Goal: Information Seeking & Learning: Learn about a topic

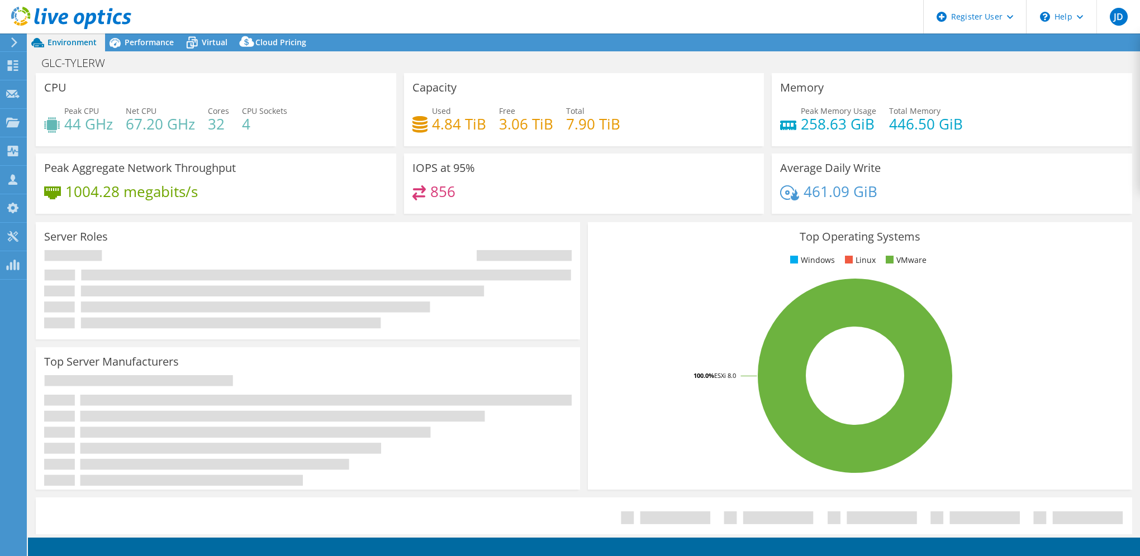
select select "USD"
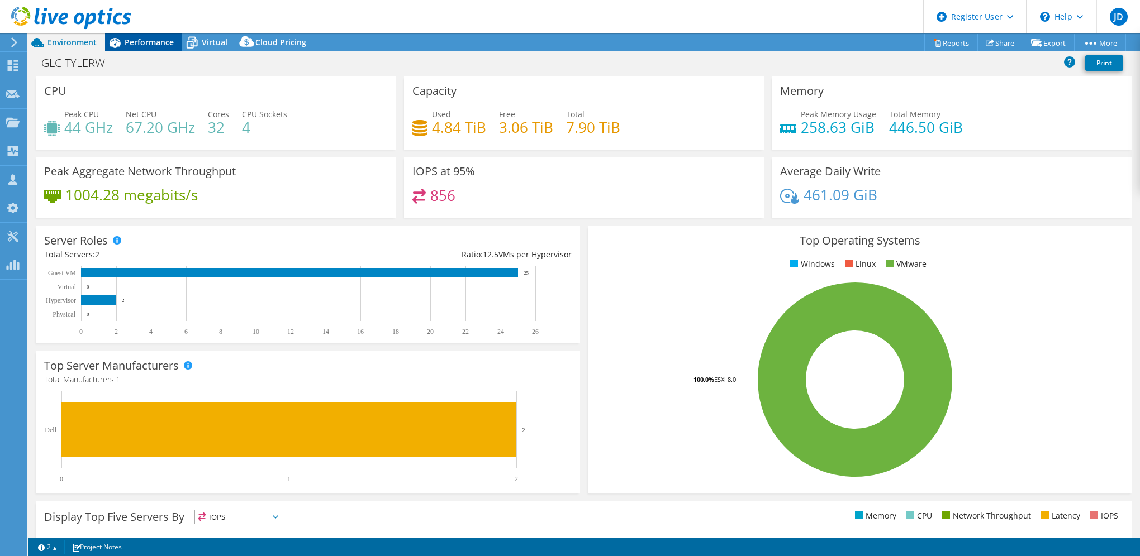
click at [147, 43] on span "Performance" at bounding box center [149, 42] width 49 height 11
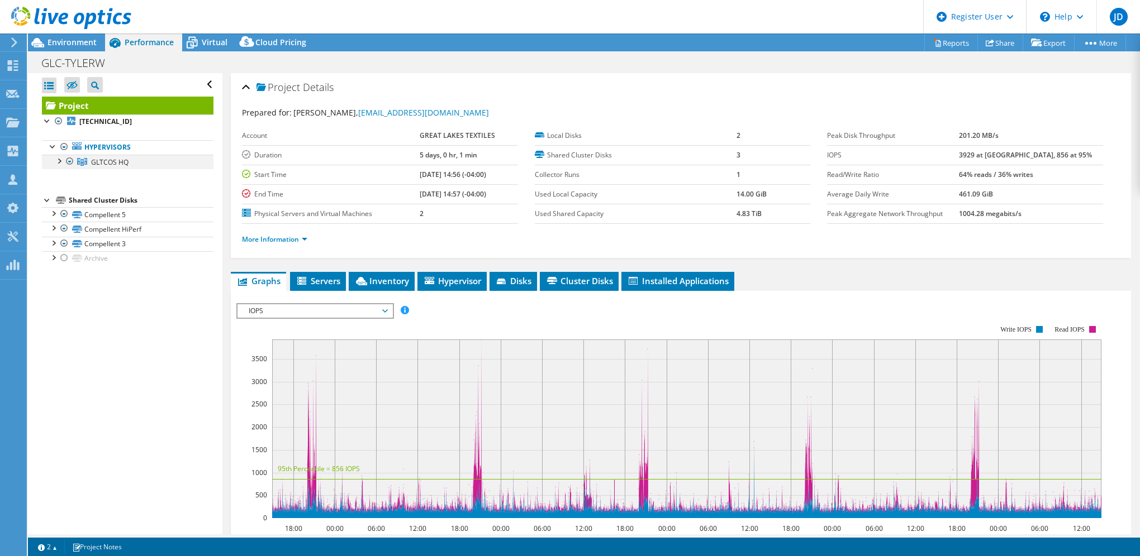
click at [69, 161] on div at bounding box center [69, 161] width 11 height 13
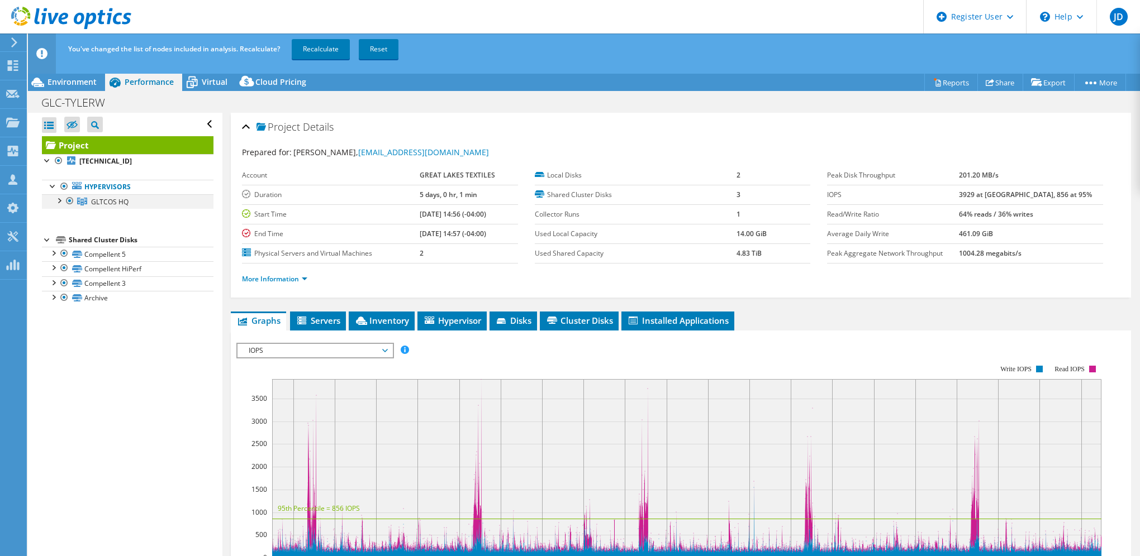
click at [68, 201] on div at bounding box center [69, 200] width 11 height 13
click at [382, 51] on link "Reset" at bounding box center [379, 49] width 40 height 20
click at [380, 50] on link "Reset" at bounding box center [379, 49] width 40 height 20
click at [83, 335] on div "Open All Close All Hide Excluded Nodes Project Tree Filter" at bounding box center [125, 343] width 194 height 461
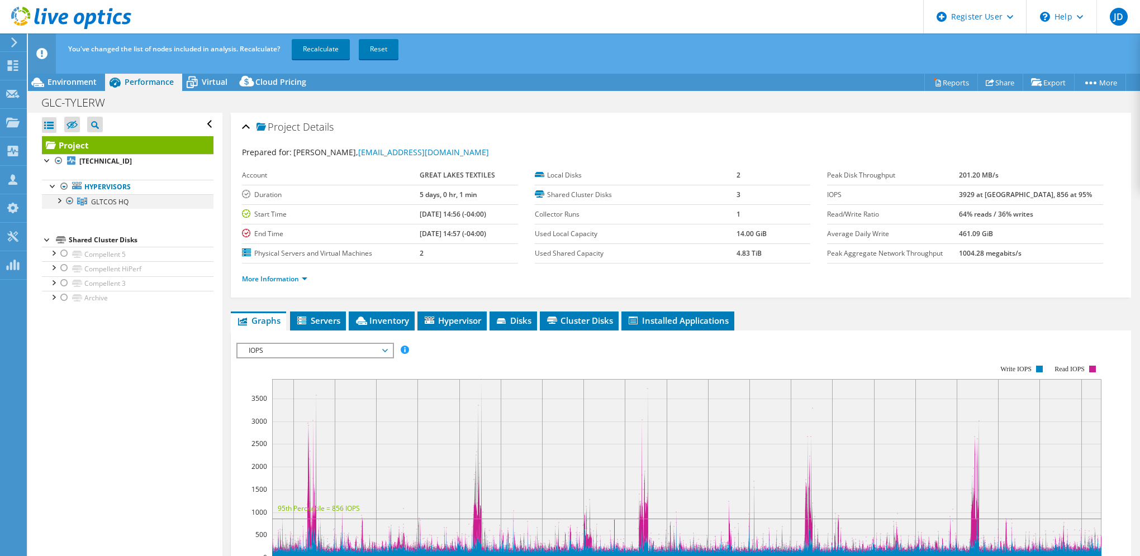
click at [58, 203] on div at bounding box center [58, 199] width 11 height 11
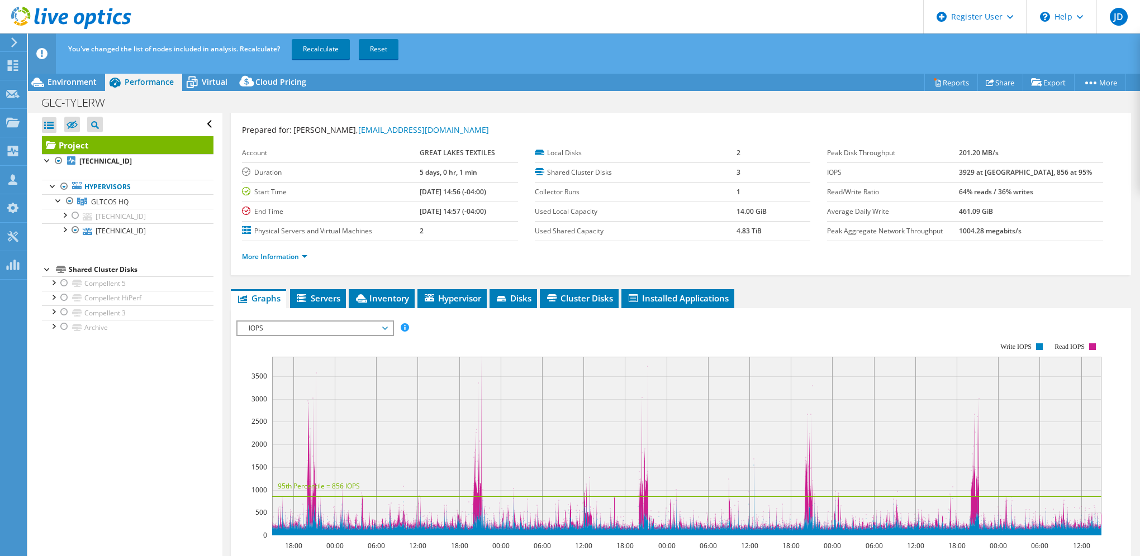
scroll to position [56, 0]
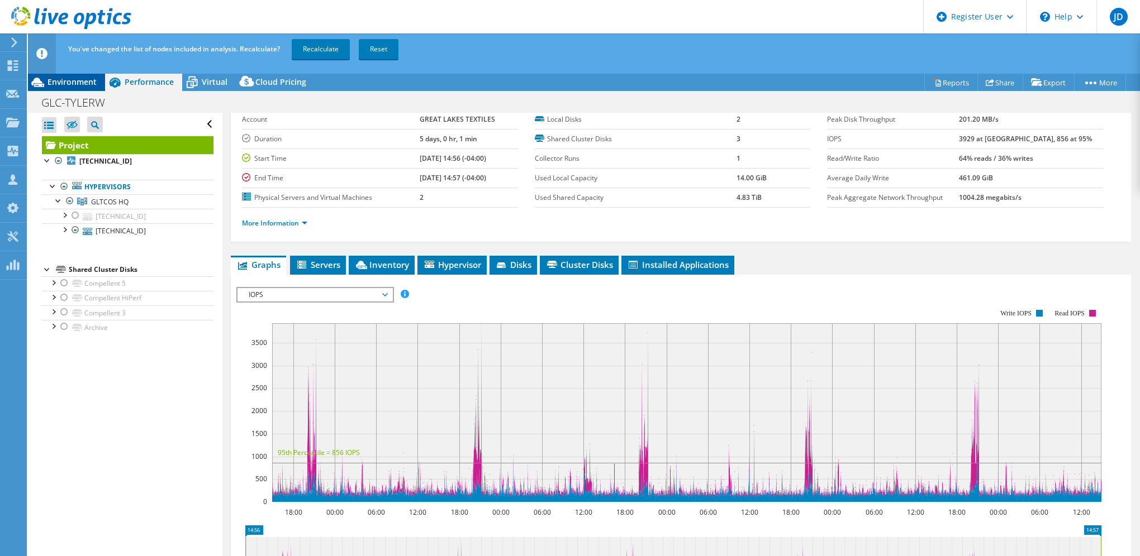
click at [82, 79] on span "Environment" at bounding box center [71, 82] width 49 height 11
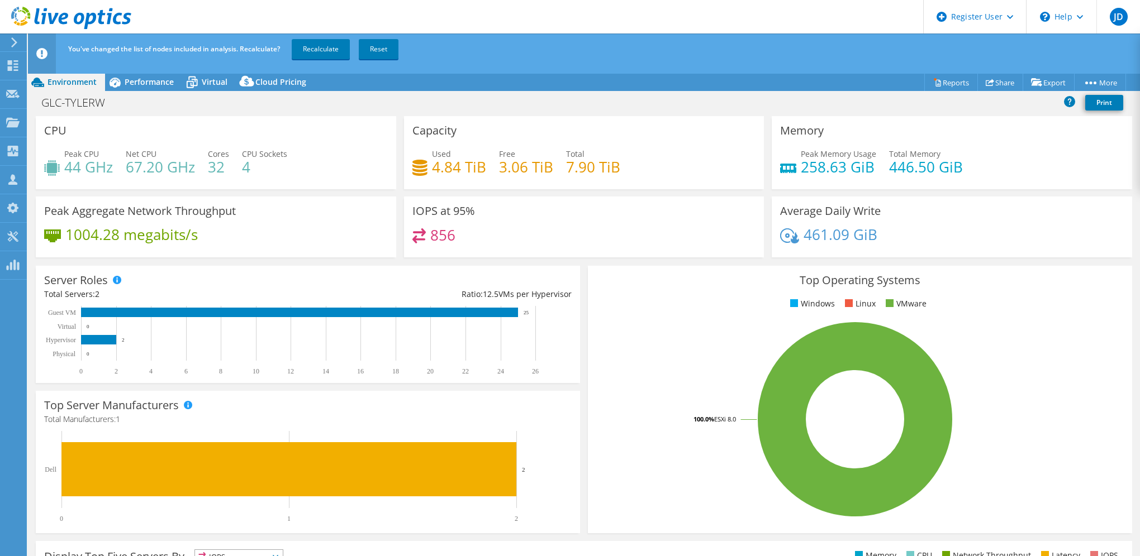
click at [150, 72] on header "You've changed the list of nodes included in analysis. Recalculate? Recalculate…" at bounding box center [601, 54] width 1146 height 40
click at [147, 84] on span "Performance" at bounding box center [149, 82] width 49 height 11
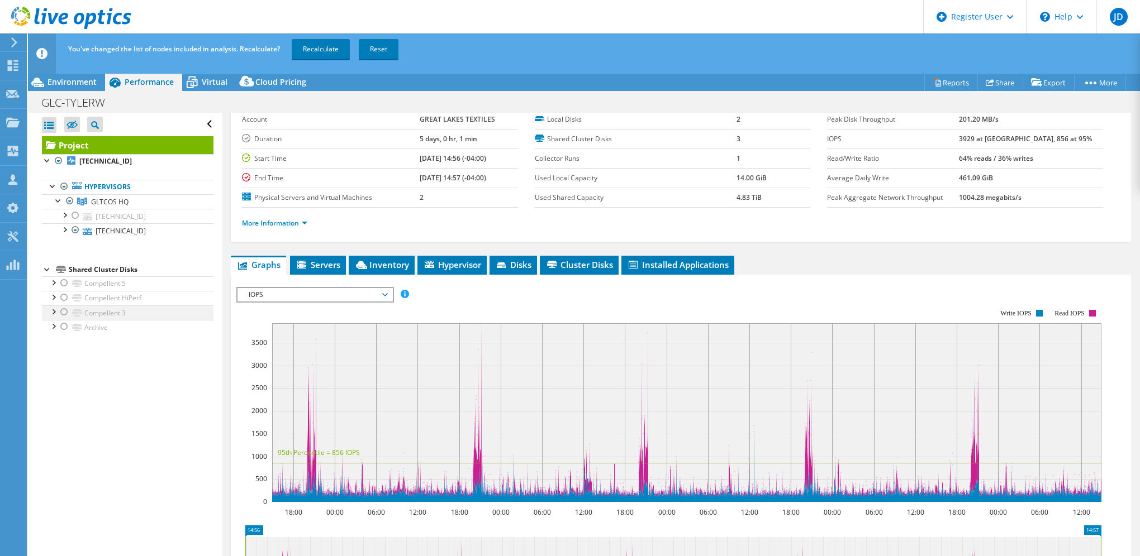
click at [48, 313] on div at bounding box center [52, 311] width 11 height 11
click at [52, 297] on div at bounding box center [52, 296] width 11 height 11
click at [51, 280] on div at bounding box center [52, 282] width 11 height 11
click at [64, 215] on div at bounding box center [64, 214] width 11 height 11
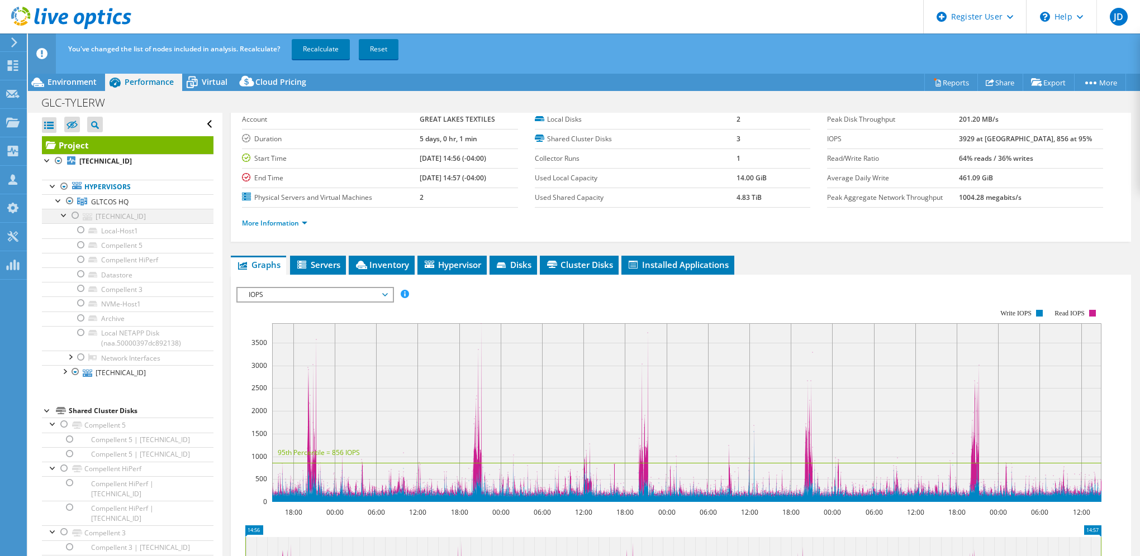
click at [64, 215] on div at bounding box center [64, 214] width 11 height 11
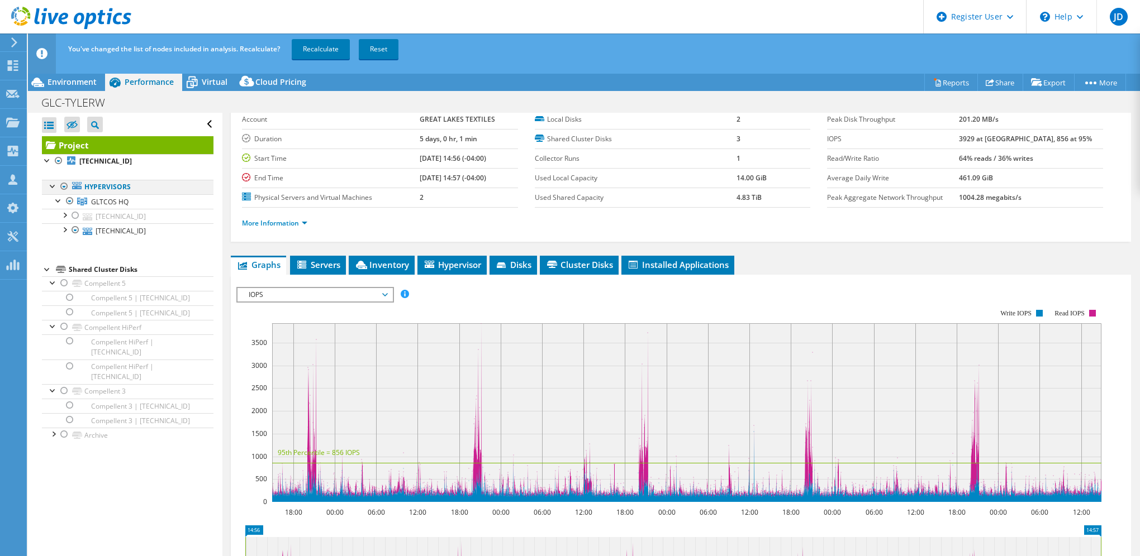
click at [65, 185] on div at bounding box center [64, 186] width 11 height 13
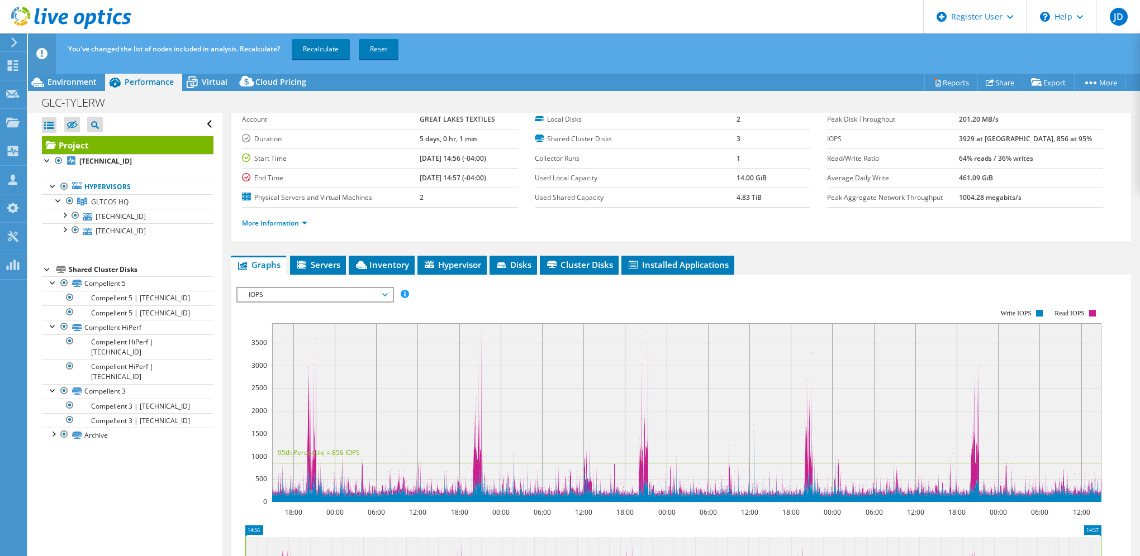
click at [322, 37] on div "You've changed the list of nodes included in analysis. Recalculate? Recalculate…" at bounding box center [604, 49] width 1078 height 31
click at [322, 52] on link "Recalculate" at bounding box center [321, 49] width 58 height 20
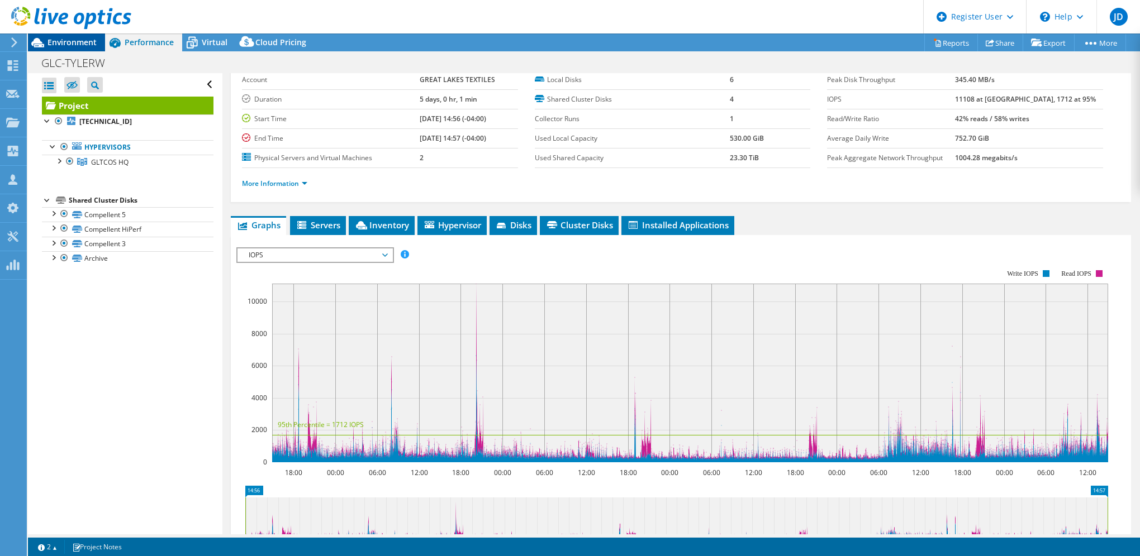
click at [63, 39] on span "Environment" at bounding box center [71, 42] width 49 height 11
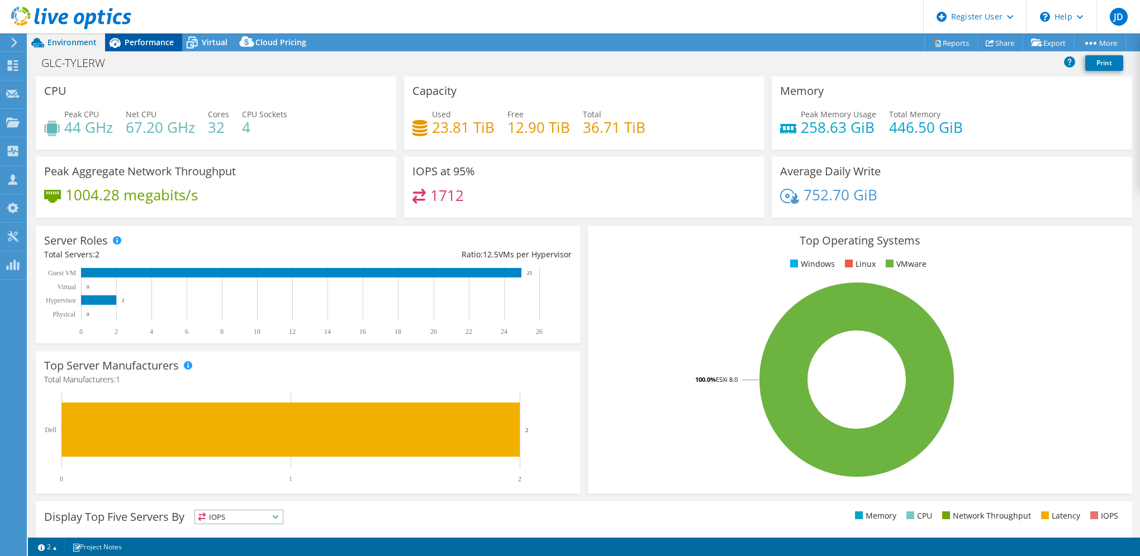
click at [137, 40] on span "Performance" at bounding box center [149, 42] width 49 height 11
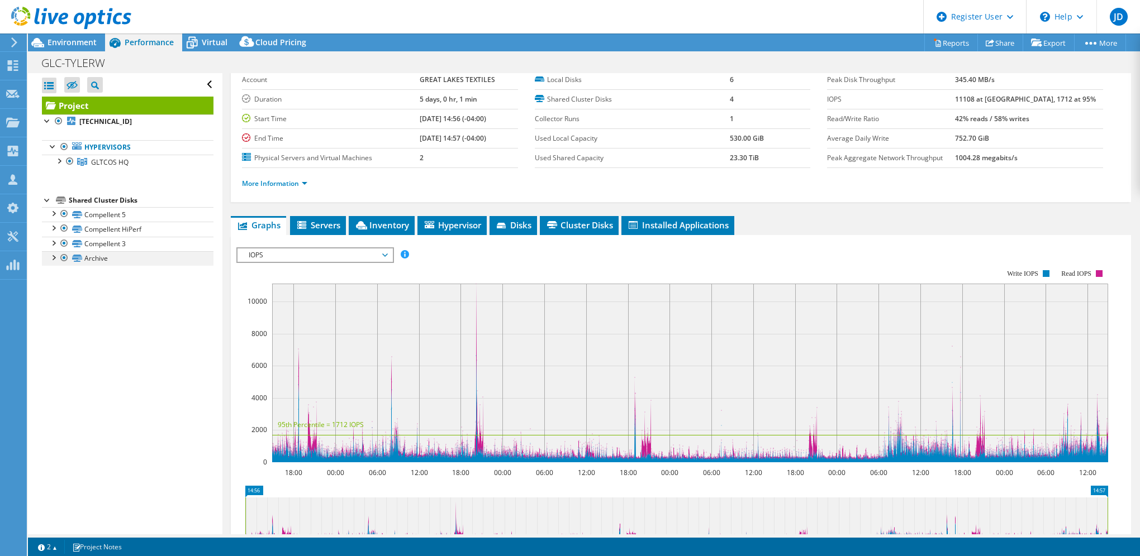
click at [63, 255] on div at bounding box center [64, 257] width 11 height 13
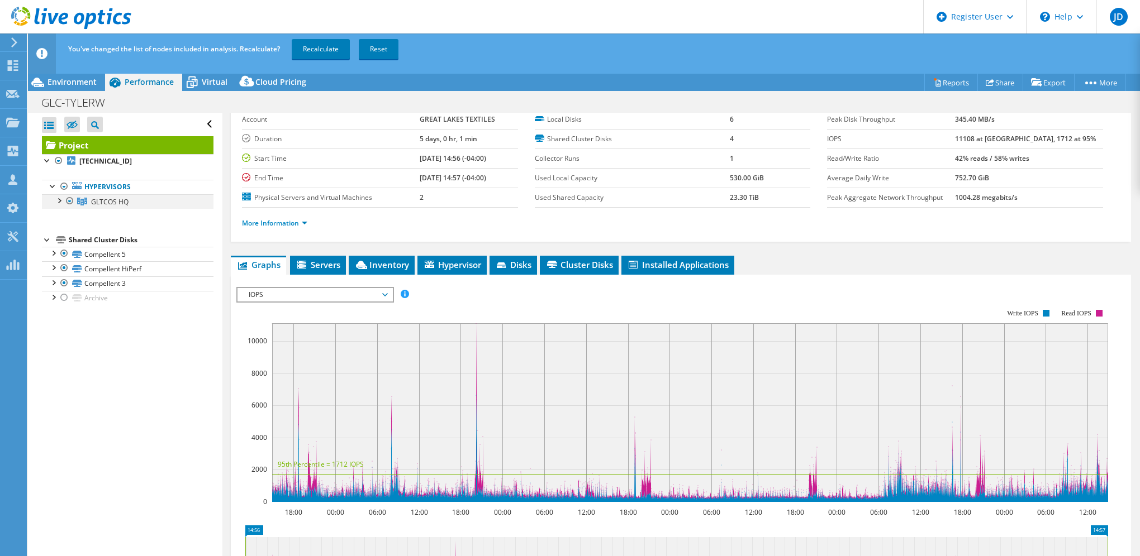
click at [61, 201] on div at bounding box center [58, 199] width 11 height 11
click at [63, 216] on div at bounding box center [64, 214] width 11 height 11
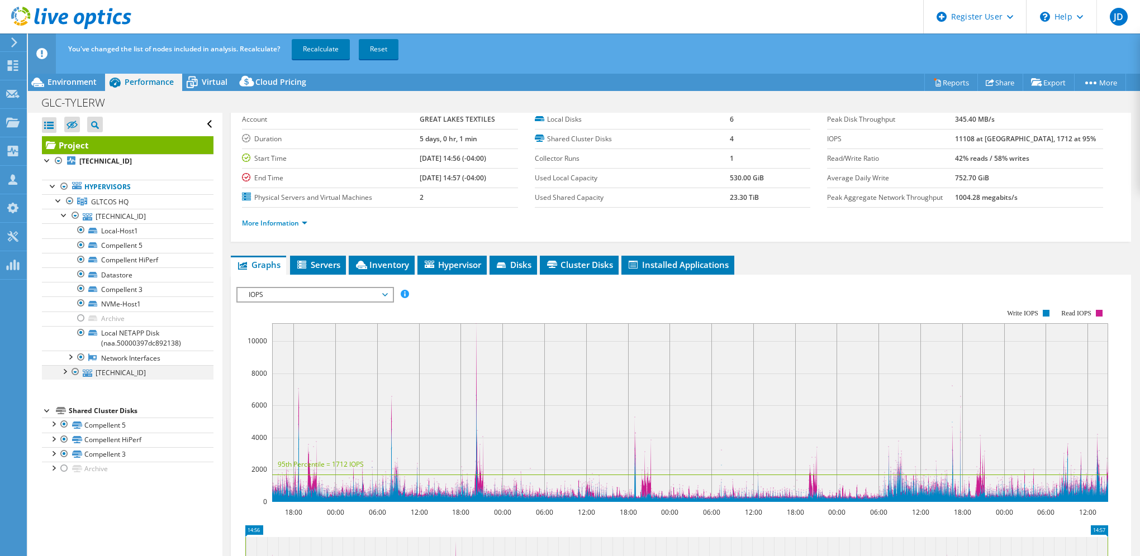
click at [64, 372] on div at bounding box center [64, 370] width 11 height 11
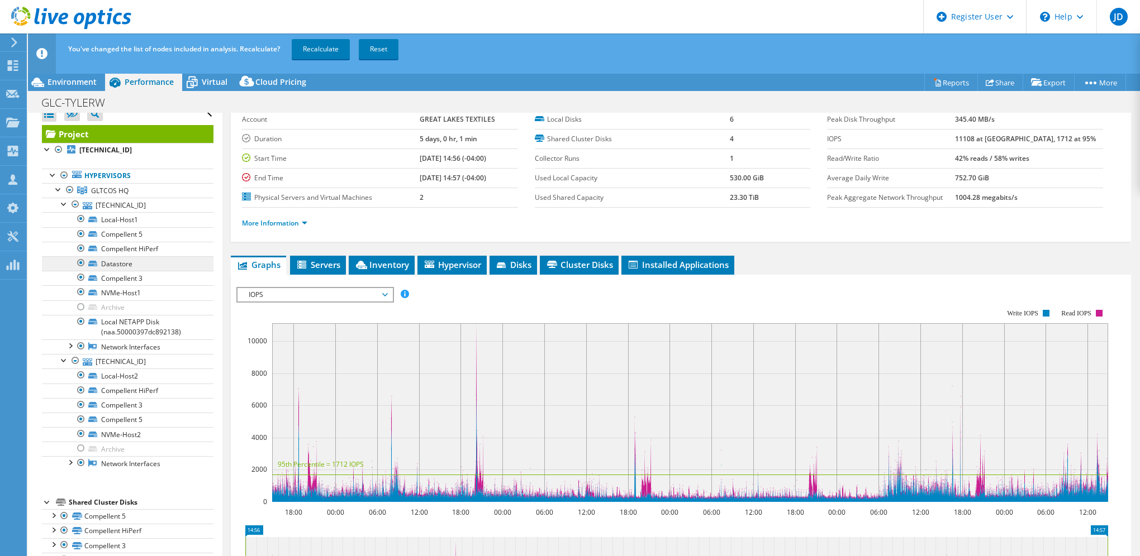
scroll to position [16, 0]
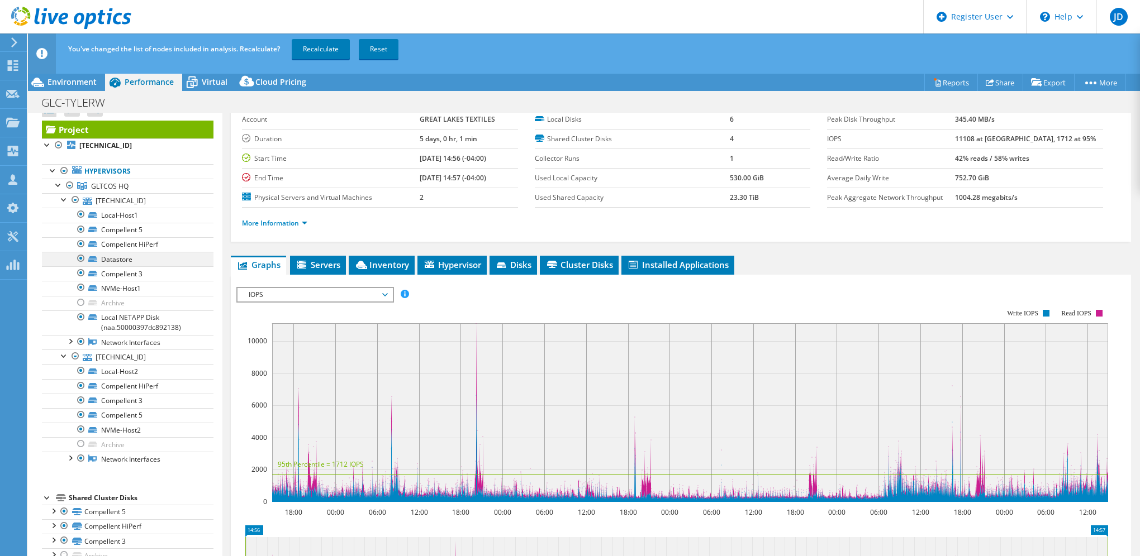
click at [80, 258] on div at bounding box center [80, 258] width 11 height 13
click at [79, 287] on div at bounding box center [80, 287] width 11 height 13
click at [82, 316] on div at bounding box center [80, 317] width 11 height 13
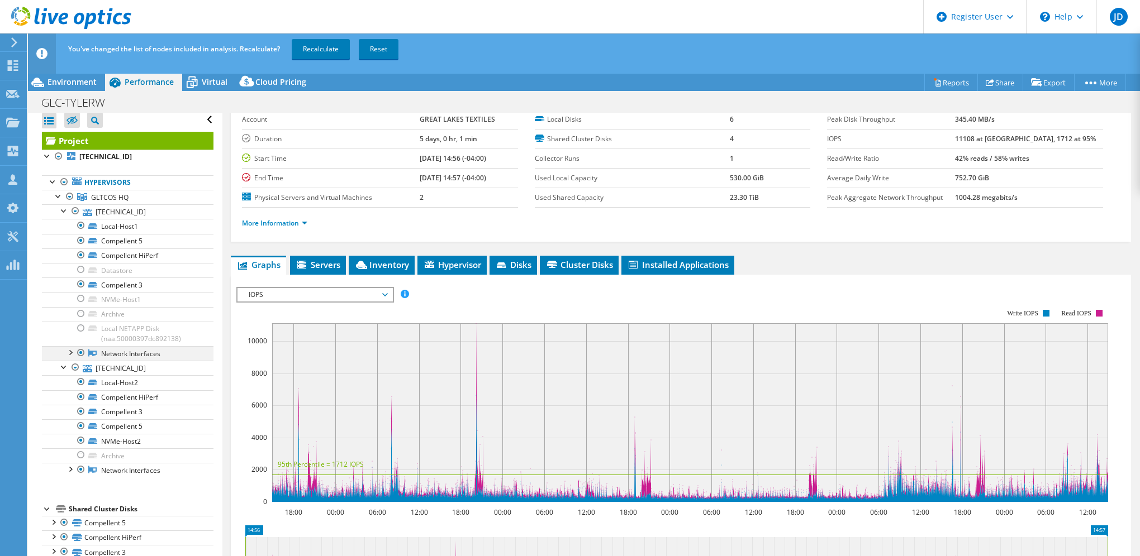
scroll to position [0, 0]
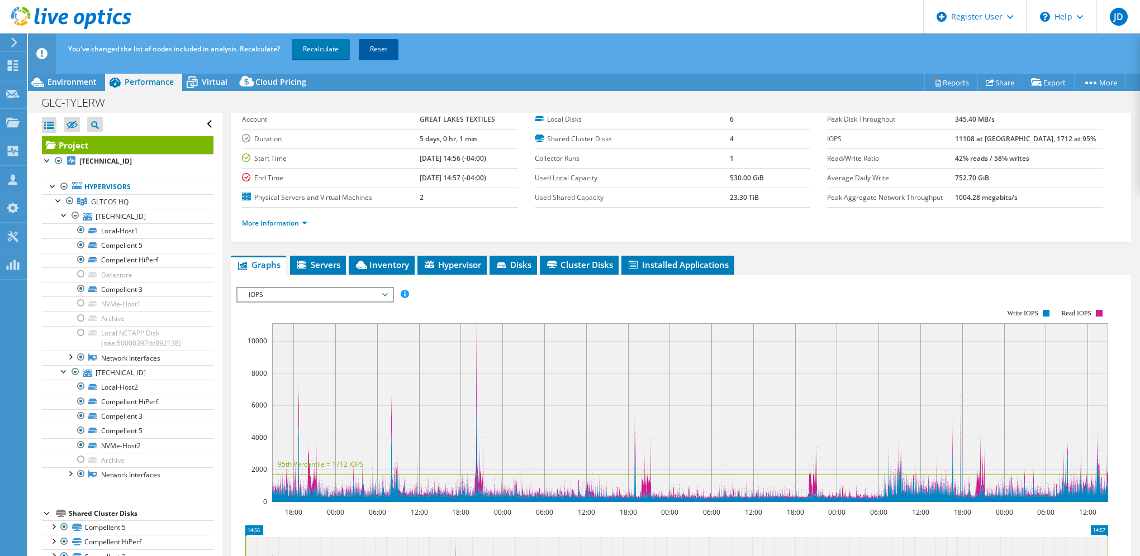
click at [387, 45] on link "Reset" at bounding box center [379, 49] width 40 height 20
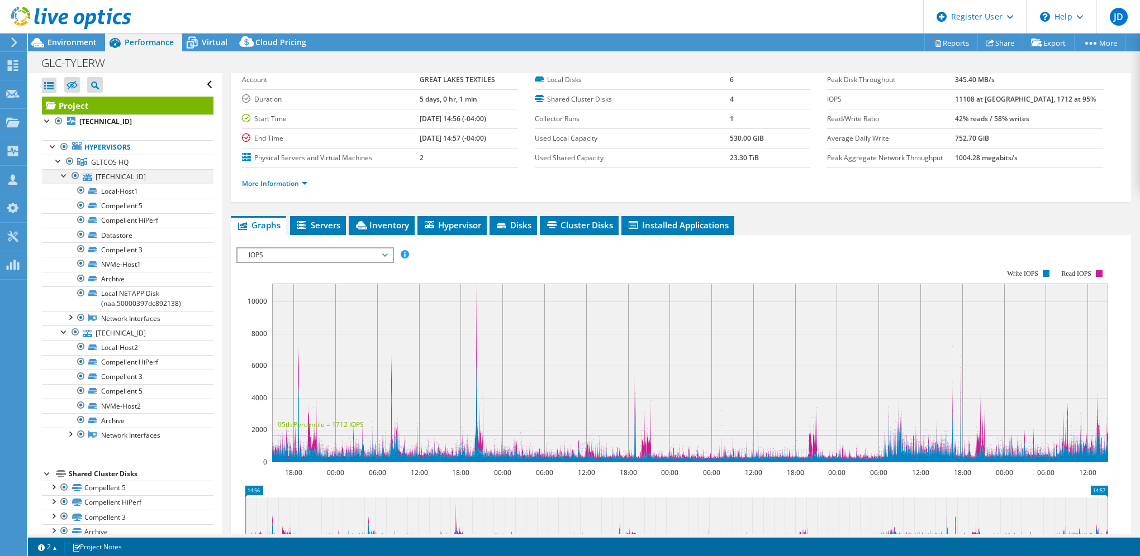
click at [60, 176] on div at bounding box center [64, 174] width 11 height 11
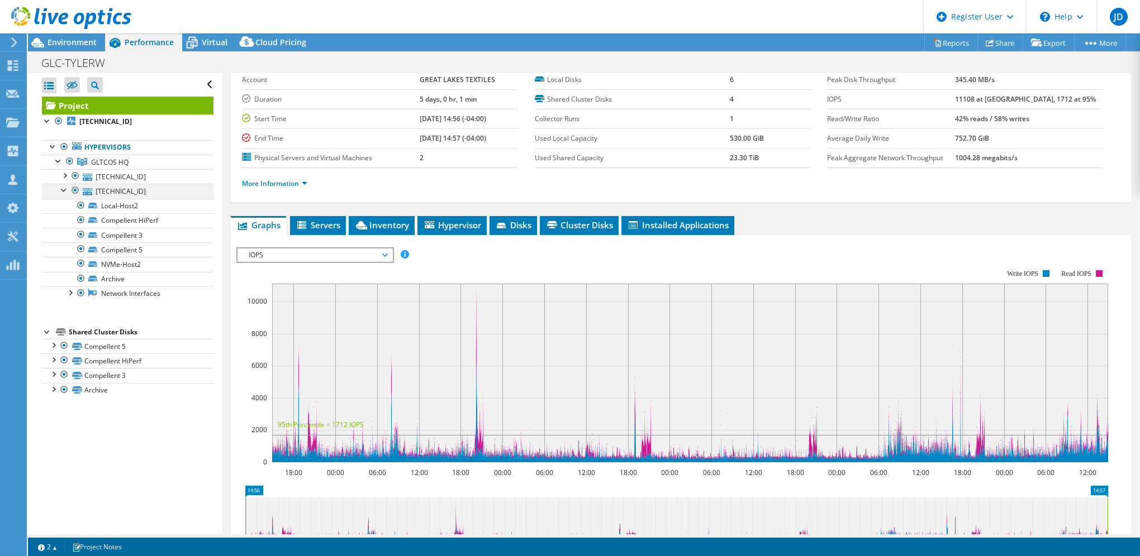
click at [63, 190] on div at bounding box center [64, 189] width 11 height 11
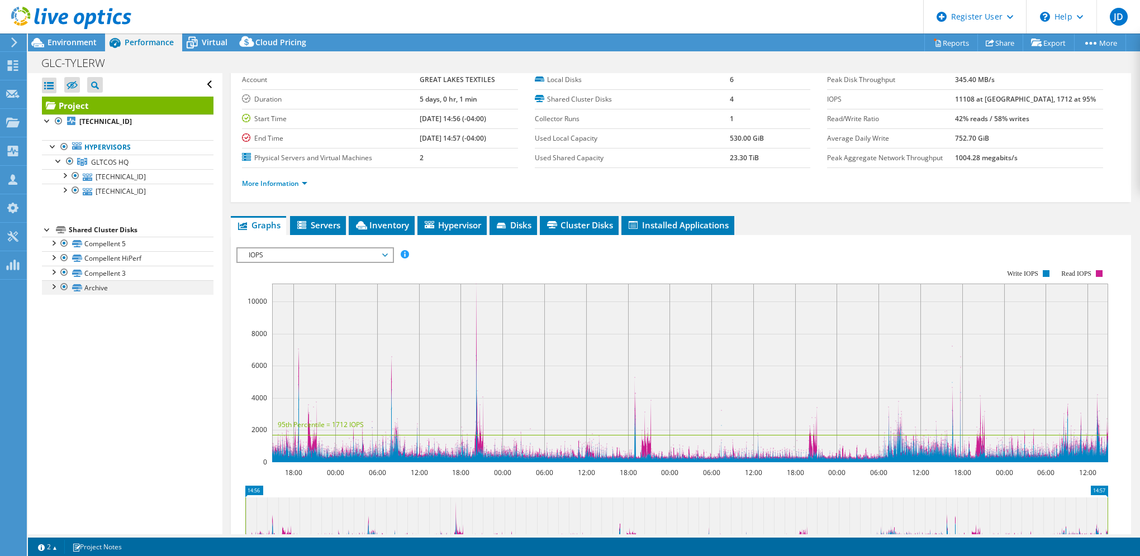
click at [53, 287] on div at bounding box center [52, 285] width 11 height 11
click at [65, 285] on div at bounding box center [64, 286] width 11 height 13
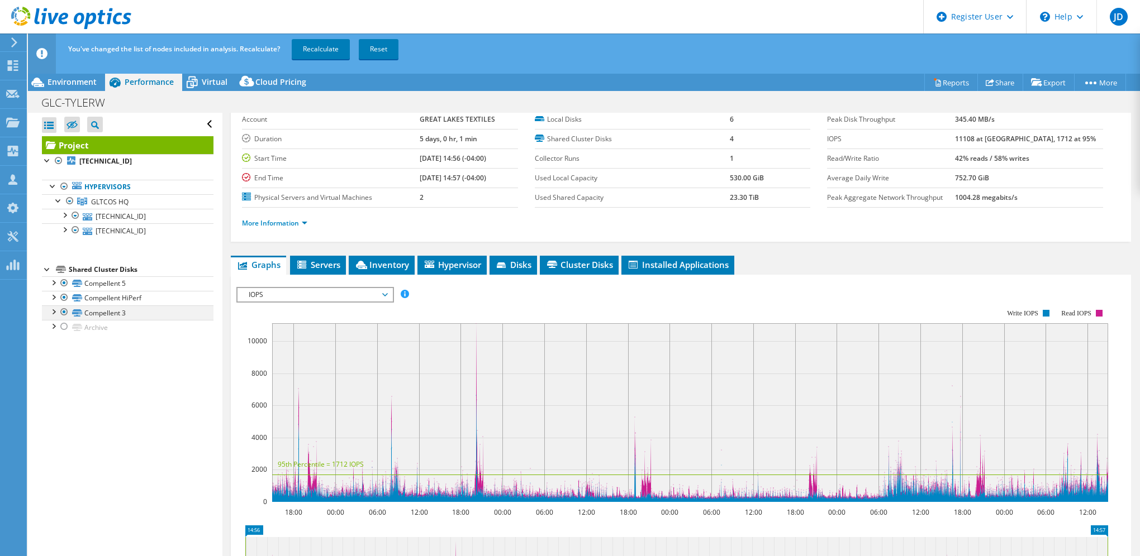
click at [53, 310] on div at bounding box center [52, 311] width 11 height 11
click at [55, 296] on div at bounding box center [52, 296] width 11 height 11
click at [52, 282] on div at bounding box center [52, 282] width 11 height 11
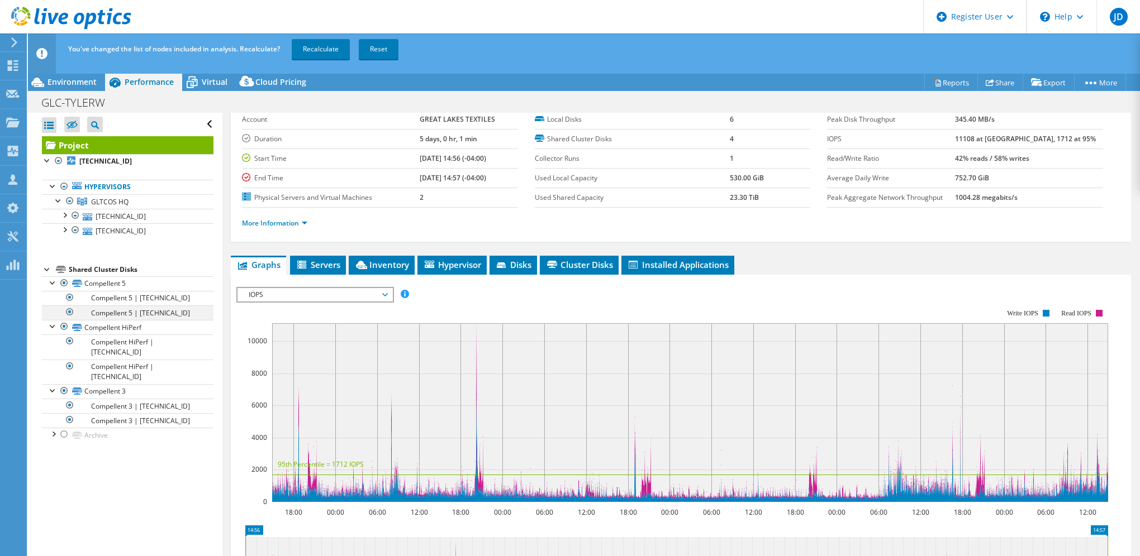
click at [68, 312] on div at bounding box center [69, 312] width 11 height 13
click at [69, 366] on div at bounding box center [69, 366] width 11 height 13
click at [67, 420] on div at bounding box center [69, 419] width 11 height 13
click at [62, 213] on div at bounding box center [64, 214] width 11 height 11
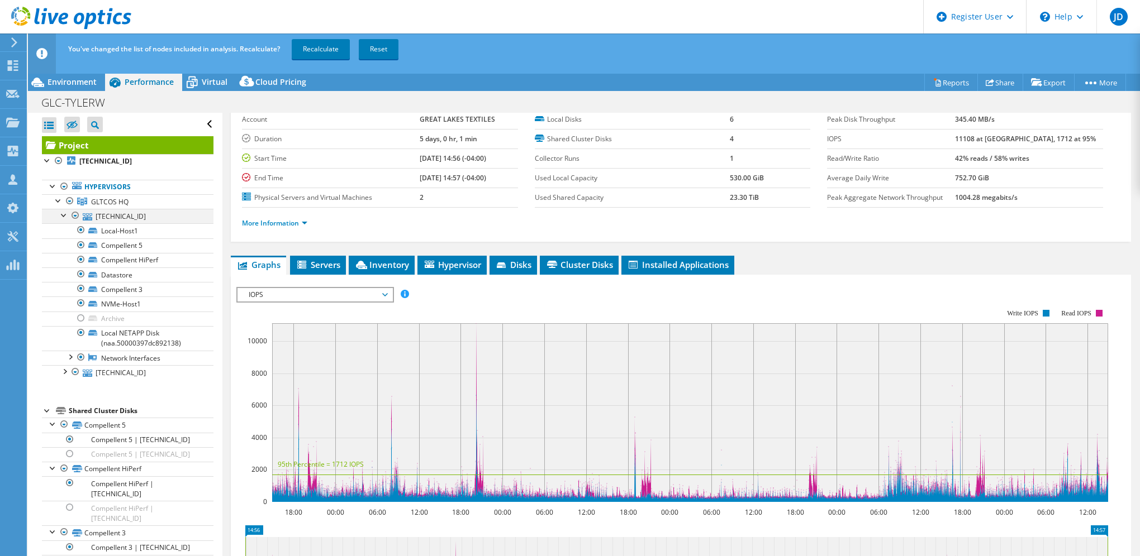
click at [61, 215] on div at bounding box center [64, 214] width 11 height 11
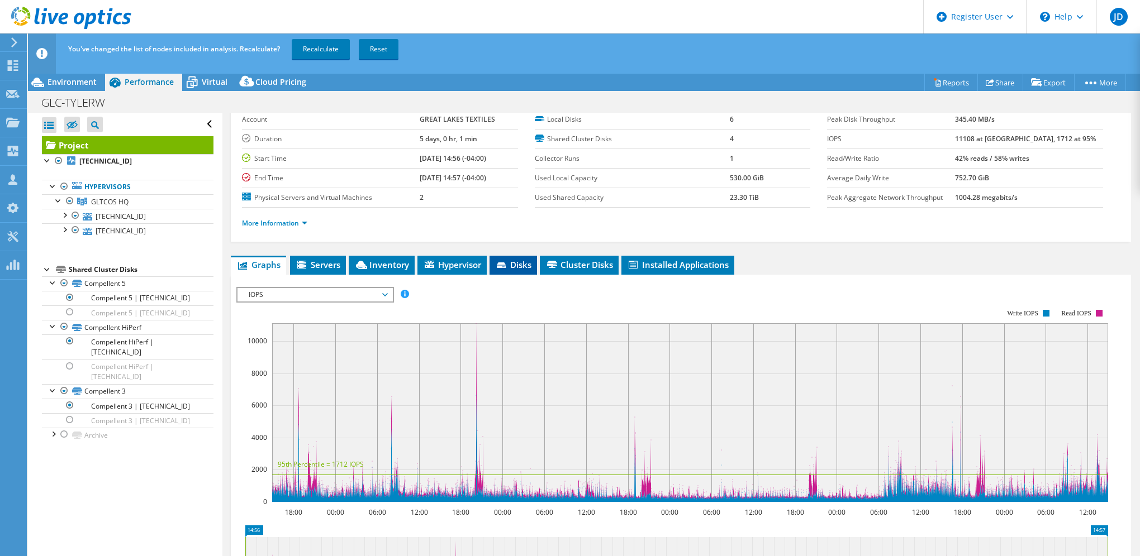
click at [518, 260] on span "Disks" at bounding box center [513, 264] width 36 height 11
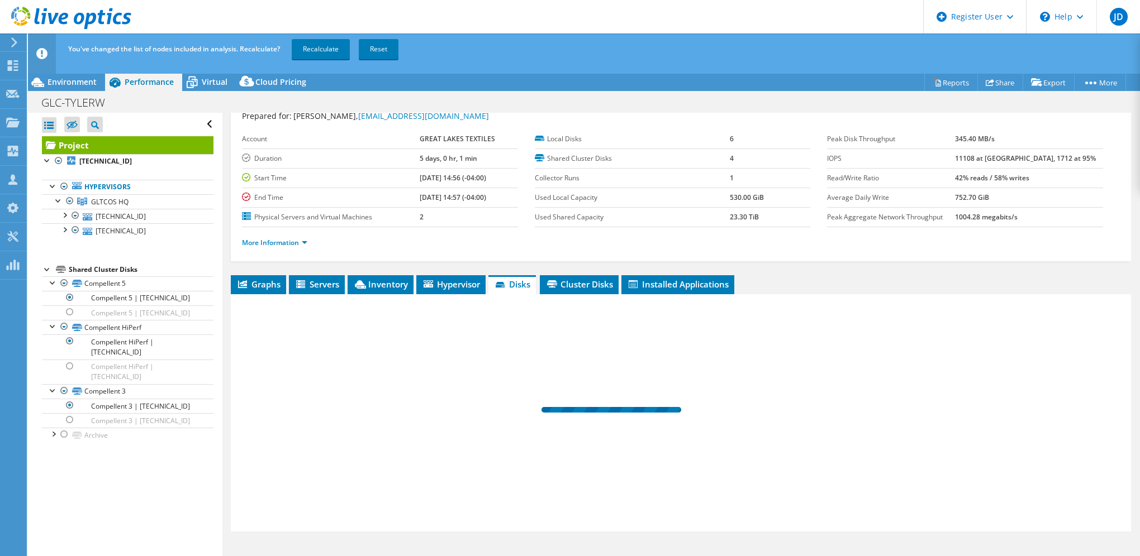
scroll to position [35, 0]
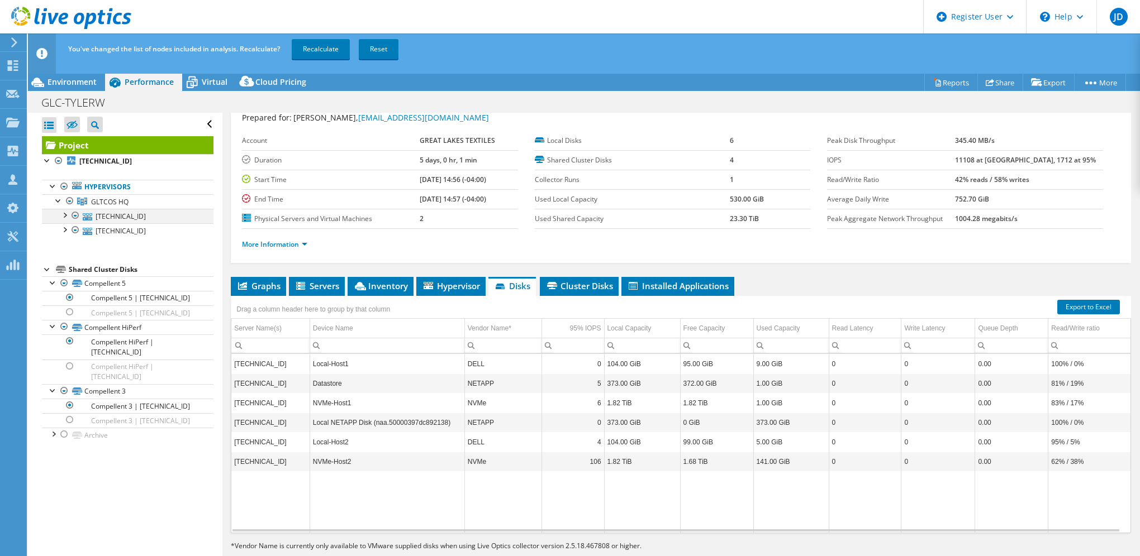
click at [66, 215] on div at bounding box center [64, 214] width 11 height 11
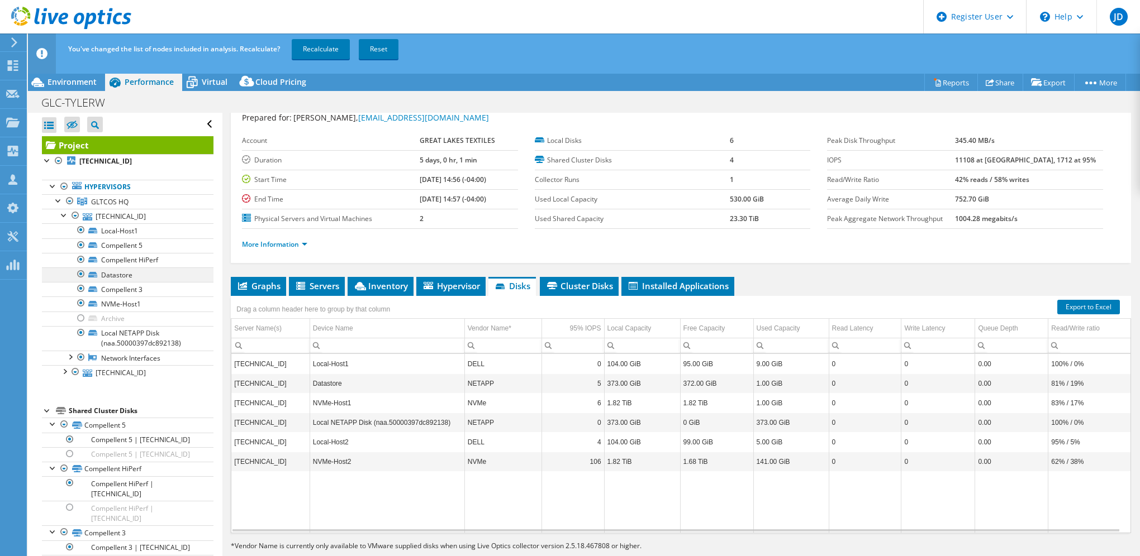
click at [81, 271] on div at bounding box center [80, 274] width 11 height 13
click at [61, 217] on div at bounding box center [64, 214] width 11 height 11
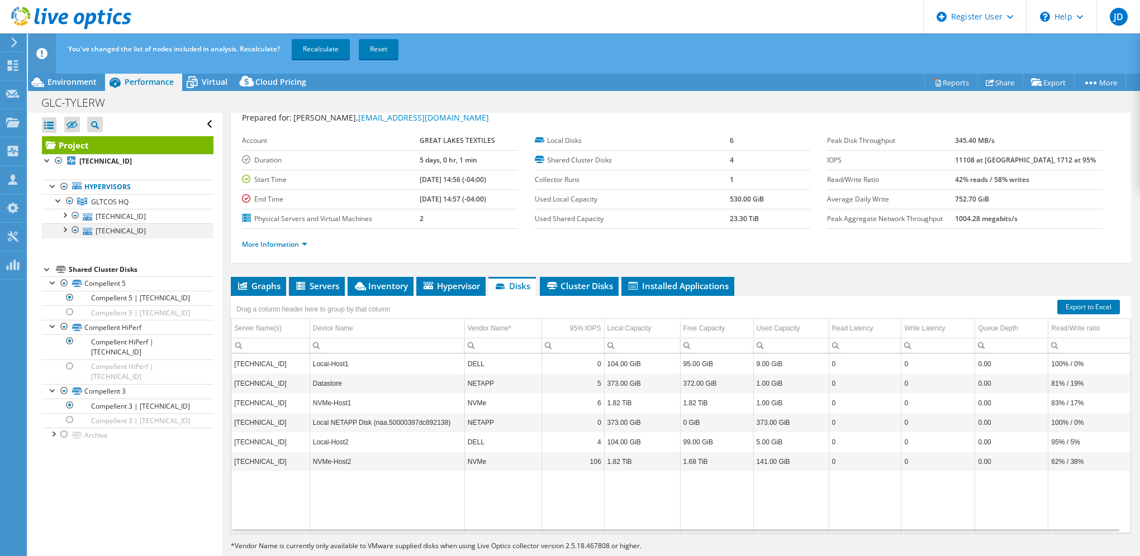
click at [65, 231] on div at bounding box center [64, 228] width 11 height 11
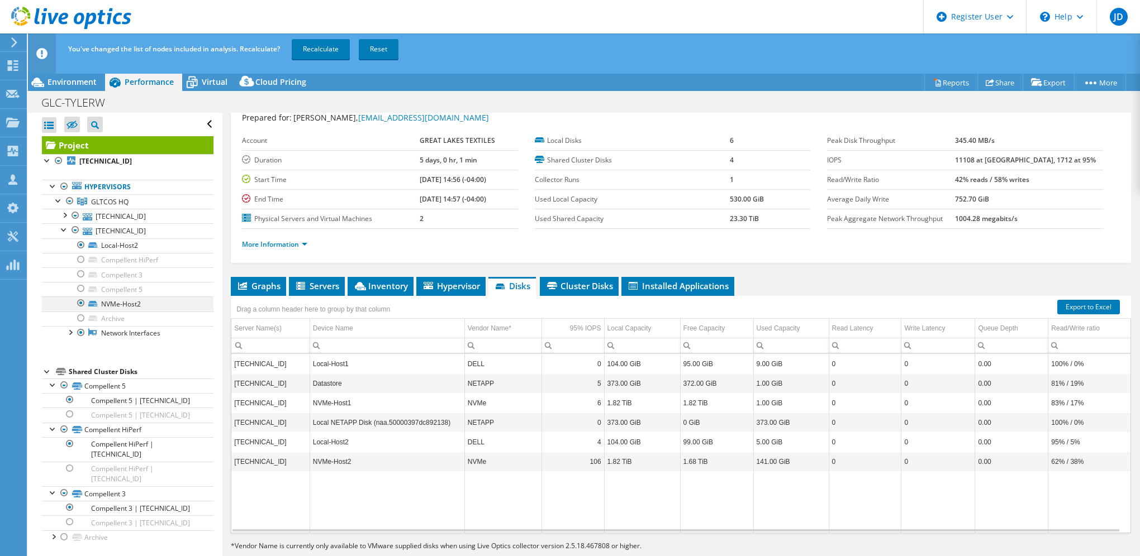
click at [82, 303] on div at bounding box center [80, 303] width 11 height 13
click at [70, 335] on div at bounding box center [69, 331] width 11 height 11
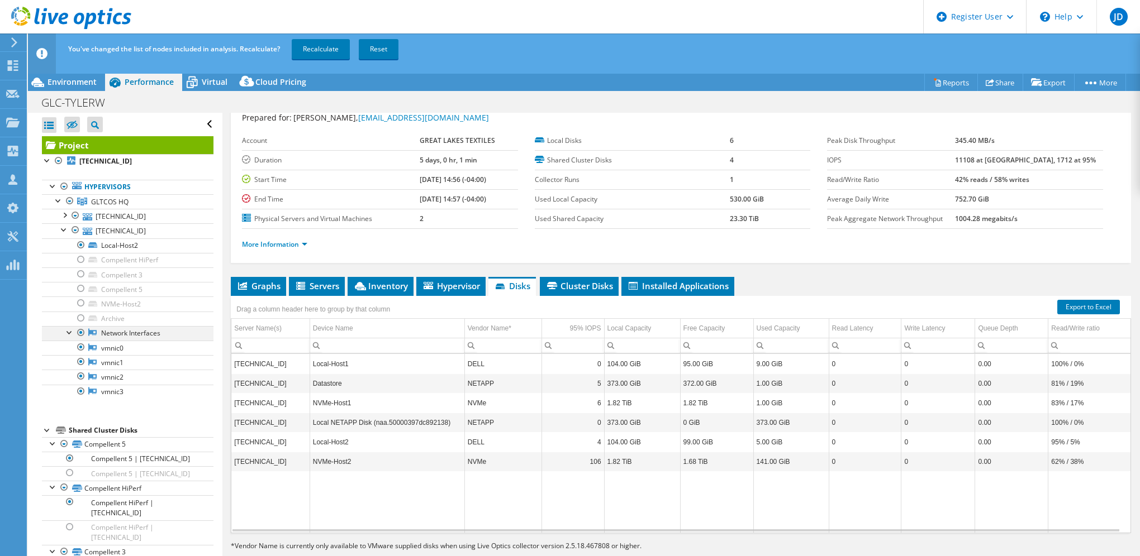
click at [72, 332] on div at bounding box center [69, 331] width 11 height 11
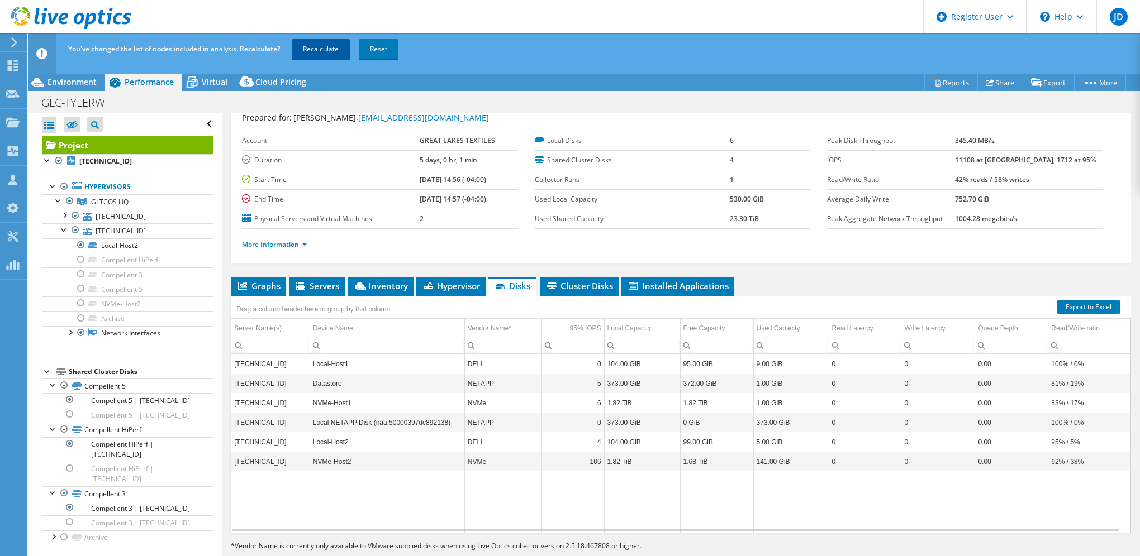
click at [324, 47] on link "Recalculate" at bounding box center [321, 49] width 58 height 20
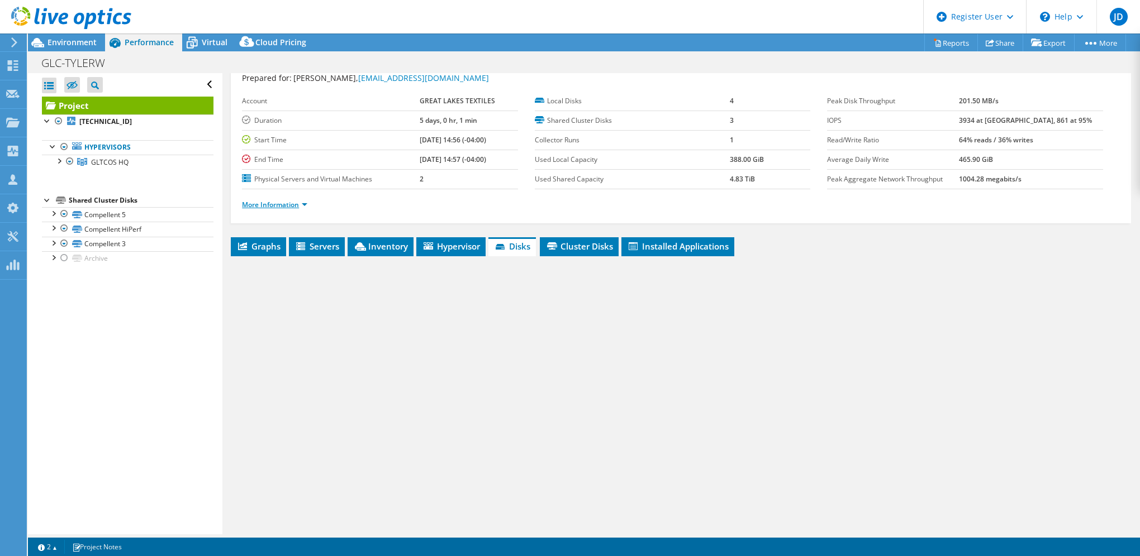
click at [265, 207] on li "More Information" at bounding box center [278, 205] width 72 height 12
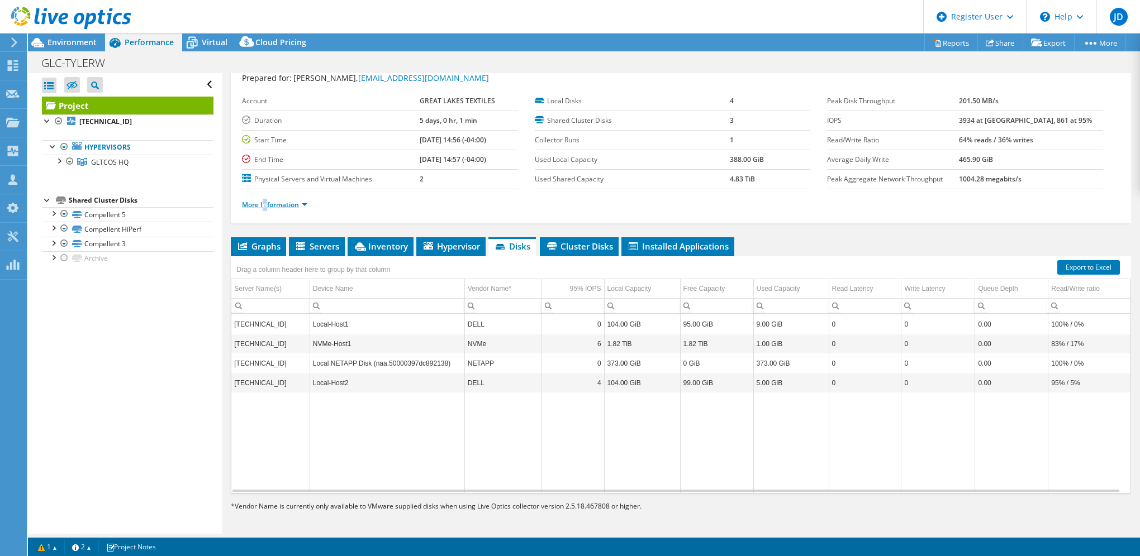
click at [293, 203] on link "More Information" at bounding box center [274, 204] width 65 height 9
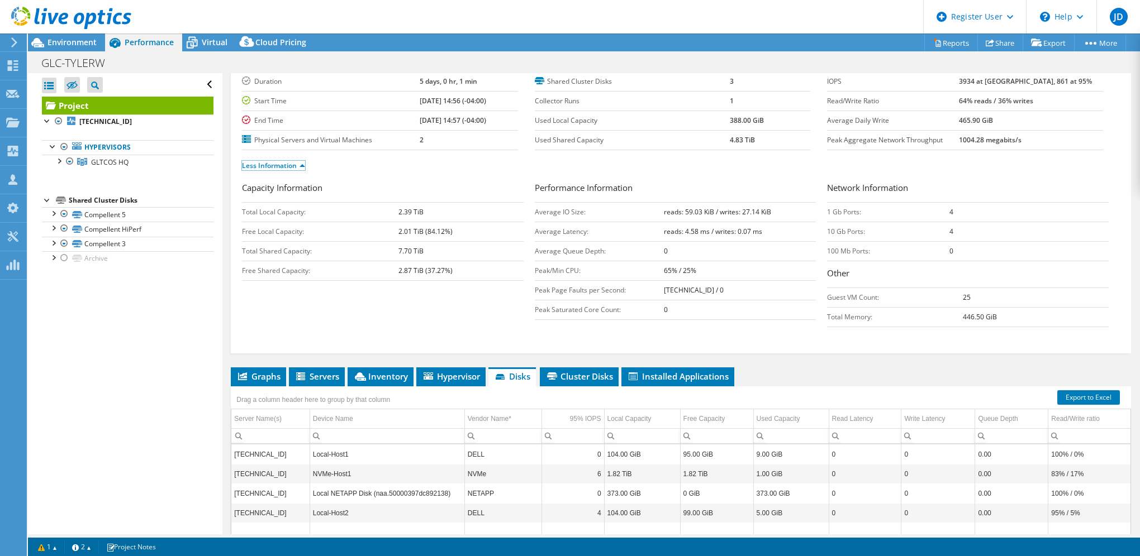
scroll to position [90, 0]
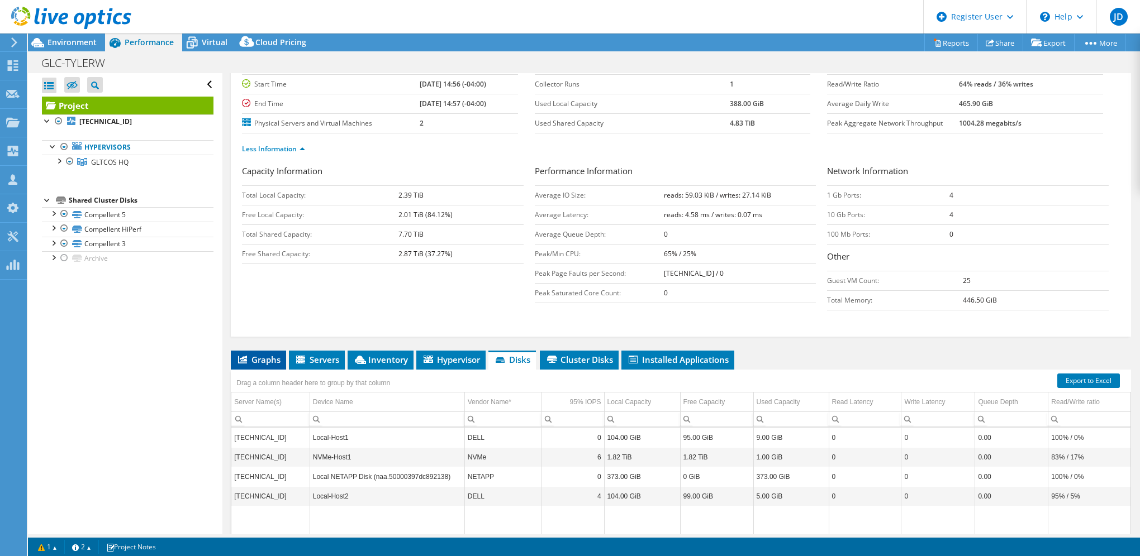
click at [268, 356] on span "Graphs" at bounding box center [258, 359] width 44 height 11
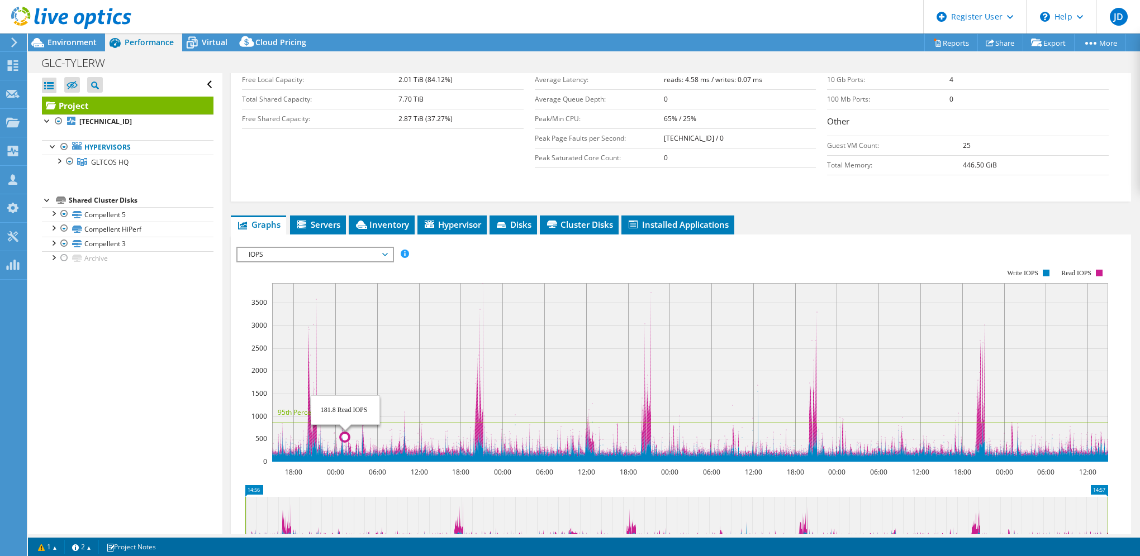
scroll to position [0, 0]
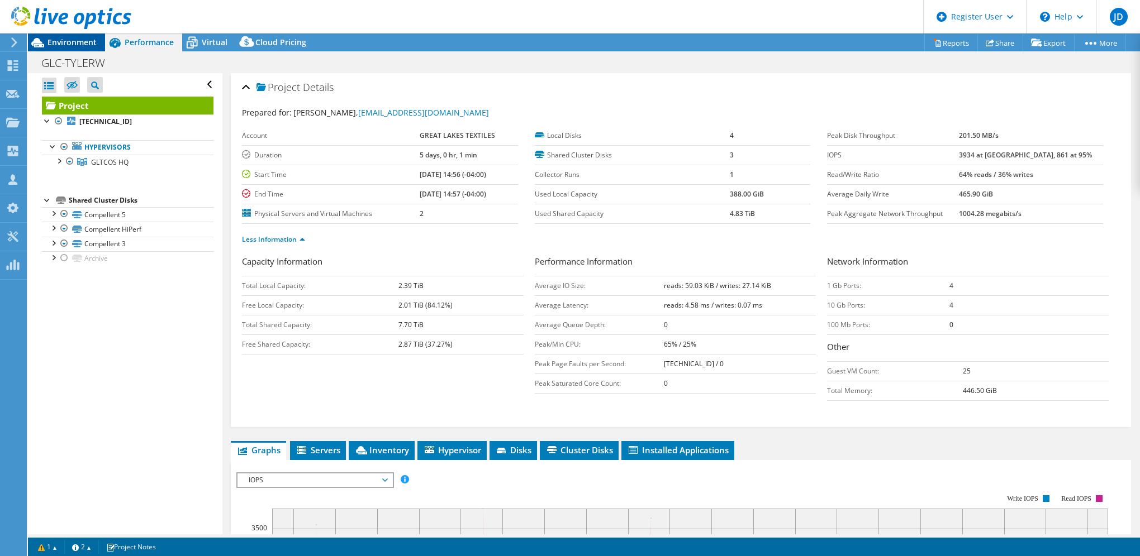
click at [84, 40] on span "Environment" at bounding box center [71, 42] width 49 height 11
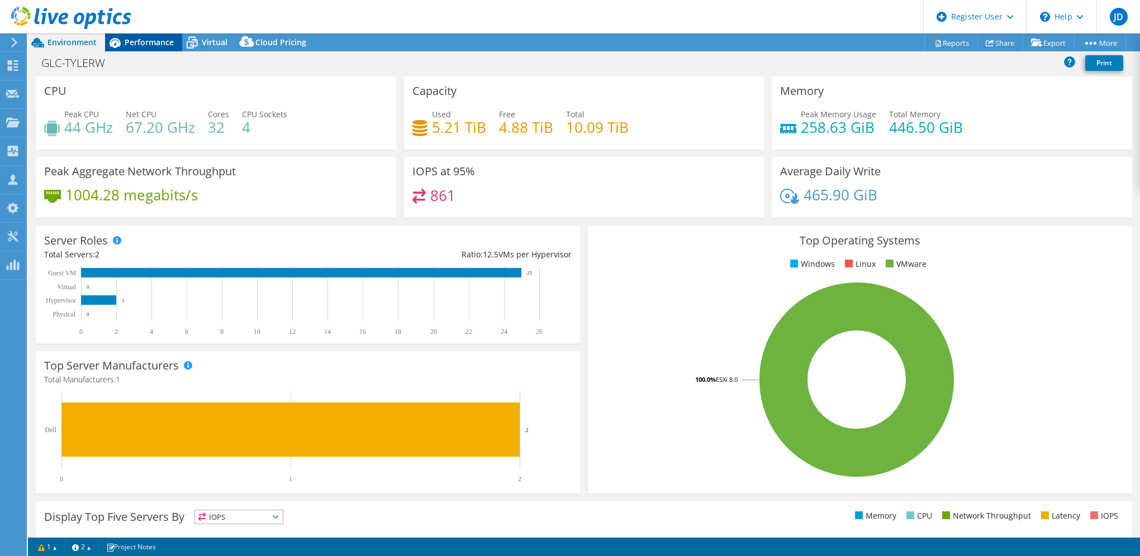
click at [147, 35] on div "Performance" at bounding box center [143, 43] width 77 height 18
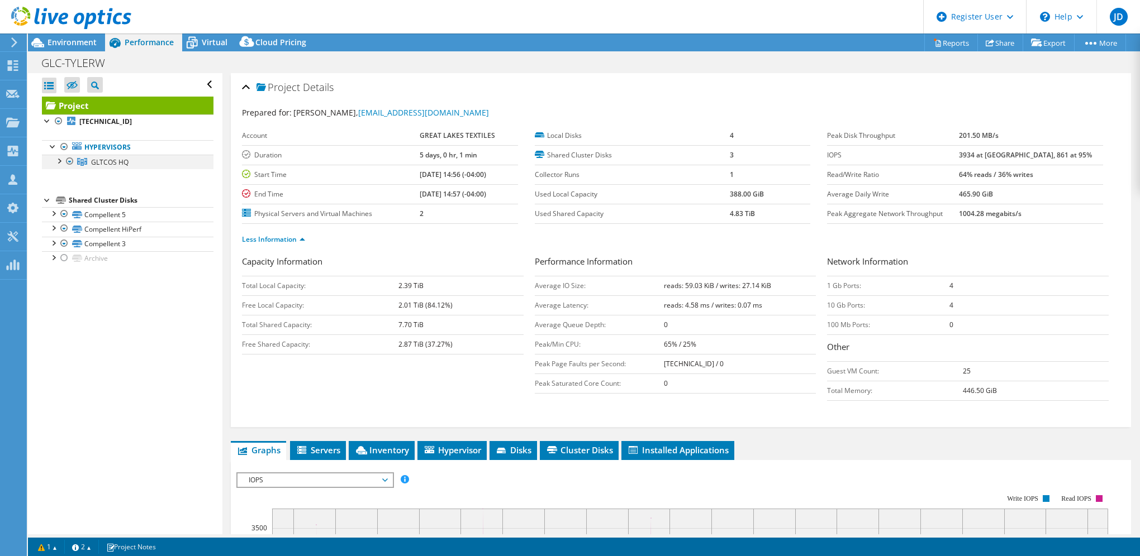
click at [59, 158] on div at bounding box center [58, 160] width 11 height 11
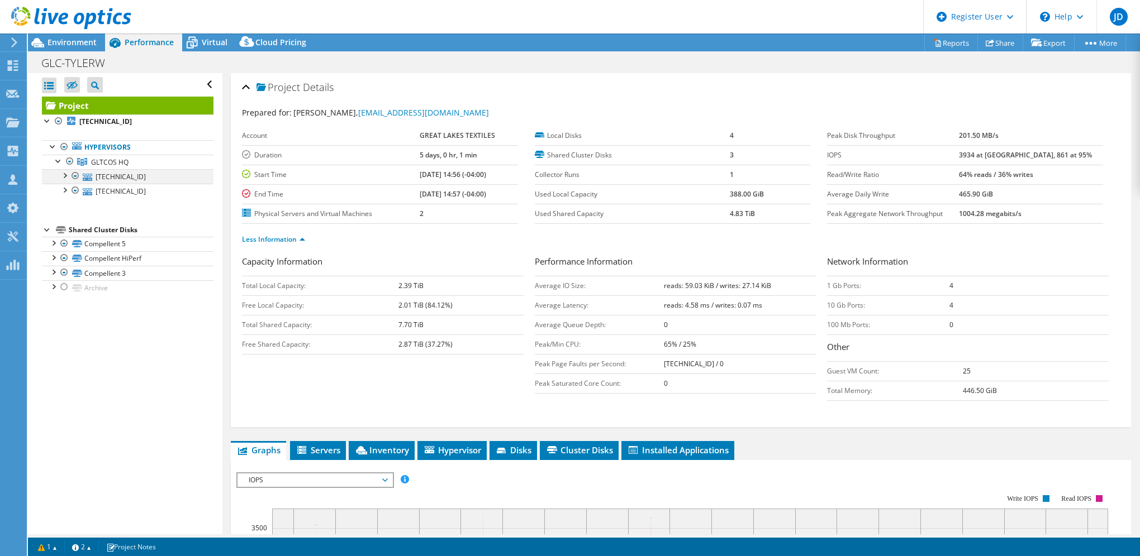
click at [60, 174] on div at bounding box center [64, 174] width 11 height 11
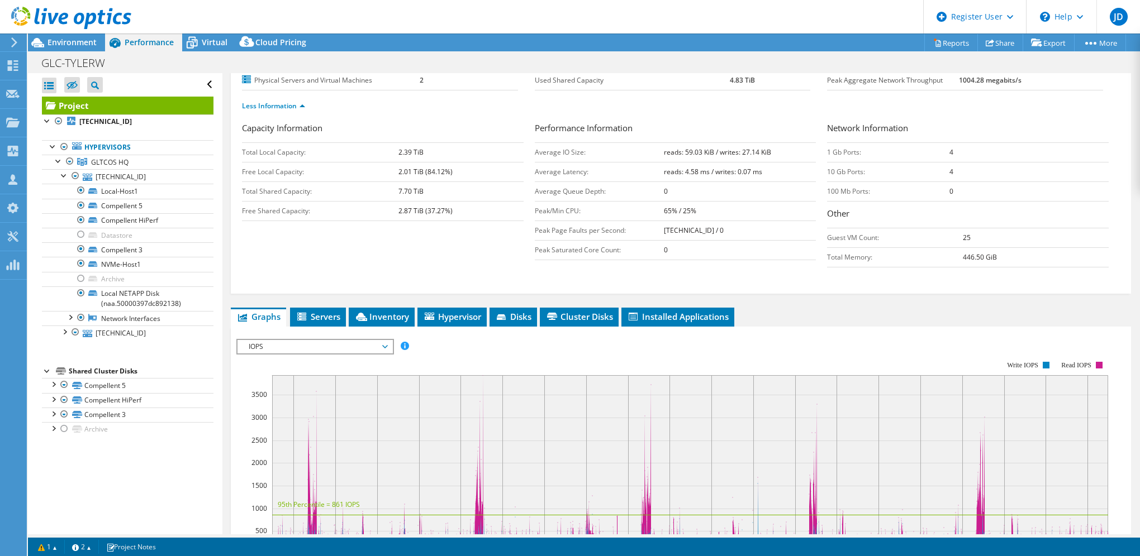
scroll to position [223, 0]
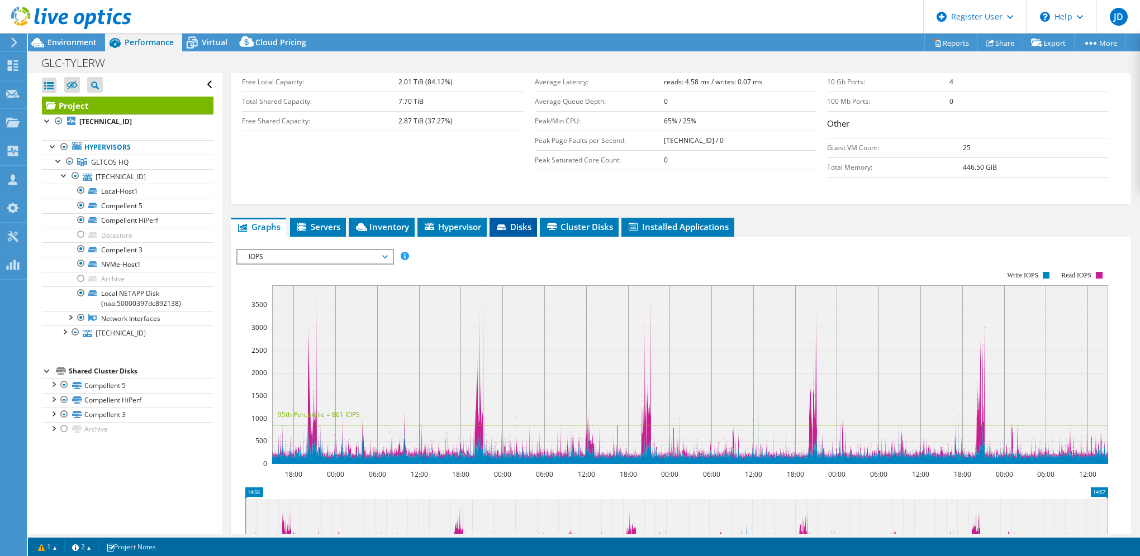
click at [516, 226] on span "Disks" at bounding box center [513, 226] width 36 height 11
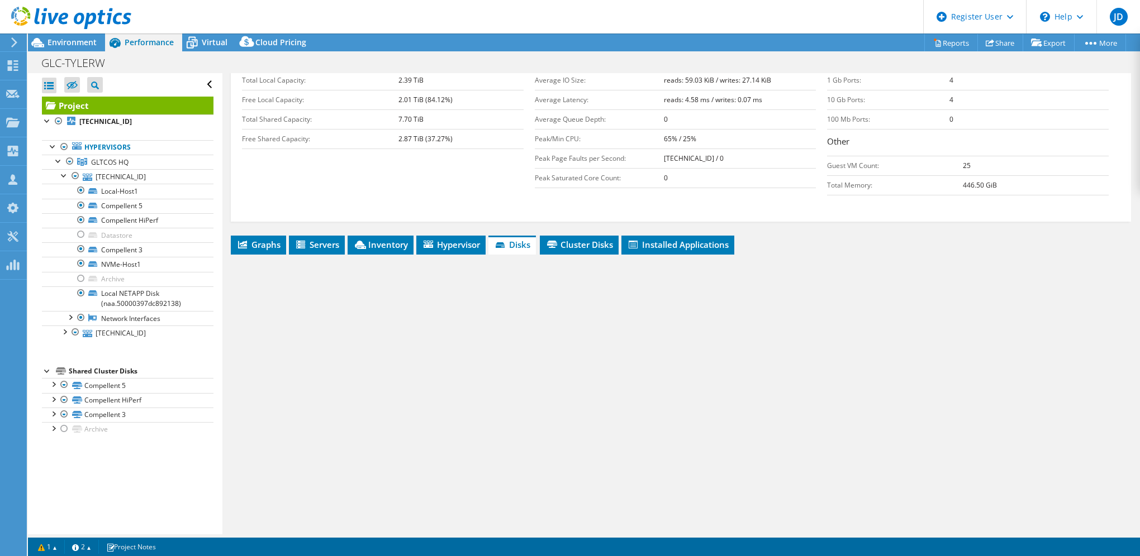
scroll to position [203, 0]
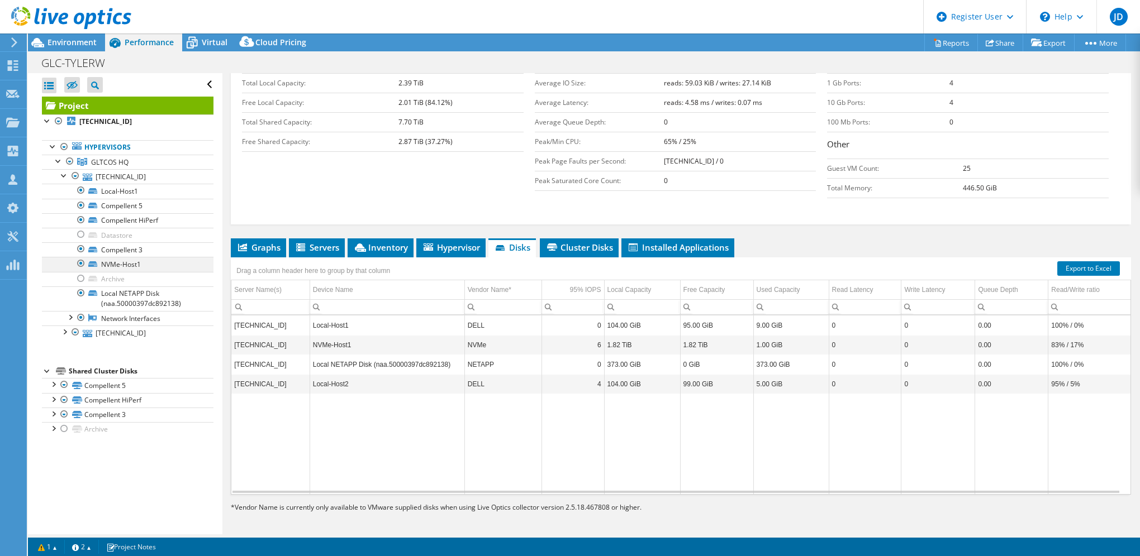
click at [79, 264] on div at bounding box center [80, 263] width 11 height 13
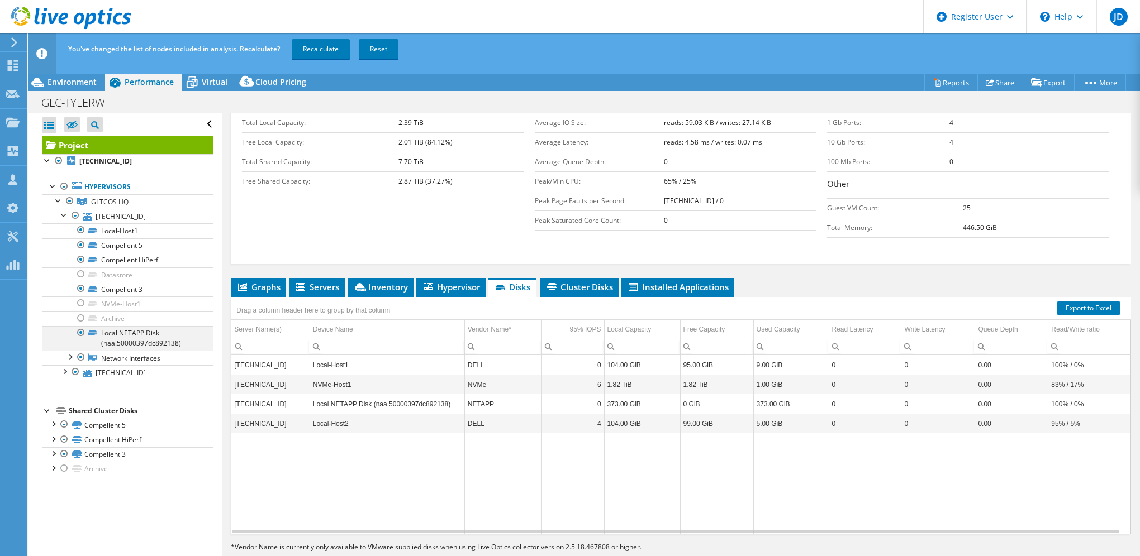
click at [78, 333] on div at bounding box center [80, 332] width 11 height 13
click at [61, 368] on div at bounding box center [64, 370] width 11 height 11
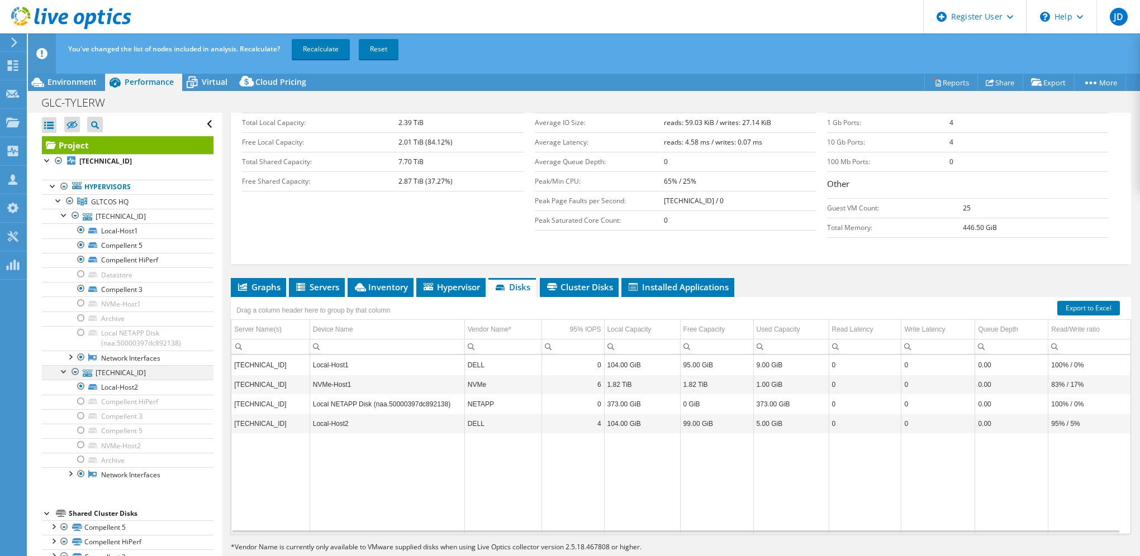
click at [61, 368] on div at bounding box center [64, 370] width 11 height 11
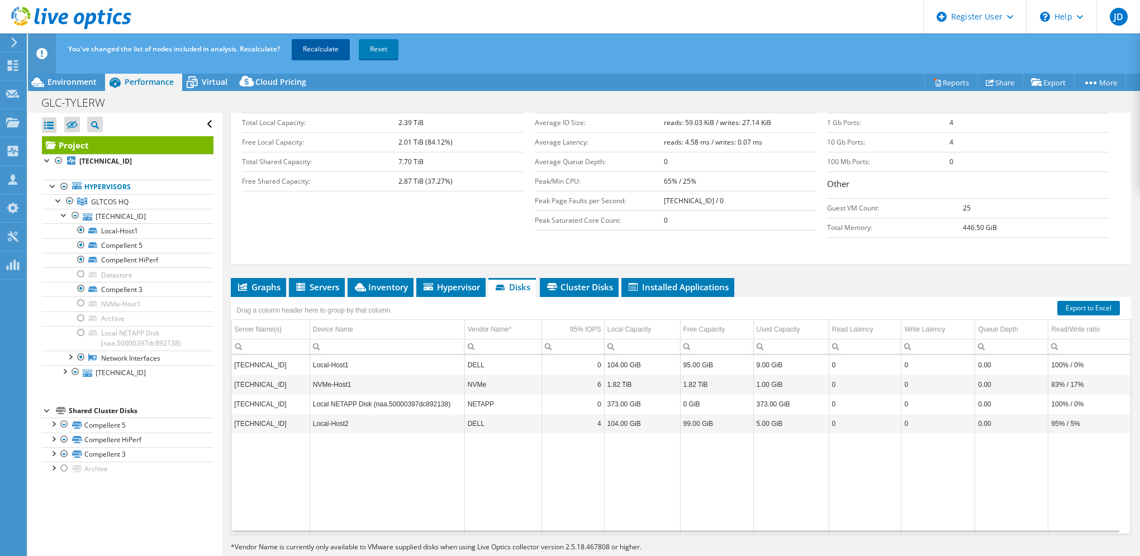
click at [332, 49] on link "Recalculate" at bounding box center [321, 49] width 58 height 20
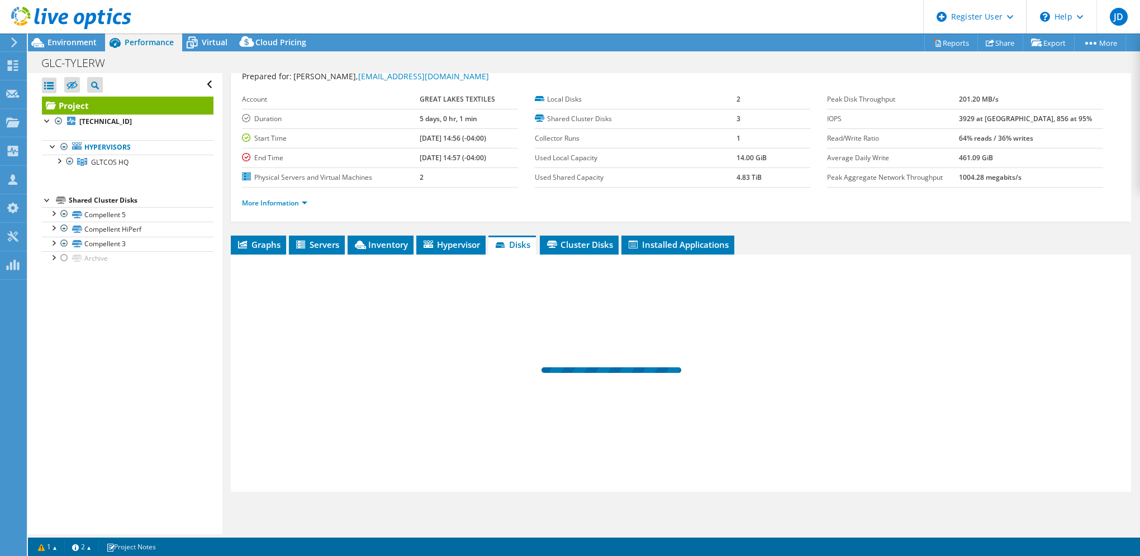
scroll to position [35, 0]
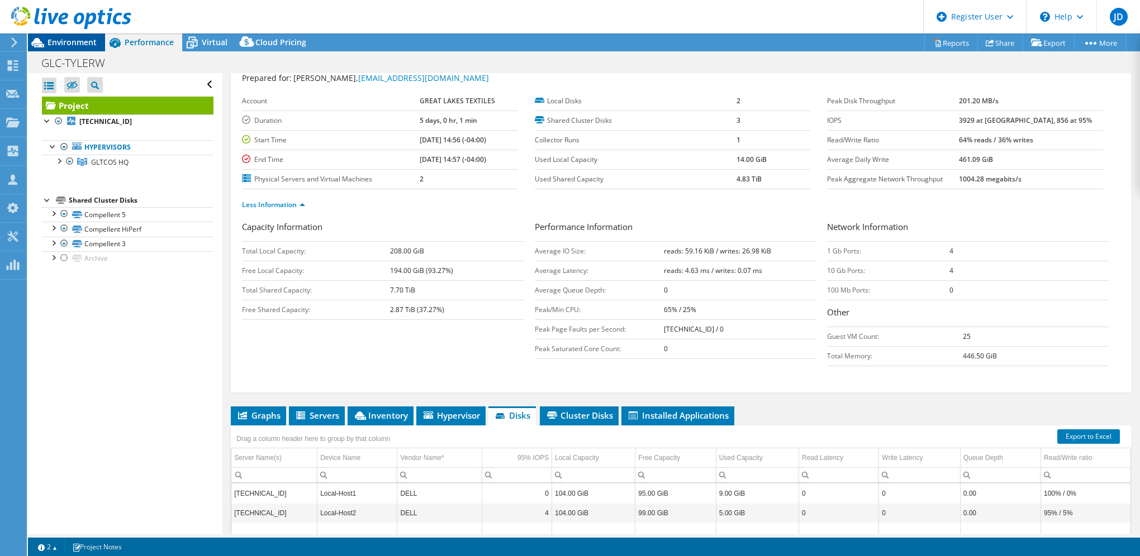
click at [80, 42] on span "Environment" at bounding box center [71, 42] width 49 height 11
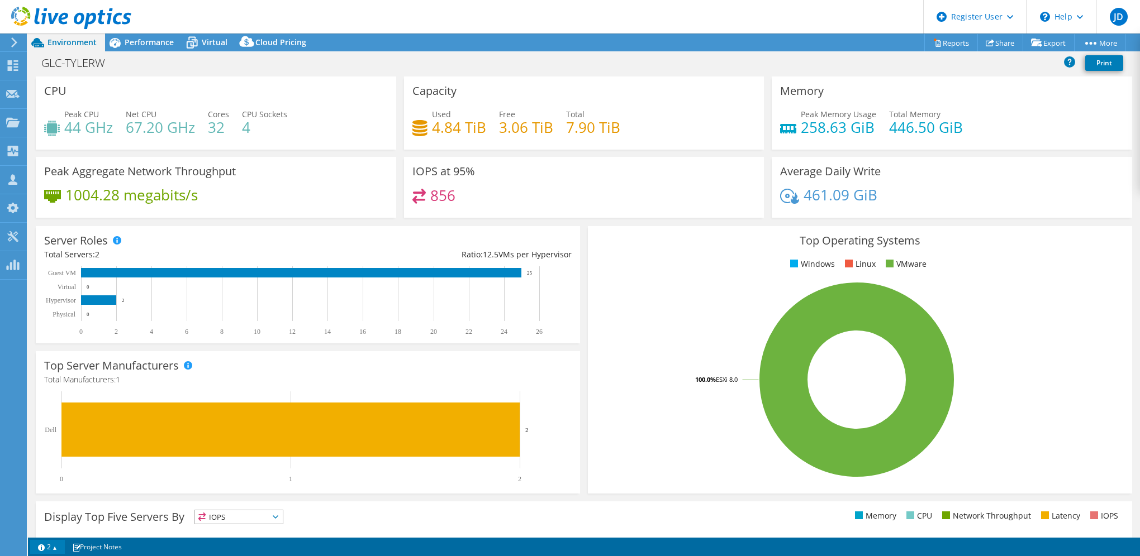
click at [59, 551] on link "2" at bounding box center [47, 547] width 35 height 14
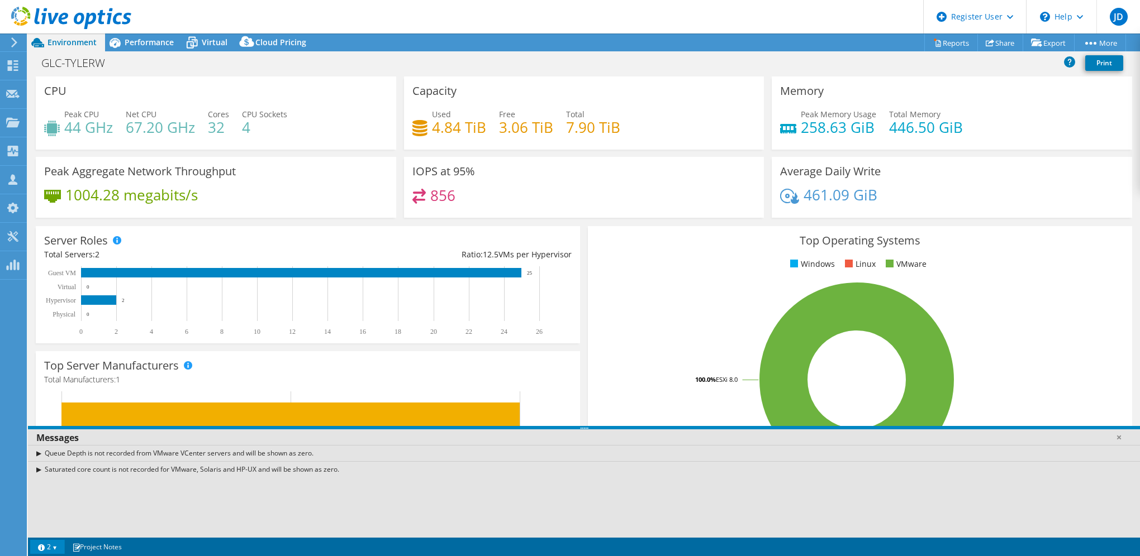
click at [57, 551] on link "2" at bounding box center [47, 547] width 35 height 14
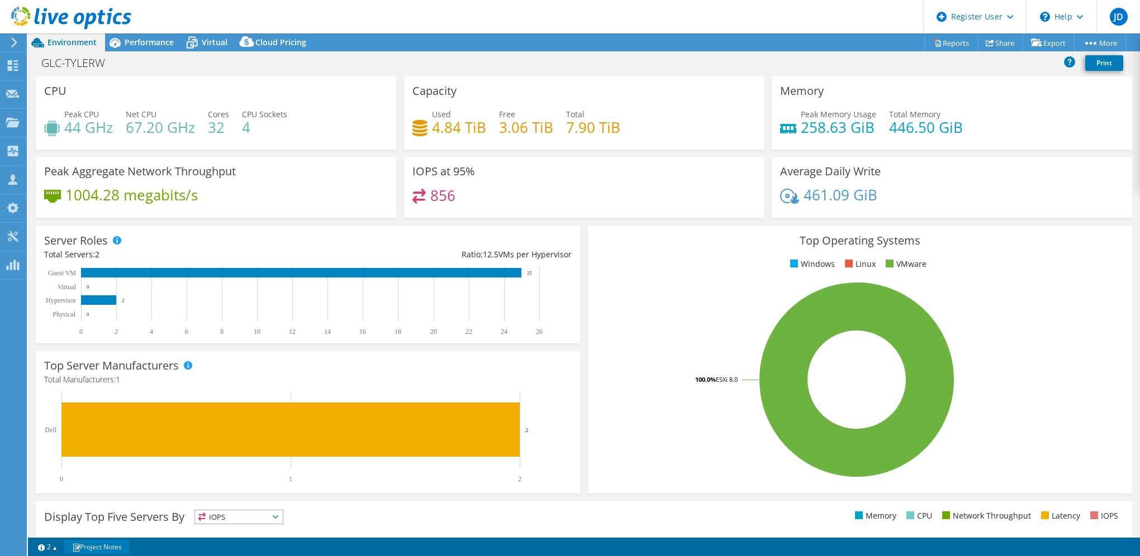
click at [82, 549] on link "Project Notes" at bounding box center [96, 547] width 65 height 14
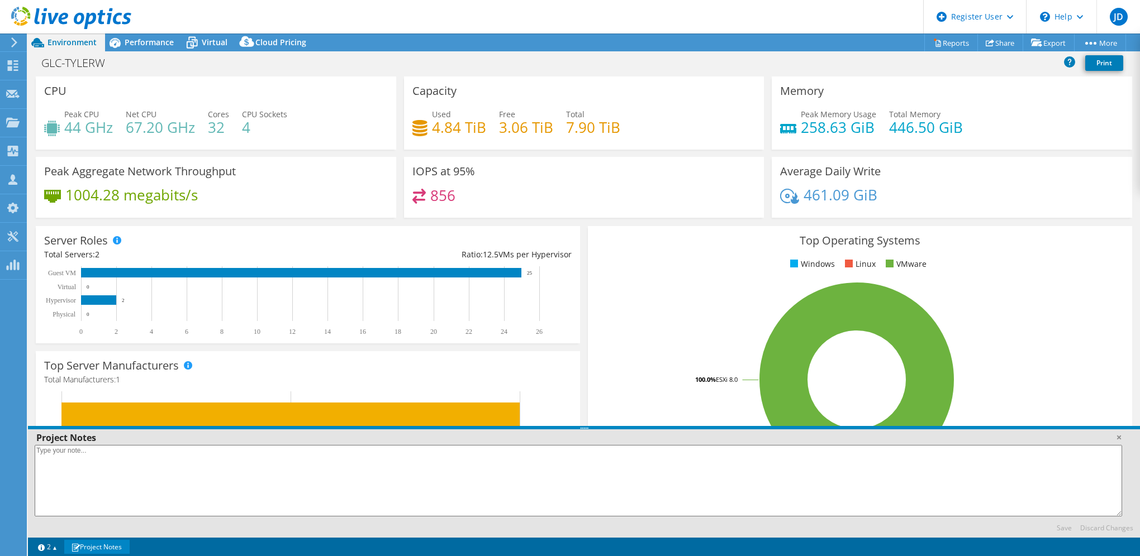
click at [82, 549] on link "Project Notes" at bounding box center [96, 547] width 65 height 14
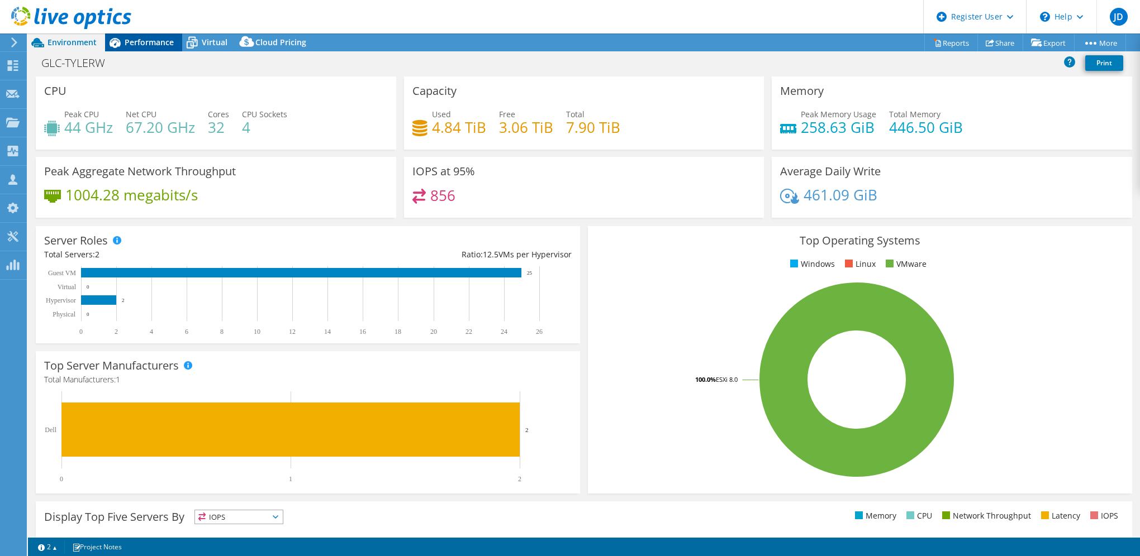
click at [157, 40] on span "Performance" at bounding box center [149, 42] width 49 height 11
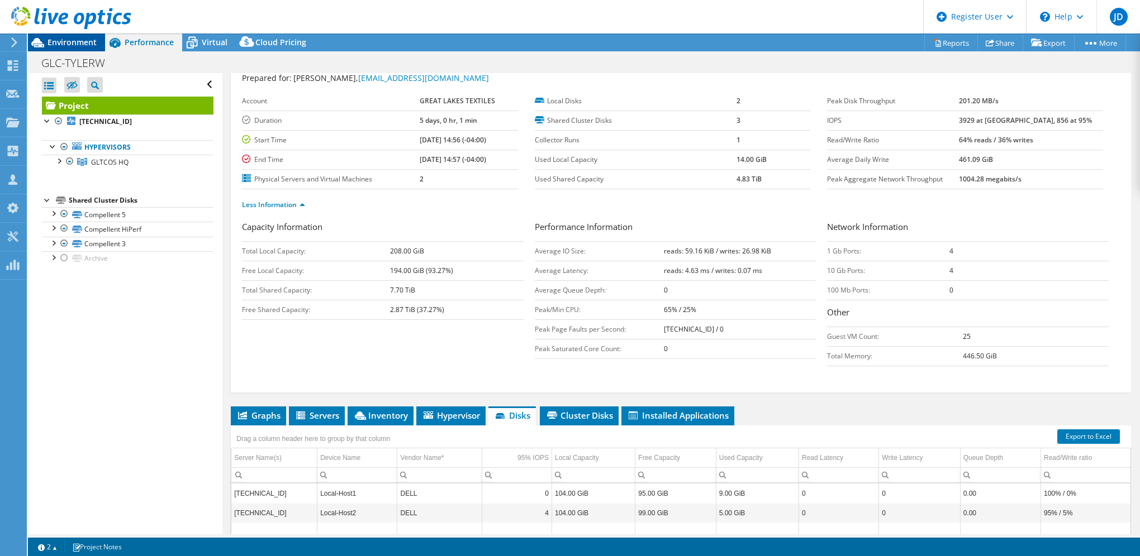
click at [61, 41] on span "Environment" at bounding box center [71, 42] width 49 height 11
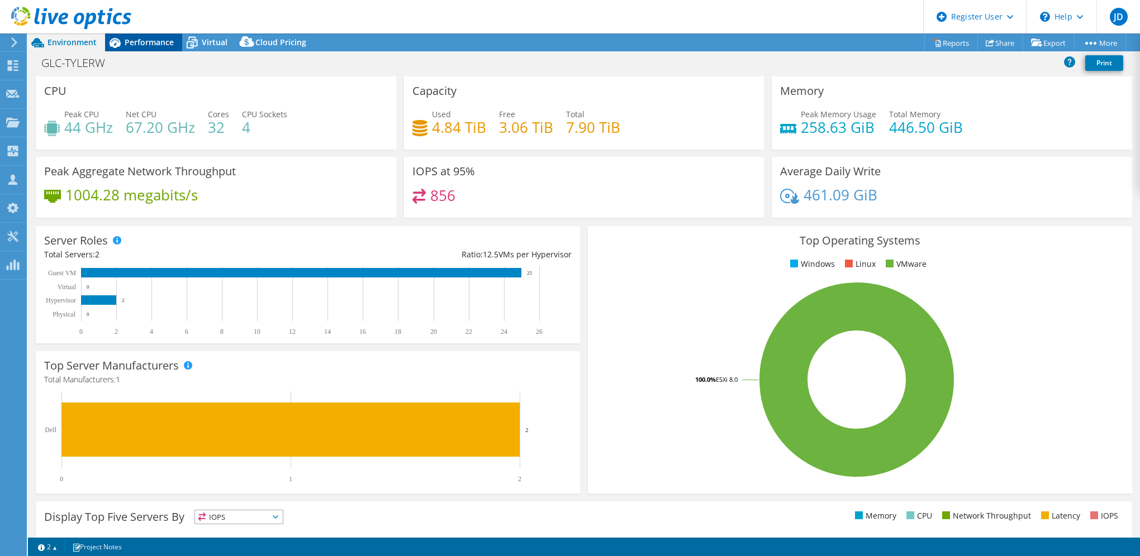
click at [142, 45] on span "Performance" at bounding box center [149, 42] width 49 height 11
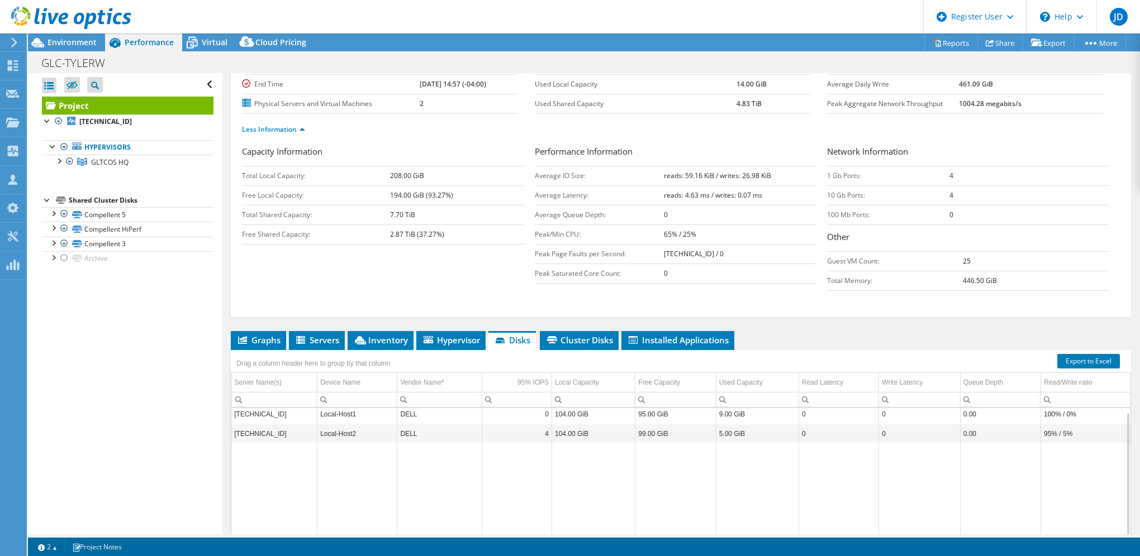
scroll to position [203, 0]
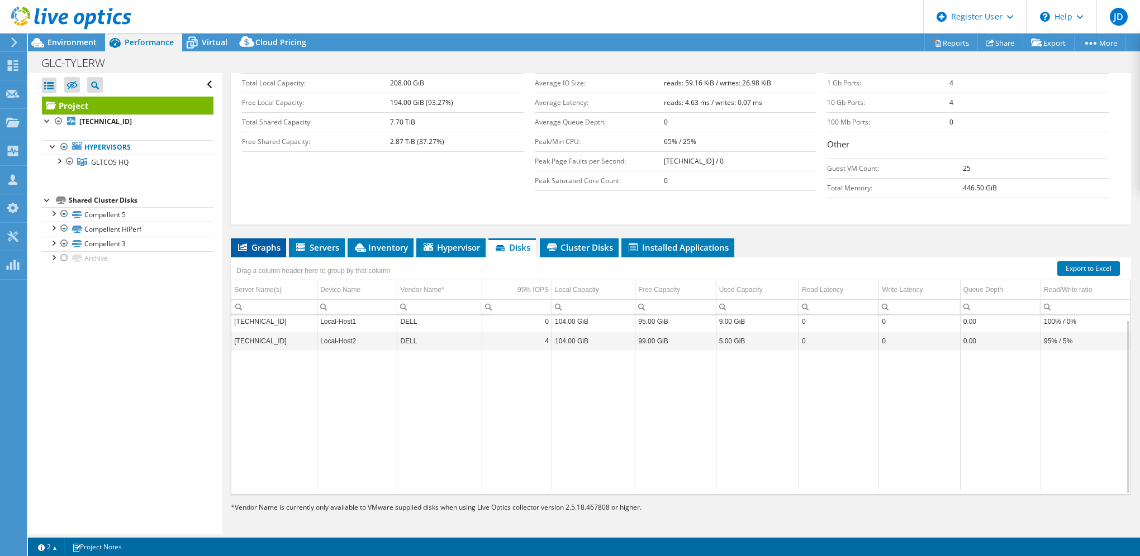
click at [255, 249] on span "Graphs" at bounding box center [258, 247] width 44 height 11
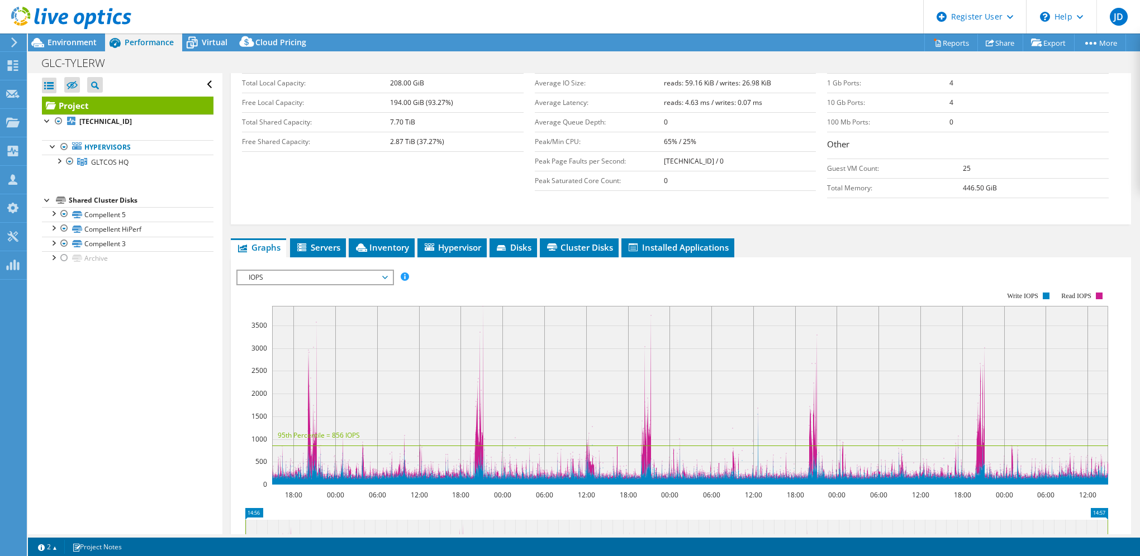
click at [284, 271] on span "IOPS" at bounding box center [315, 277] width 144 height 13
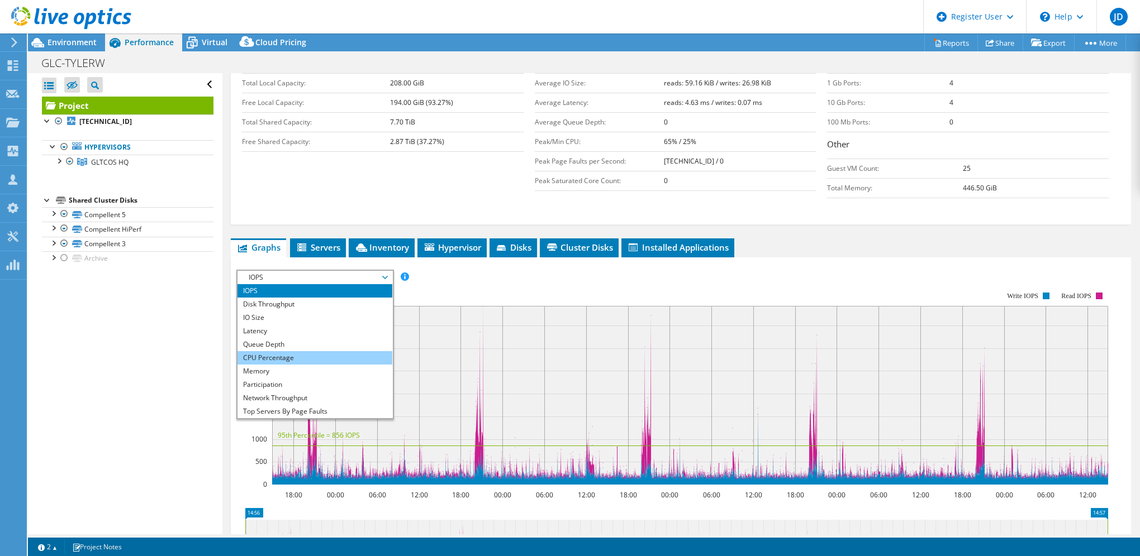
click at [275, 357] on li "CPU Percentage" at bounding box center [314, 357] width 155 height 13
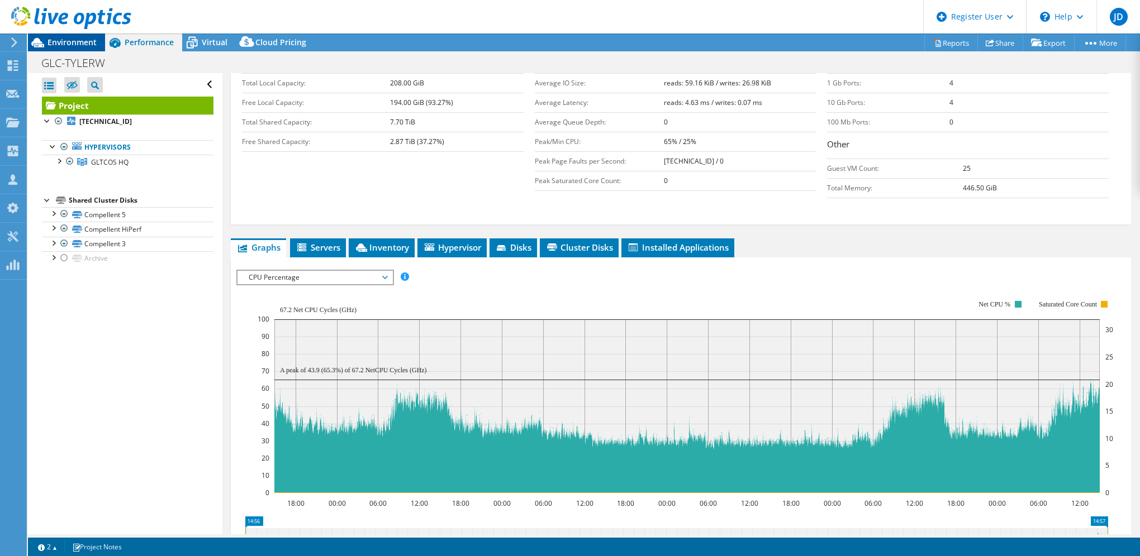
click at [80, 45] on span "Environment" at bounding box center [71, 42] width 49 height 11
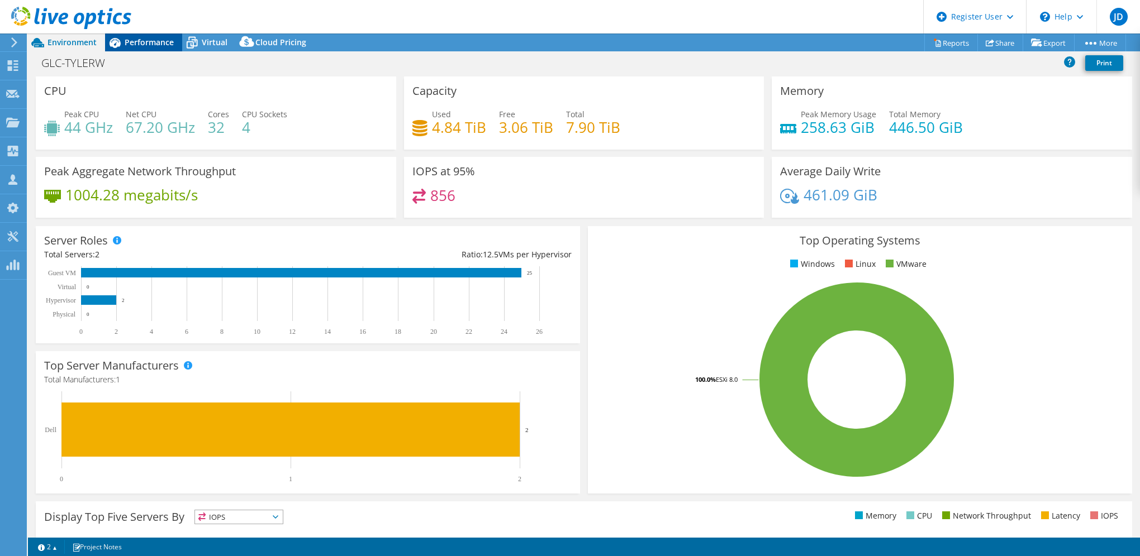
click at [140, 38] on span "Performance" at bounding box center [149, 42] width 49 height 11
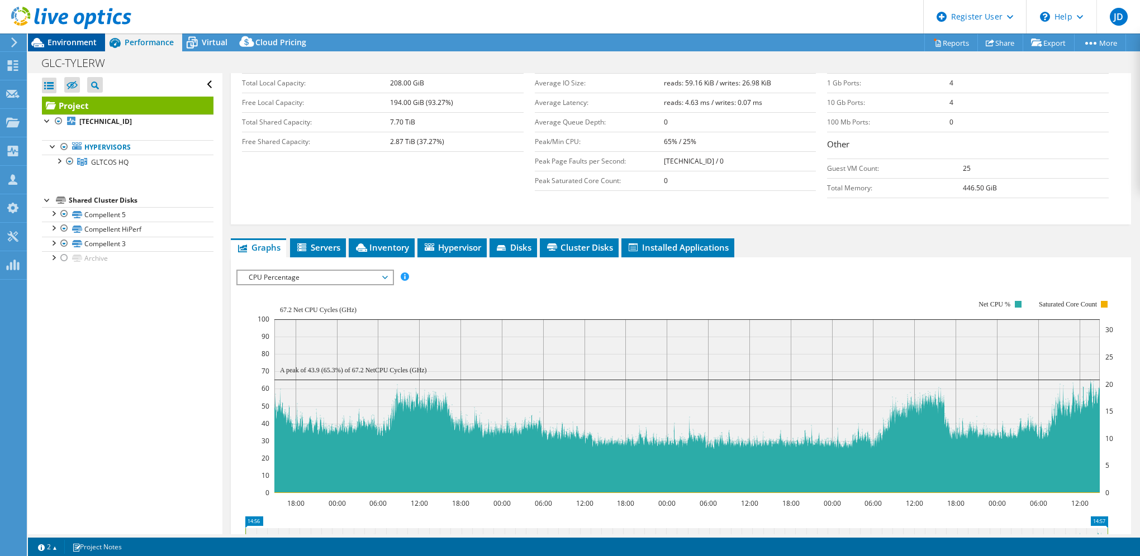
click at [58, 41] on span "Environment" at bounding box center [71, 42] width 49 height 11
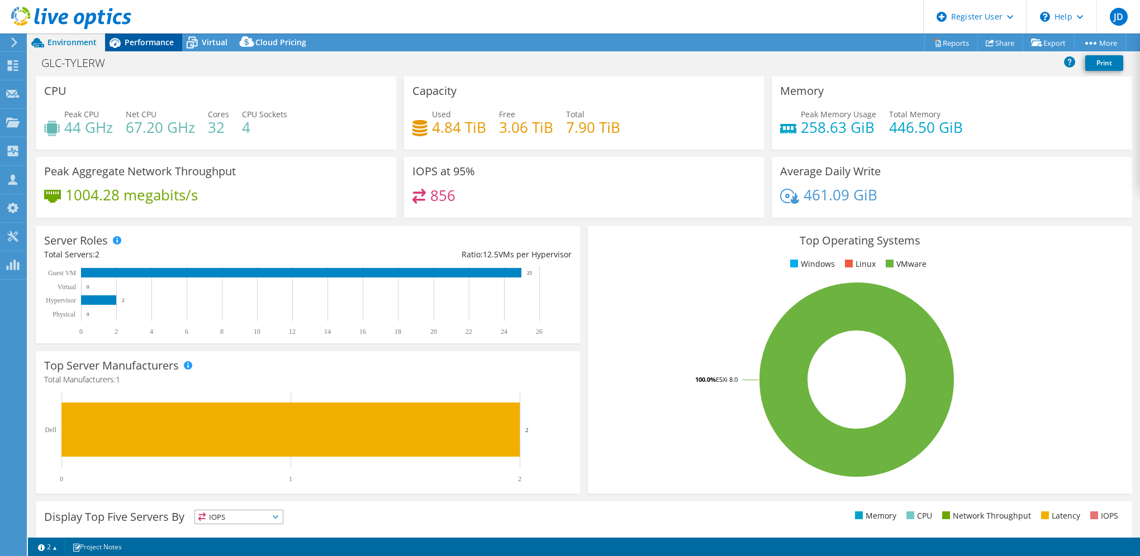
click at [143, 47] on div "Performance" at bounding box center [143, 43] width 77 height 18
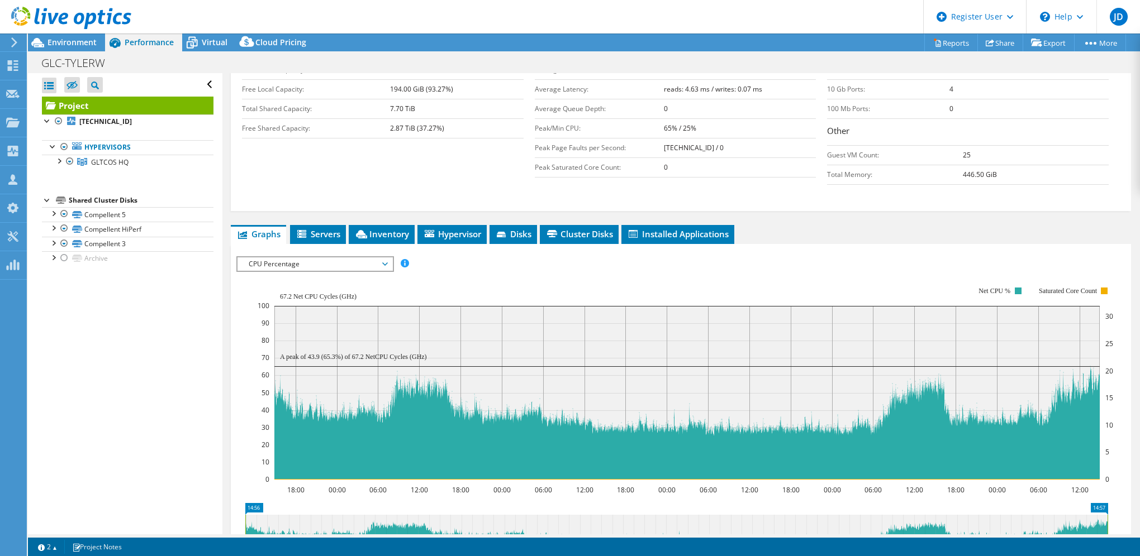
scroll to position [223, 0]
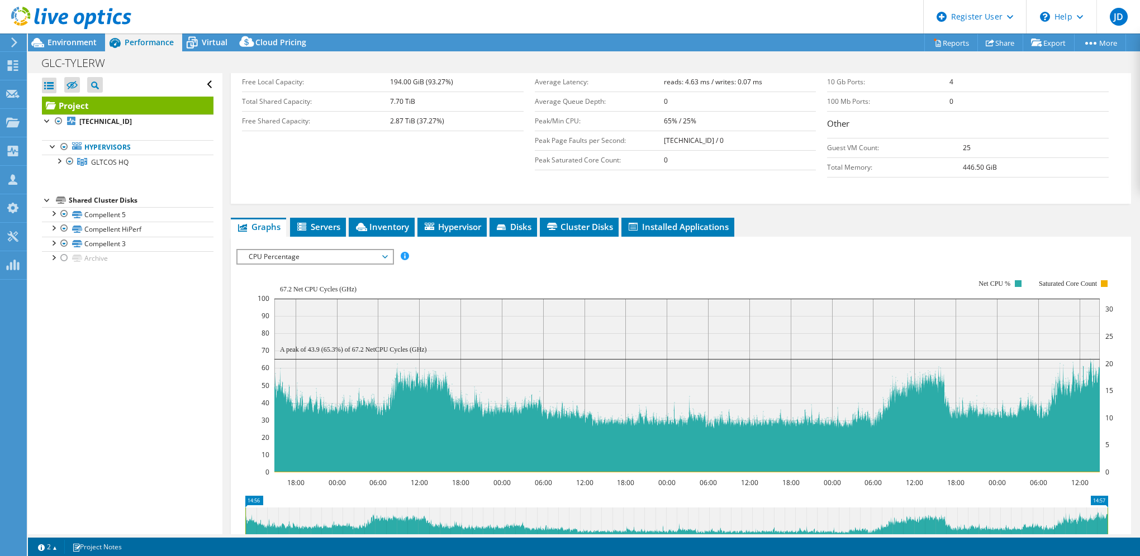
click at [327, 259] on span "CPU Percentage" at bounding box center [315, 256] width 144 height 13
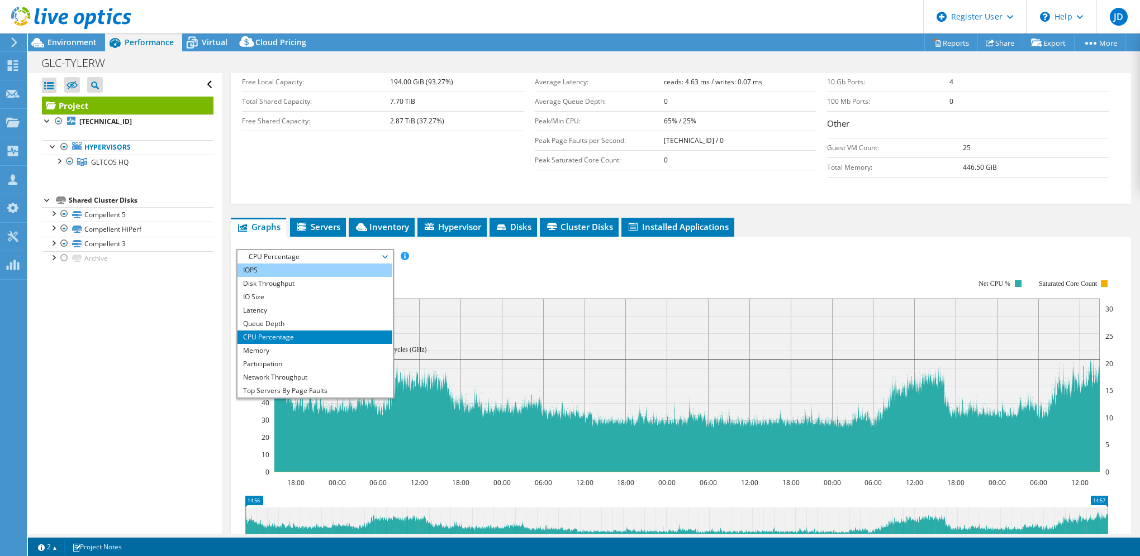
click at [288, 265] on li "IOPS" at bounding box center [314, 270] width 155 height 13
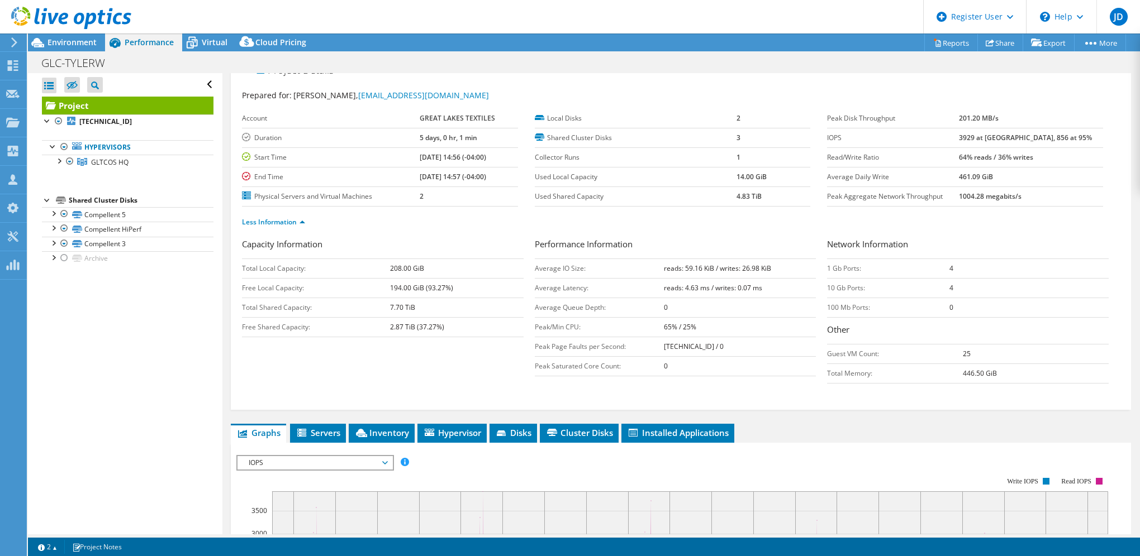
scroll to position [0, 0]
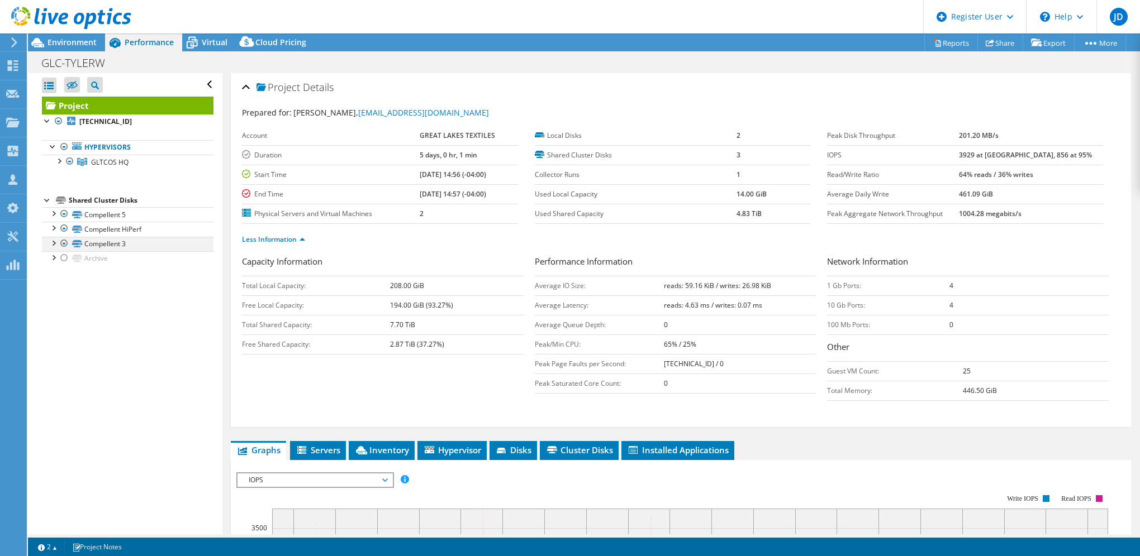
click at [52, 243] on div at bounding box center [52, 242] width 11 height 11
click at [51, 244] on div at bounding box center [52, 242] width 11 height 11
click at [574, 445] on span "Cluster Disks" at bounding box center [579, 450] width 68 height 11
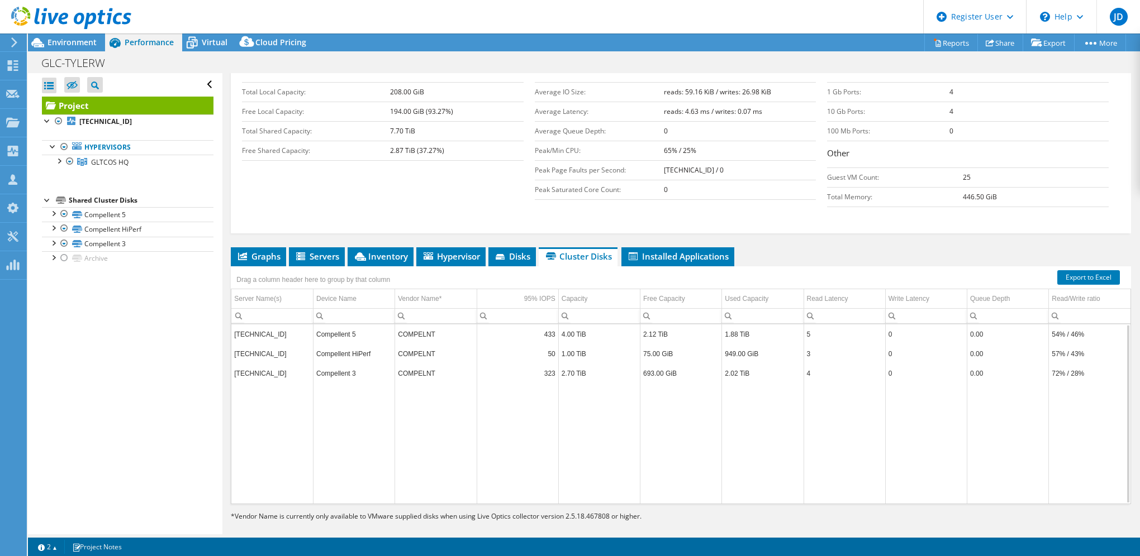
scroll to position [203, 0]
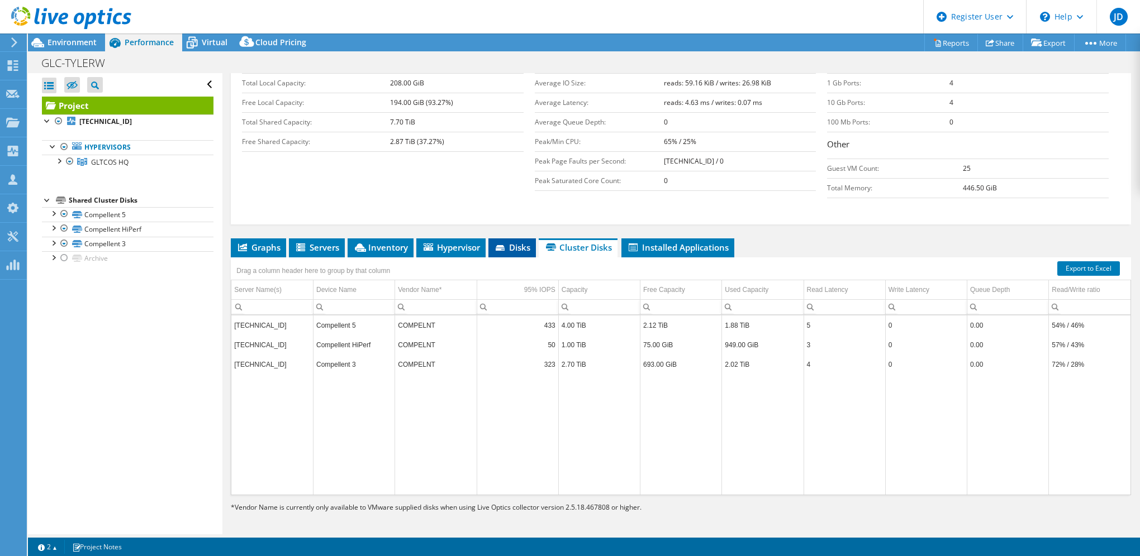
click at [508, 253] on li "Disks" at bounding box center [511, 248] width 47 height 19
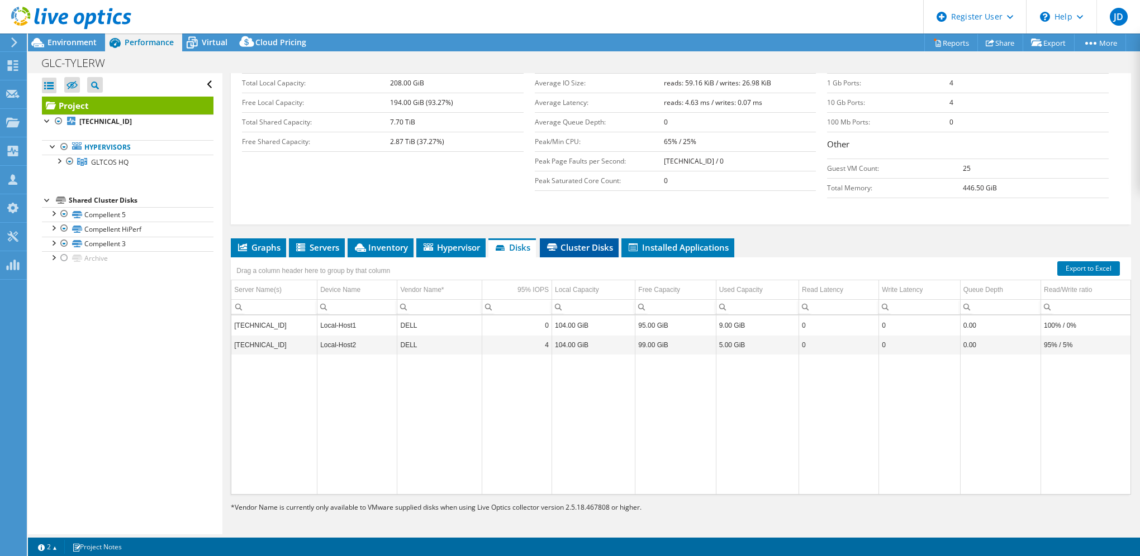
click at [569, 243] on span "Cluster Disks" at bounding box center [579, 247] width 68 height 11
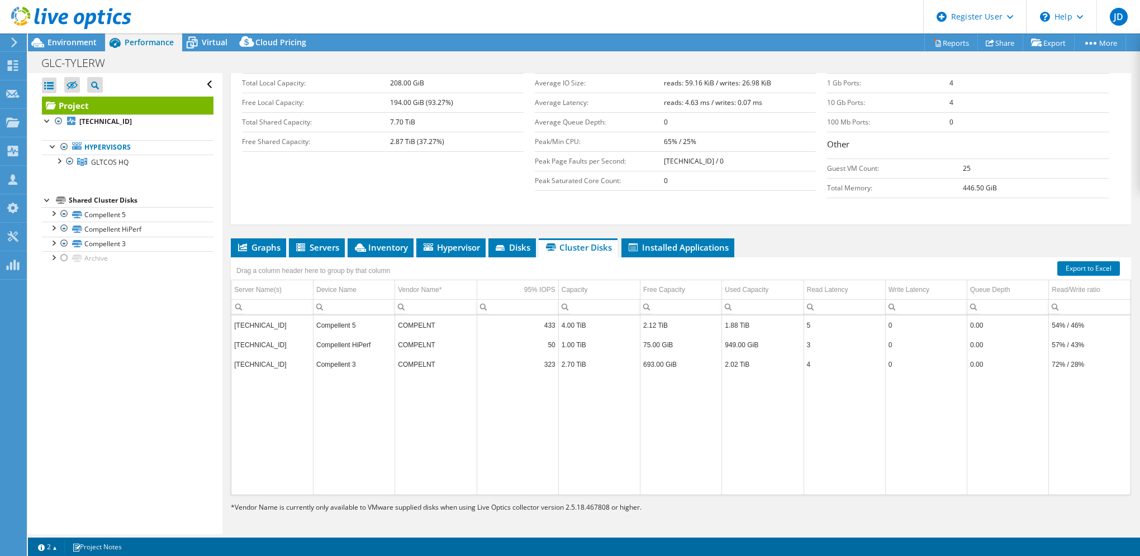
click at [67, 36] on div at bounding box center [65, 18] width 131 height 37
click at [63, 32] on div at bounding box center [65, 18] width 131 height 37
click at [73, 37] on div at bounding box center [65, 18] width 131 height 37
click at [74, 40] on span "Environment" at bounding box center [71, 42] width 49 height 11
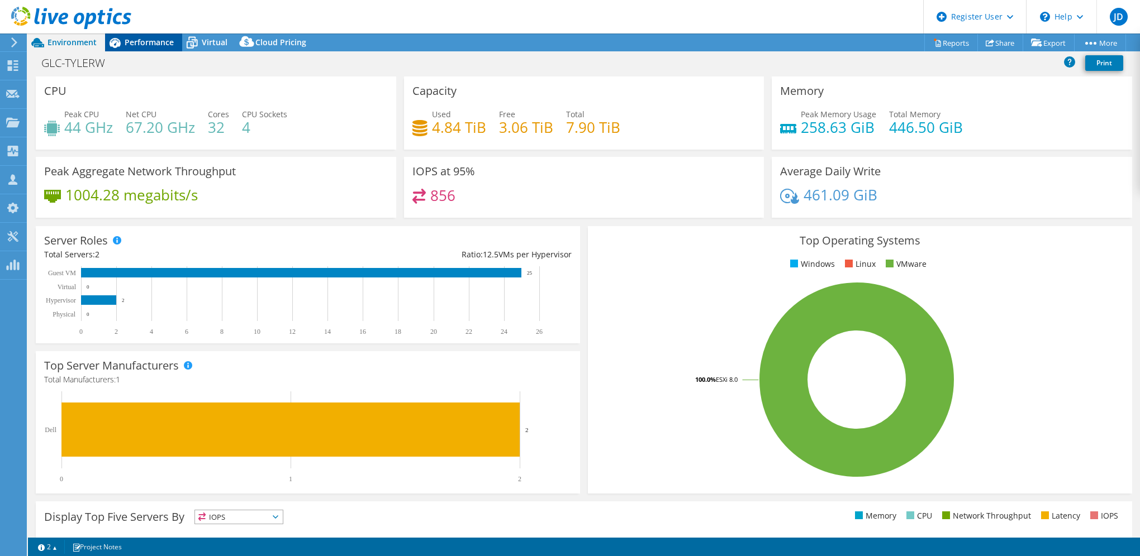
click at [145, 45] on span "Performance" at bounding box center [149, 42] width 49 height 11
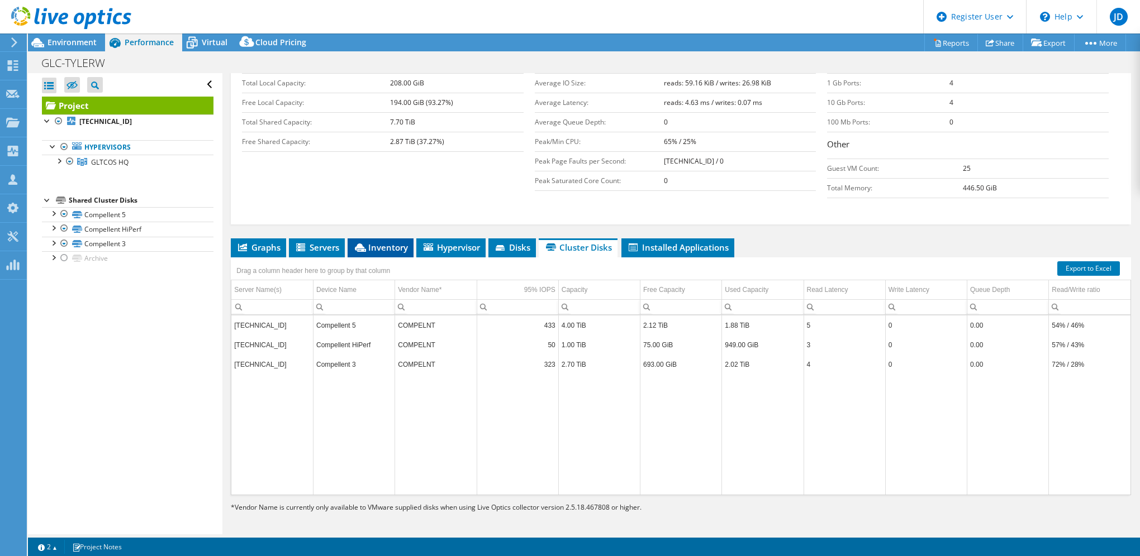
click at [375, 250] on li "Inventory" at bounding box center [380, 248] width 66 height 19
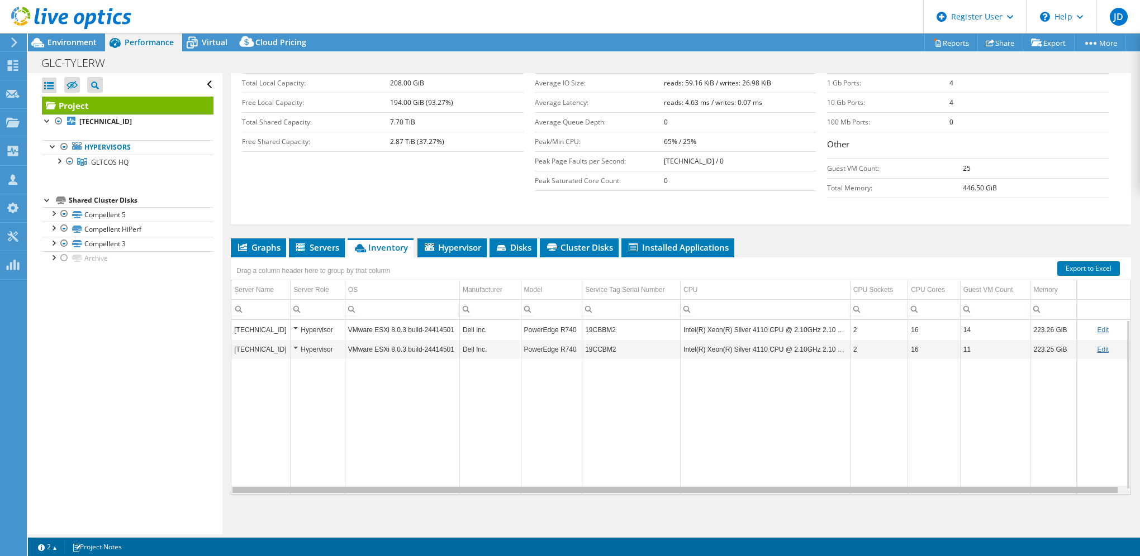
scroll to position [0, 3]
drag, startPoint x: 588, startPoint y: 488, endPoint x: 791, endPoint y: 485, distance: 203.4
click at [791, 485] on body "JD Dell User [PERSON_NAME] [PERSON_NAME][EMAIL_ADDRESS][PERSON_NAME][DOMAIN_NAM…" at bounding box center [570, 278] width 1140 height 556
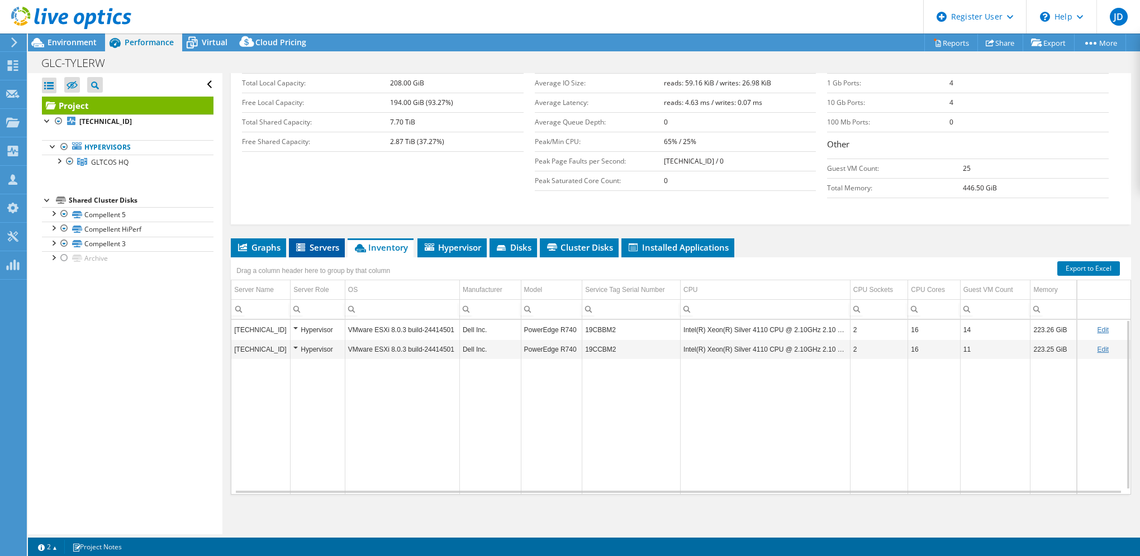
click at [315, 246] on span "Servers" at bounding box center [316, 247] width 45 height 11
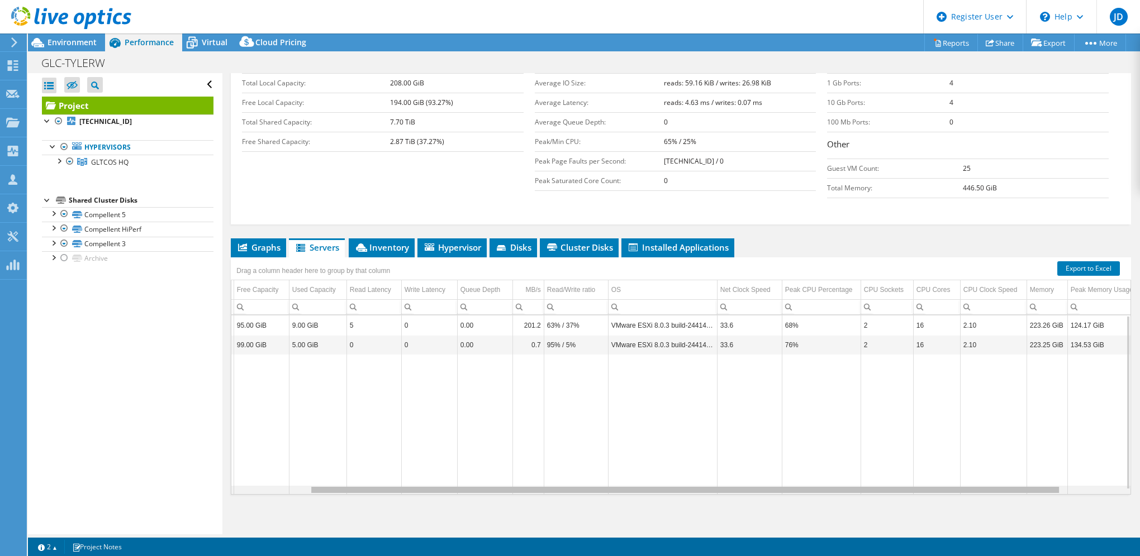
scroll to position [0, 168]
drag, startPoint x: 489, startPoint y: 490, endPoint x: 688, endPoint y: 514, distance: 199.8
click at [688, 514] on body "JD Dell User [PERSON_NAME] [PERSON_NAME][EMAIL_ADDRESS][PERSON_NAME][DOMAIN_NAM…" at bounding box center [570, 278] width 1140 height 556
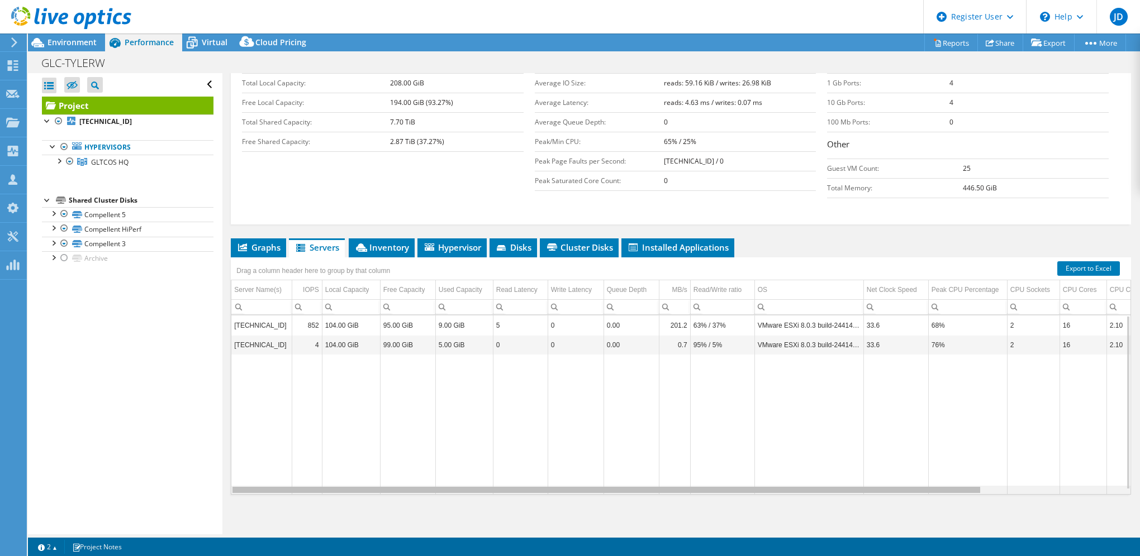
scroll to position [0, 2]
drag, startPoint x: 894, startPoint y: 488, endPoint x: 525, endPoint y: 478, distance: 368.8
click at [525, 478] on body "JD Dell User [PERSON_NAME] [PERSON_NAME][EMAIL_ADDRESS][PERSON_NAME][DOMAIN_NAM…" at bounding box center [570, 278] width 1140 height 556
drag, startPoint x: 592, startPoint y: 489, endPoint x: 622, endPoint y: 490, distance: 29.6
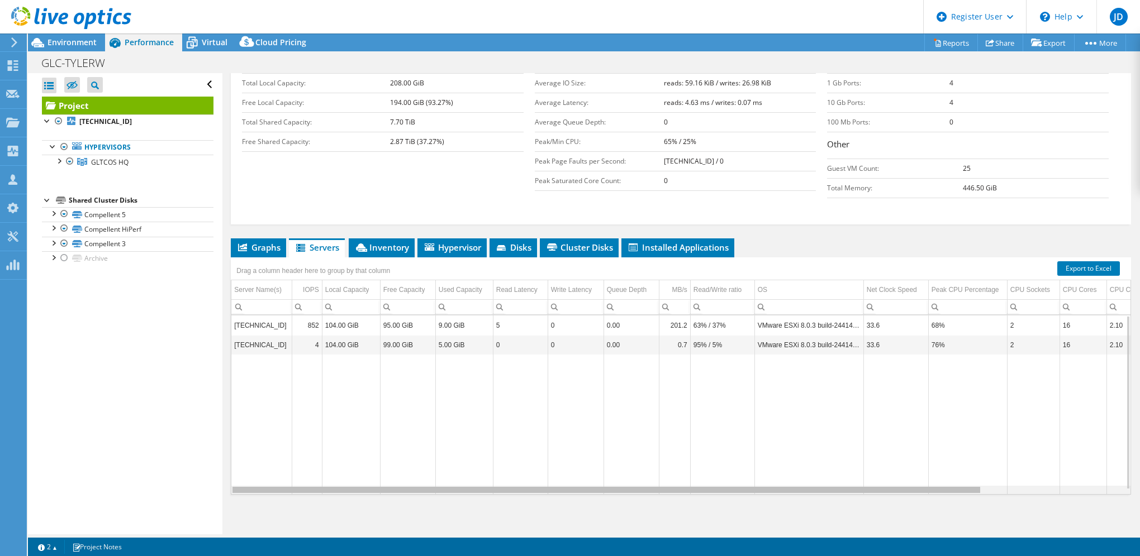
click at [632, 501] on body "JD Dell User [PERSON_NAME] [PERSON_NAME][EMAIL_ADDRESS][PERSON_NAME][DOMAIN_NAM…" at bounding box center [570, 278] width 1140 height 556
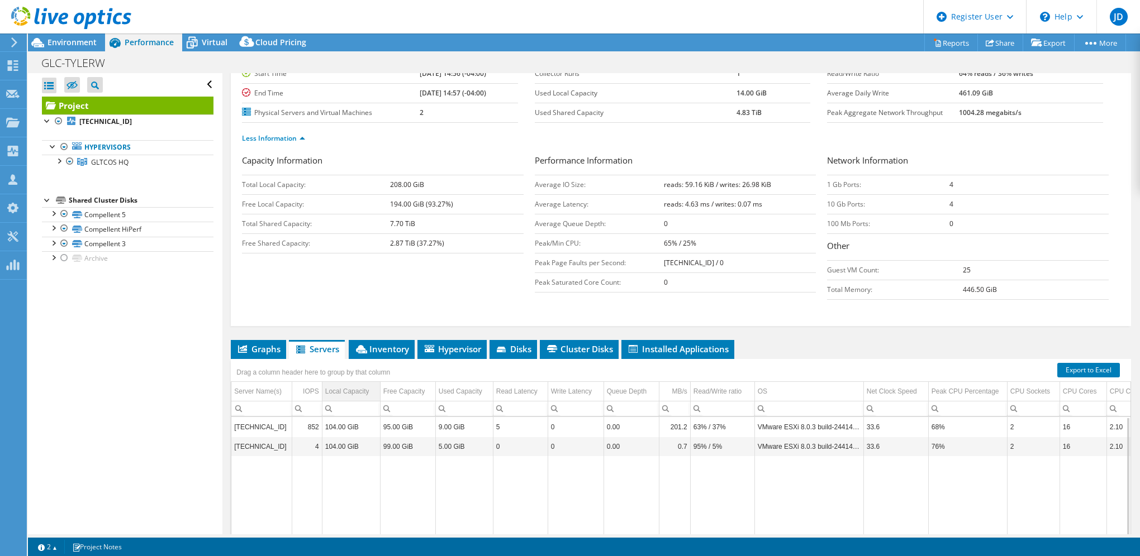
scroll to position [147, 0]
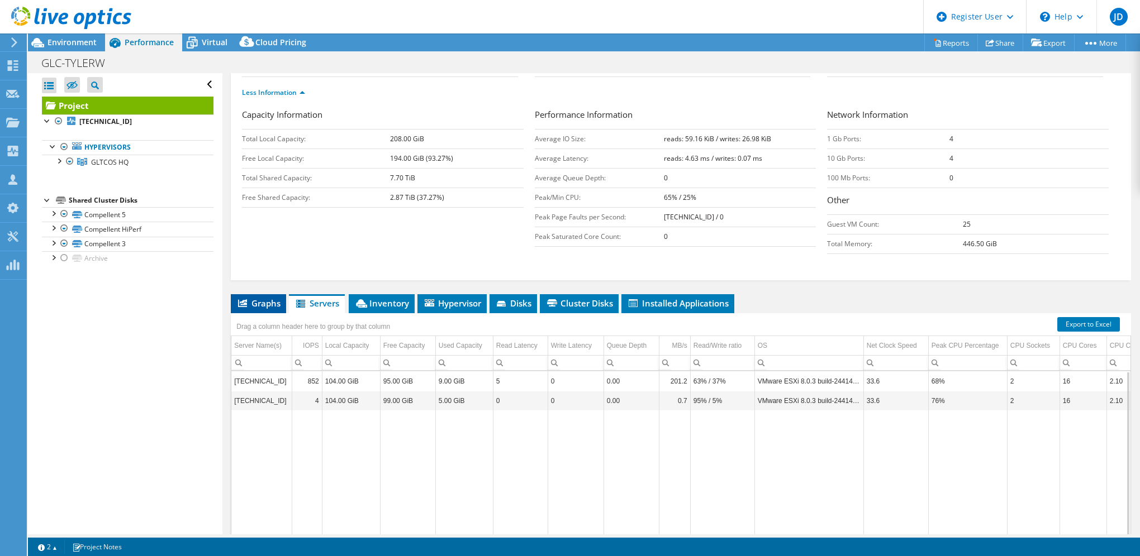
click at [256, 303] on span "Graphs" at bounding box center [258, 303] width 44 height 11
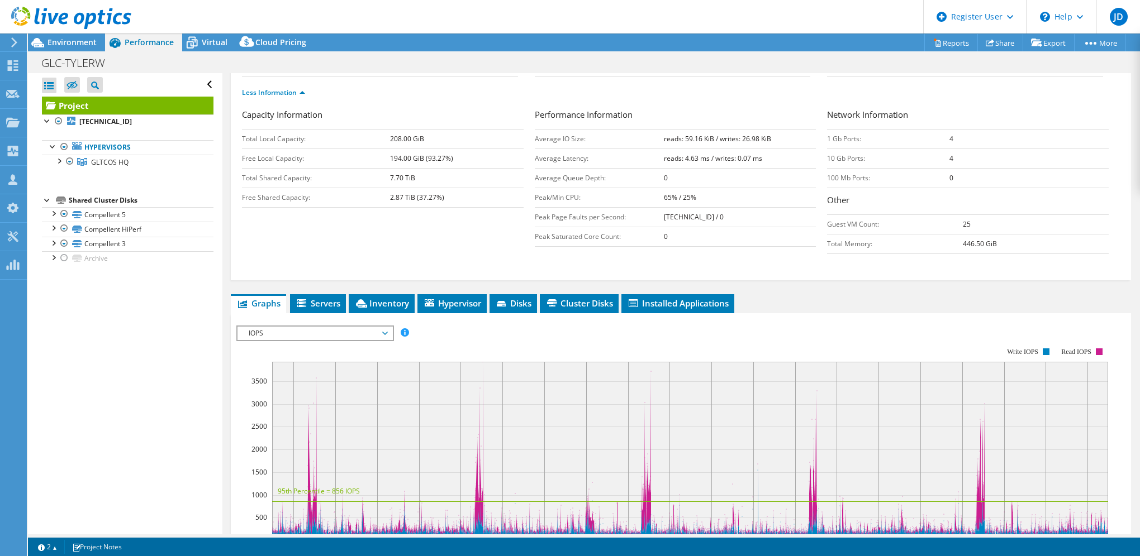
click at [279, 327] on span "IOPS" at bounding box center [315, 333] width 144 height 13
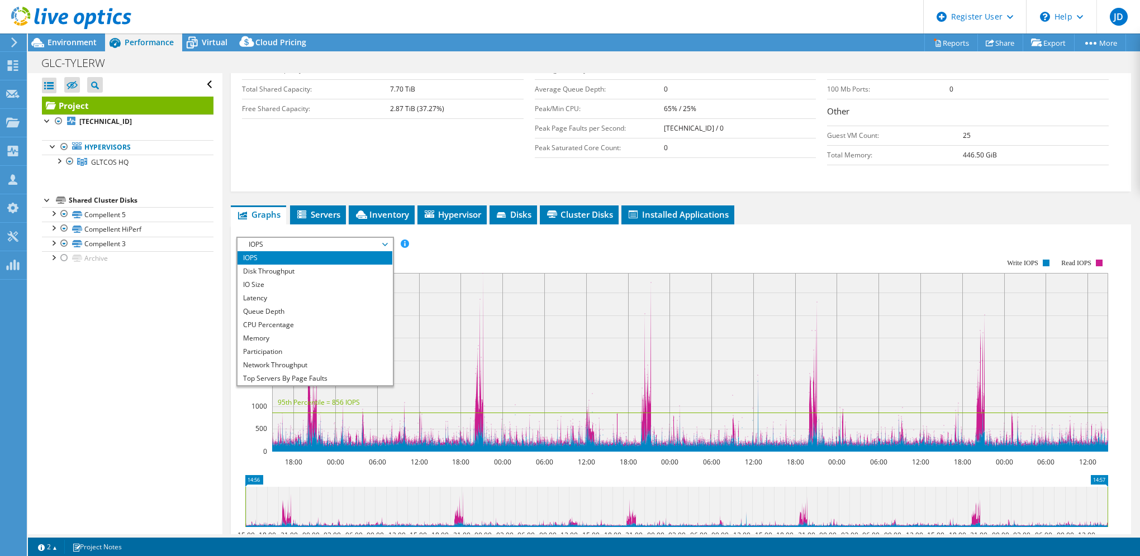
scroll to position [315, 0]
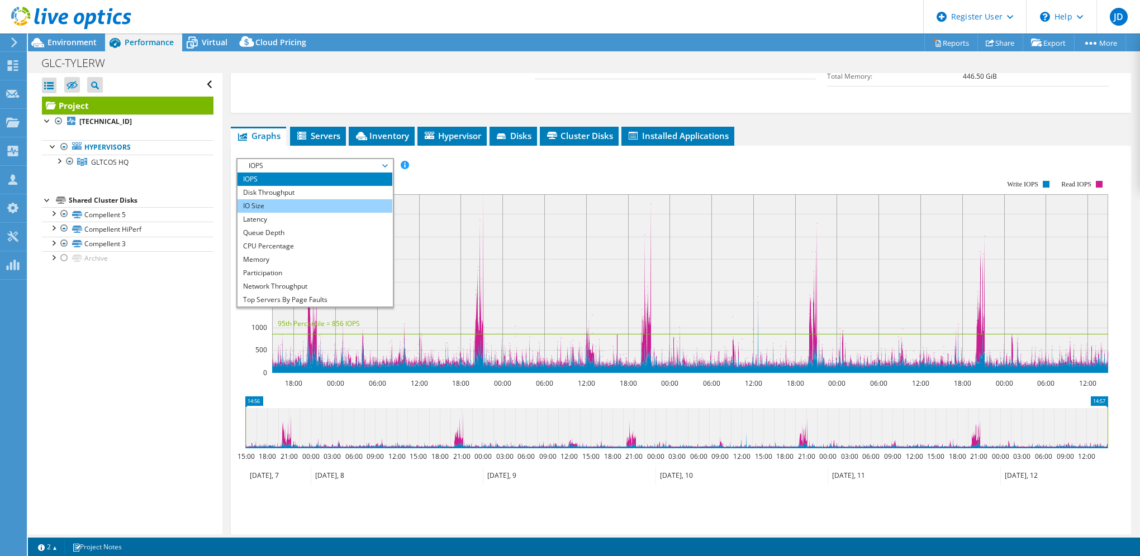
click at [250, 199] on li "IO Size" at bounding box center [314, 205] width 155 height 13
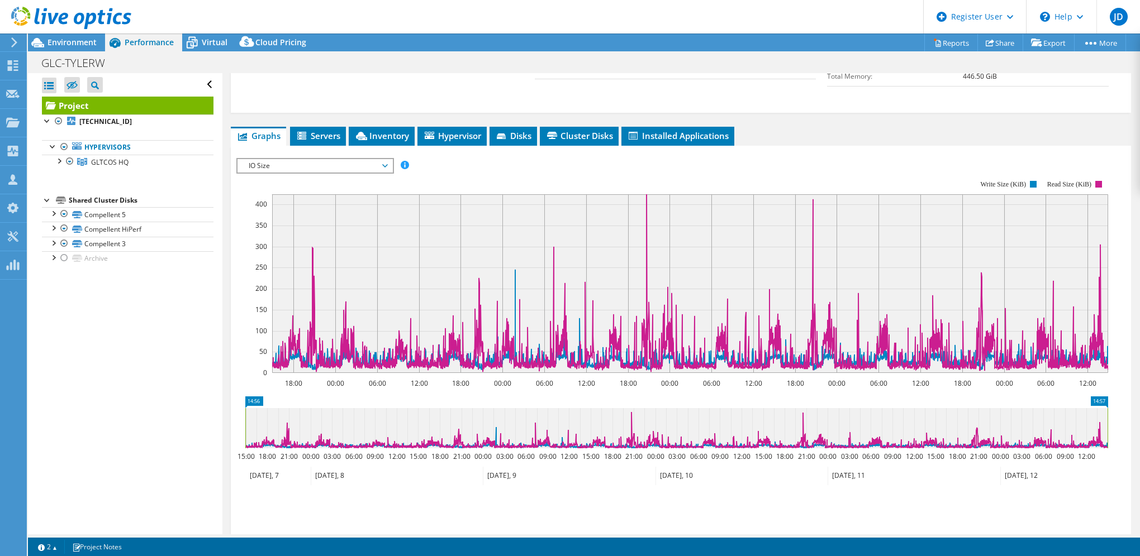
drag, startPoint x: 373, startPoint y: 165, endPoint x: 362, endPoint y: 164, distance: 11.2
click at [371, 165] on span "IO Size" at bounding box center [315, 165] width 144 height 13
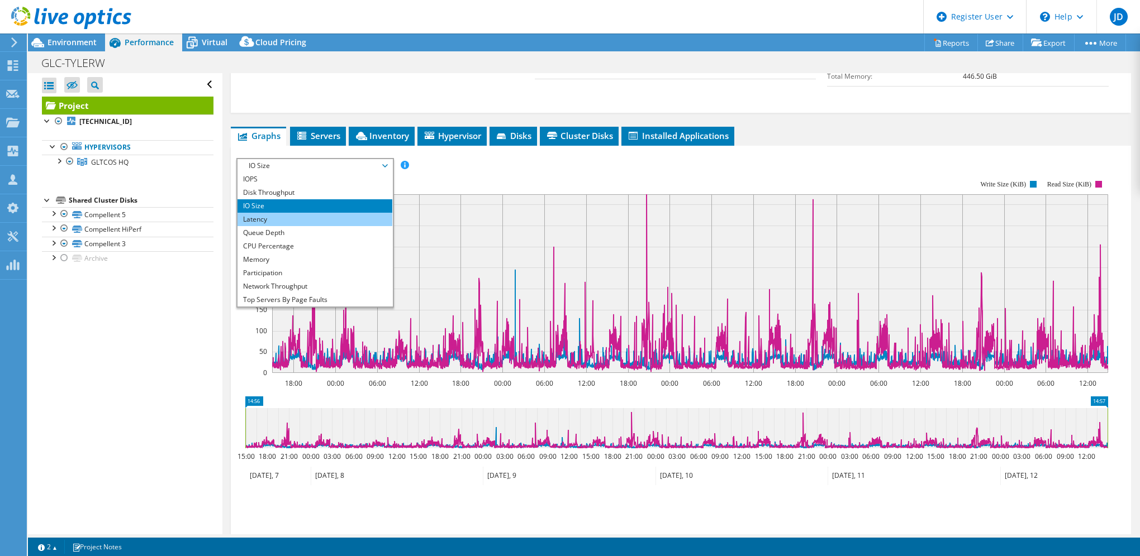
click at [277, 220] on li "Latency" at bounding box center [314, 219] width 155 height 13
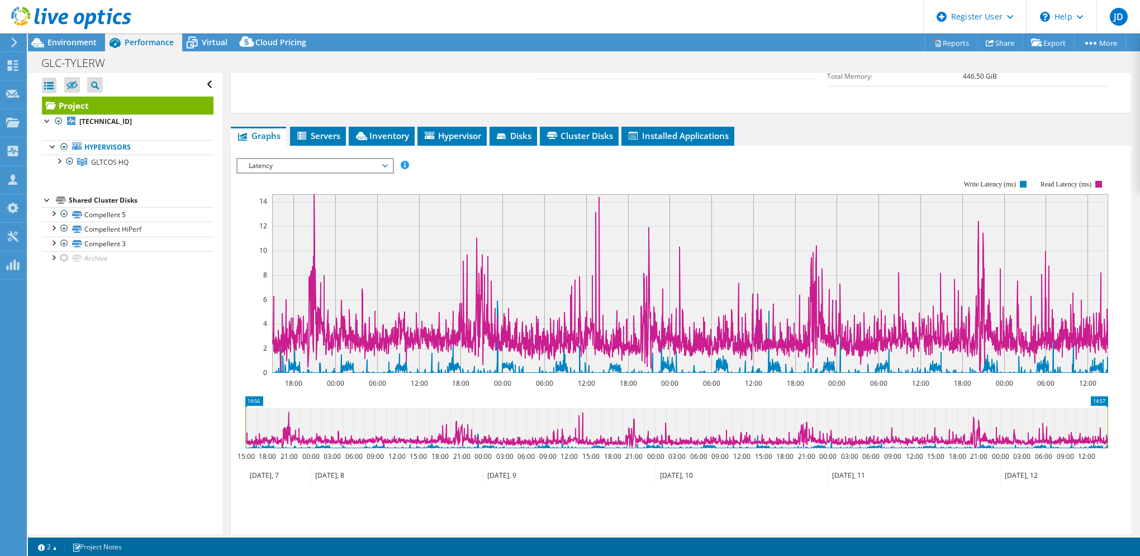
click at [385, 164] on span "Latency" at bounding box center [315, 165] width 144 height 13
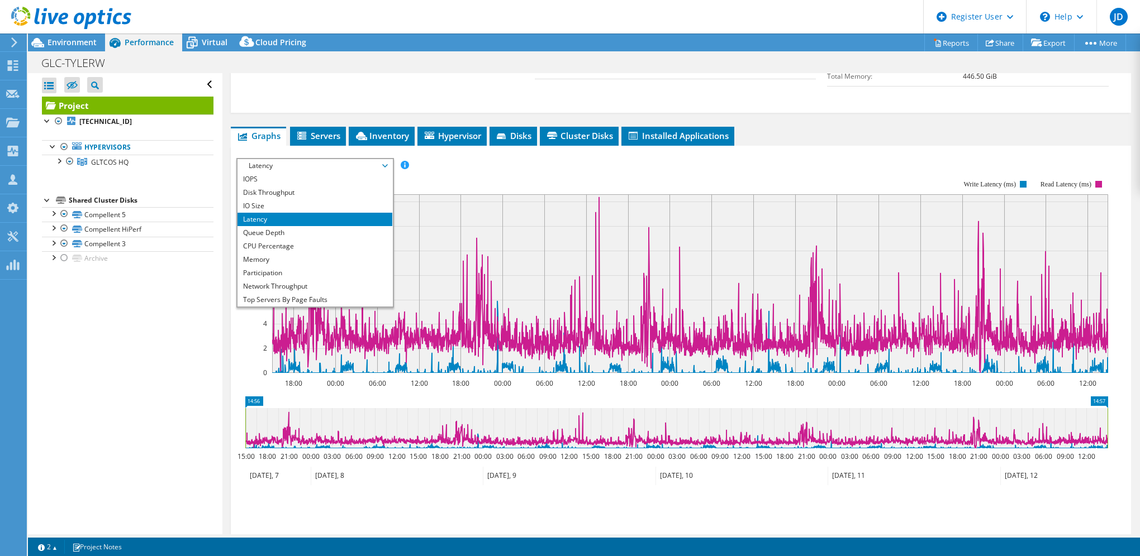
click at [385, 164] on span "Latency" at bounding box center [315, 165] width 144 height 13
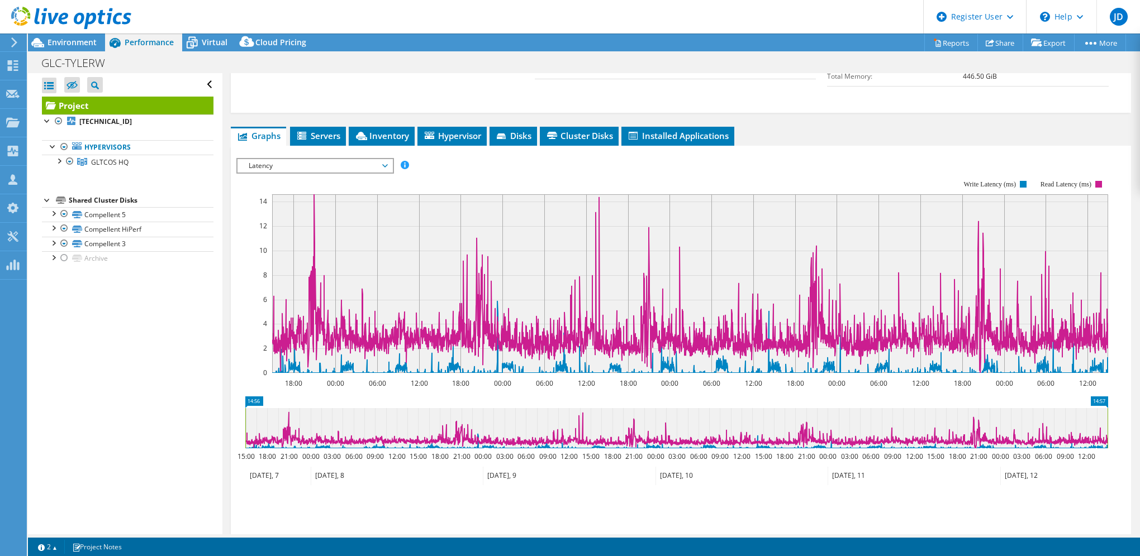
click at [387, 160] on span "Latency" at bounding box center [315, 165] width 144 height 13
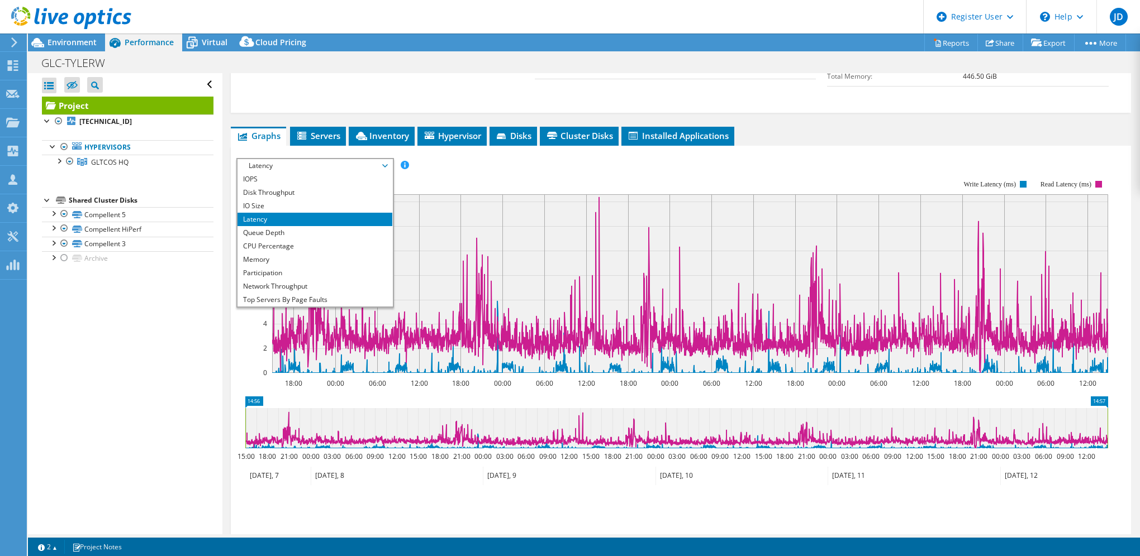
click at [369, 159] on span "Latency" at bounding box center [315, 165] width 144 height 13
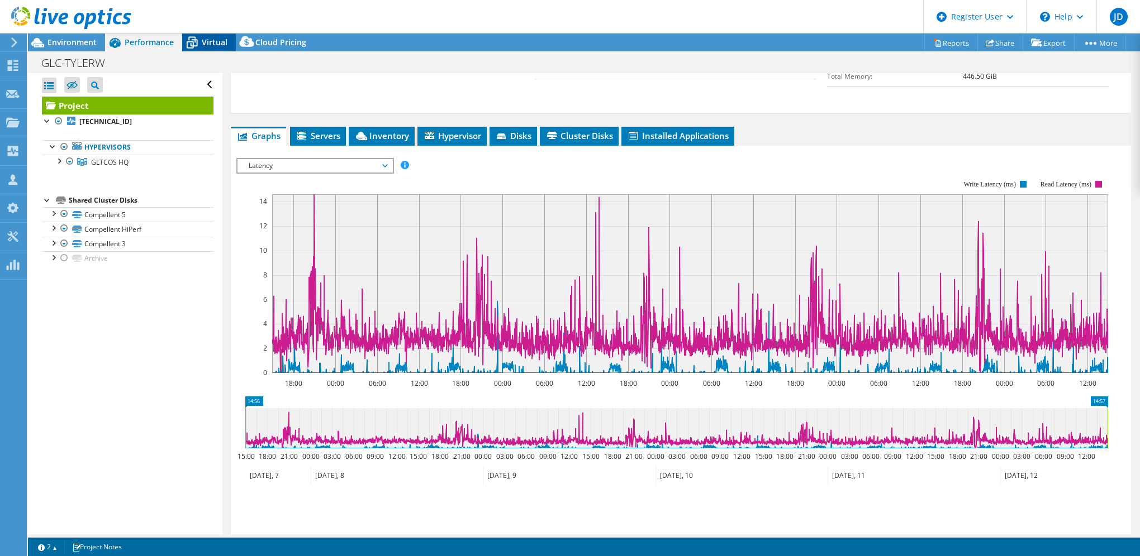
click at [207, 42] on span "Virtual" at bounding box center [215, 42] width 26 height 11
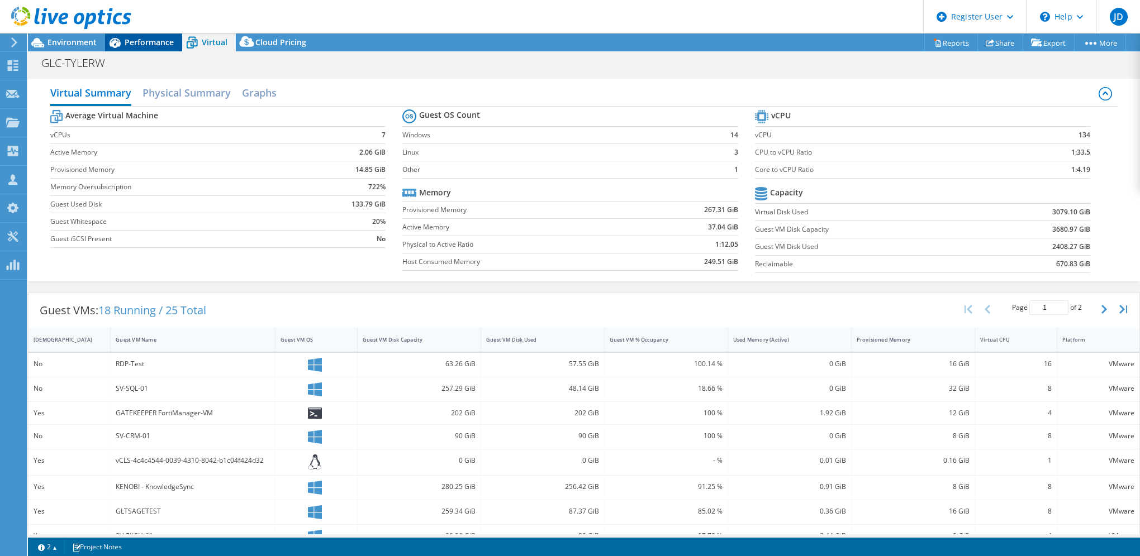
click at [144, 43] on span "Performance" at bounding box center [149, 42] width 49 height 11
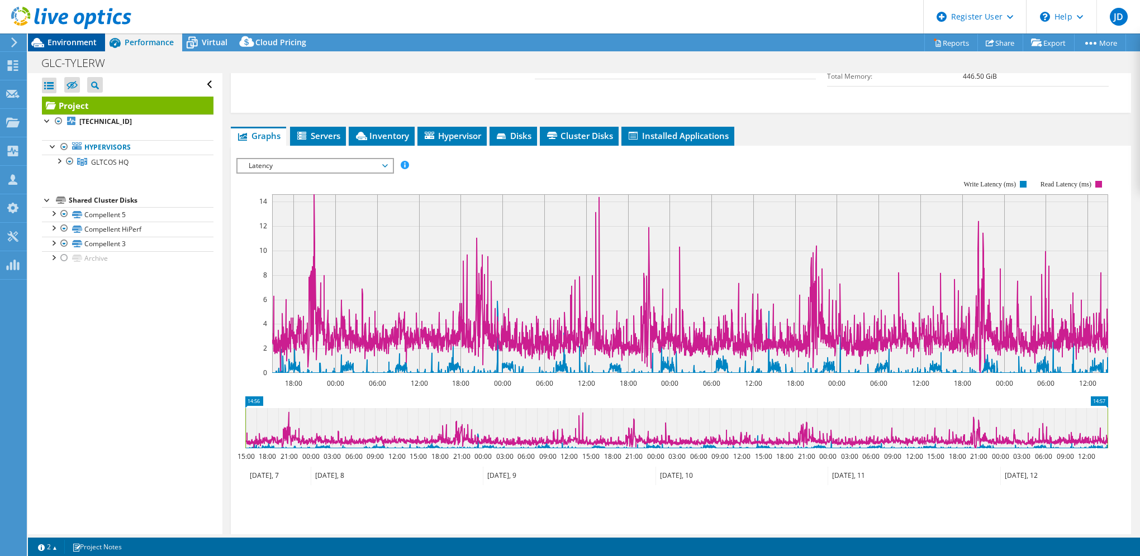
click at [63, 41] on span "Environment" at bounding box center [71, 42] width 49 height 11
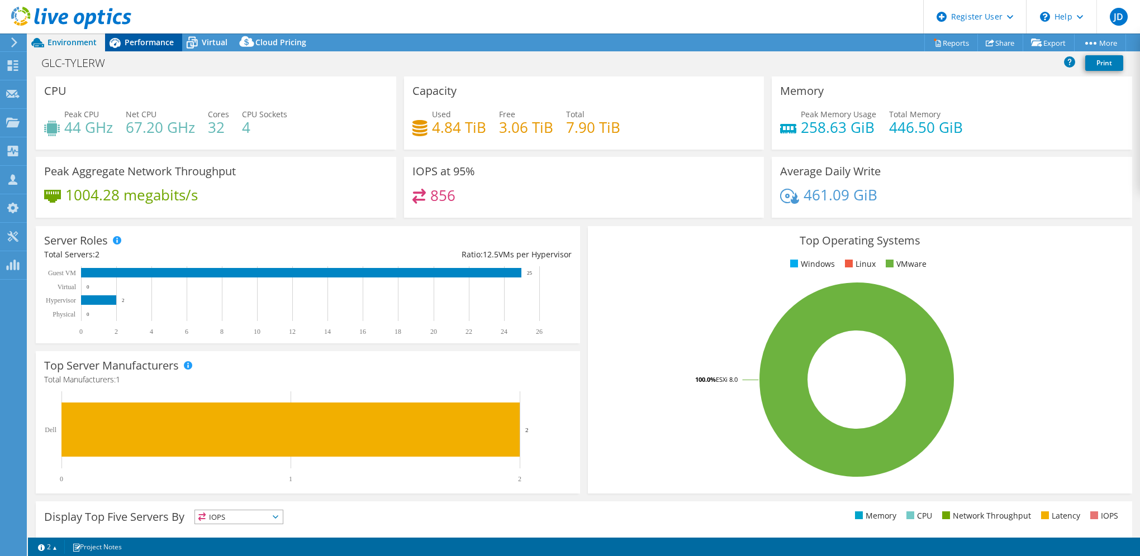
click at [139, 42] on span "Performance" at bounding box center [149, 42] width 49 height 11
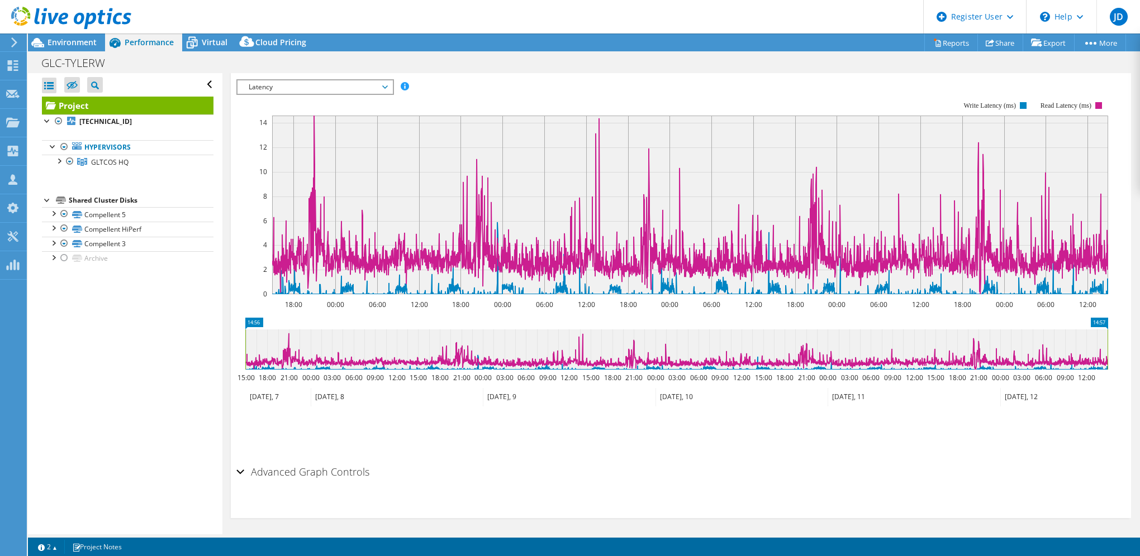
scroll to position [337, 0]
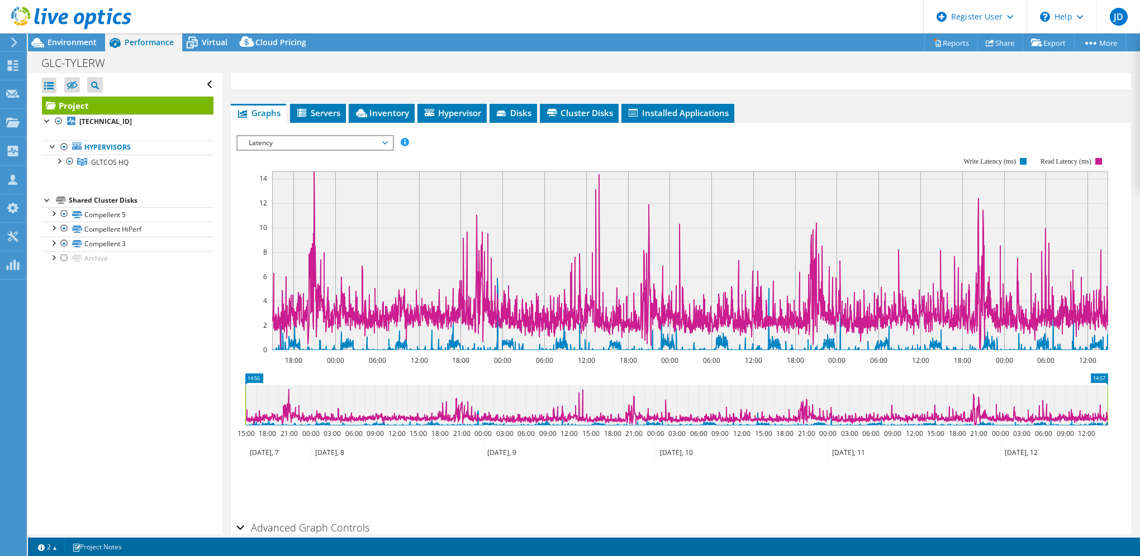
click at [317, 147] on div "Latency IOPS Disk Throughput IO Size Latency Queue Depth CPU Percentage Memory …" at bounding box center [315, 143] width 158 height 16
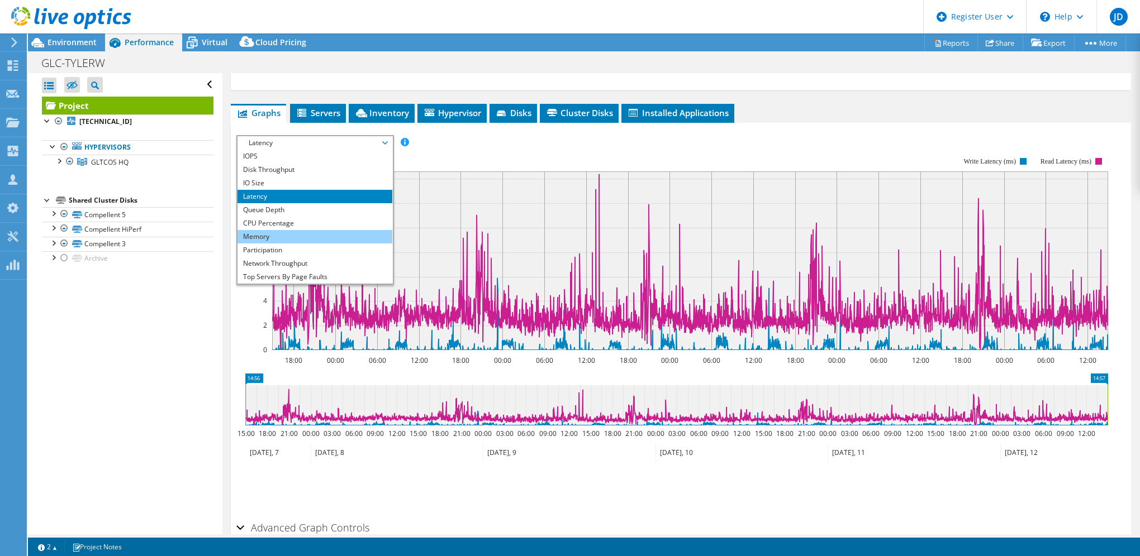
click at [277, 237] on li "Memory" at bounding box center [314, 236] width 155 height 13
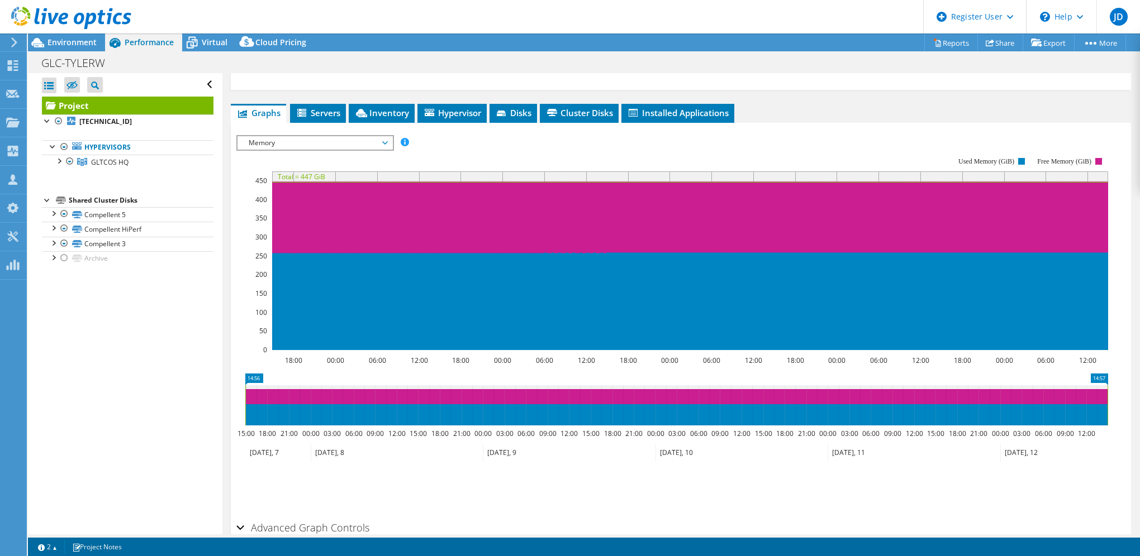
click at [277, 143] on span "Memory" at bounding box center [315, 142] width 144 height 13
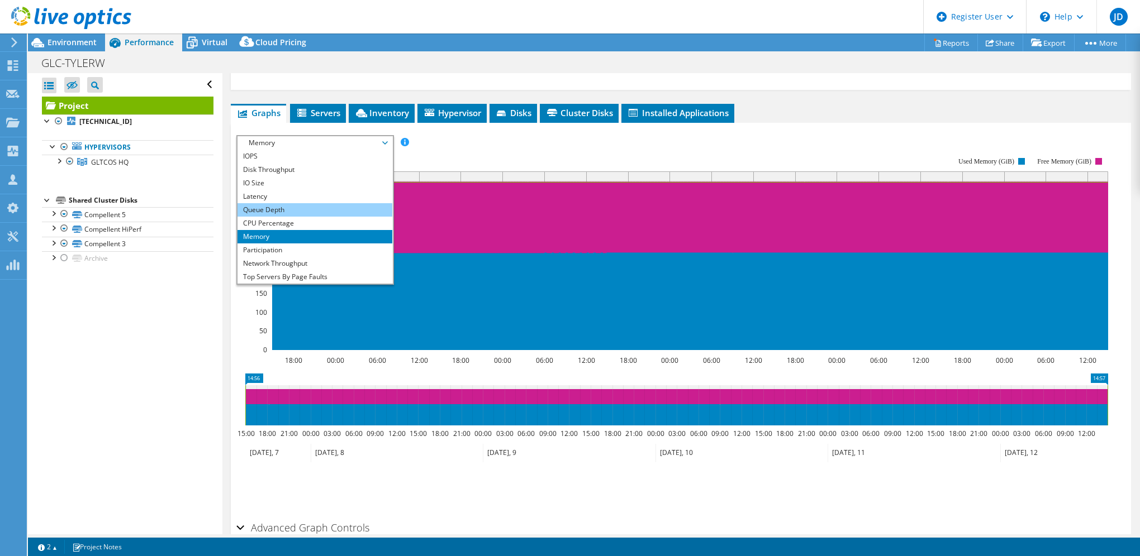
click at [274, 204] on li "Queue Depth" at bounding box center [314, 209] width 155 height 13
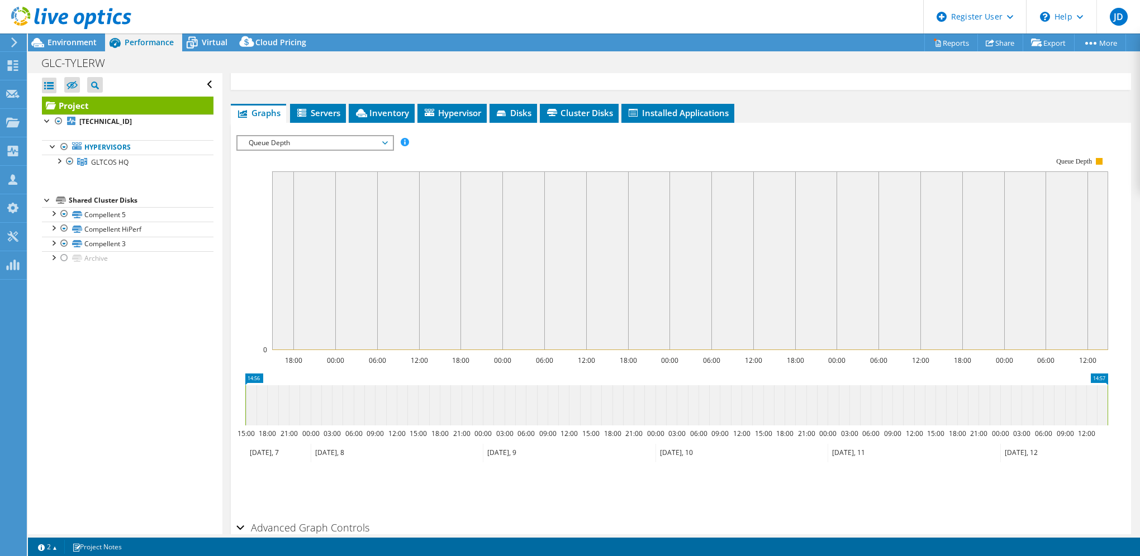
click at [279, 140] on span "Queue Depth" at bounding box center [315, 142] width 144 height 13
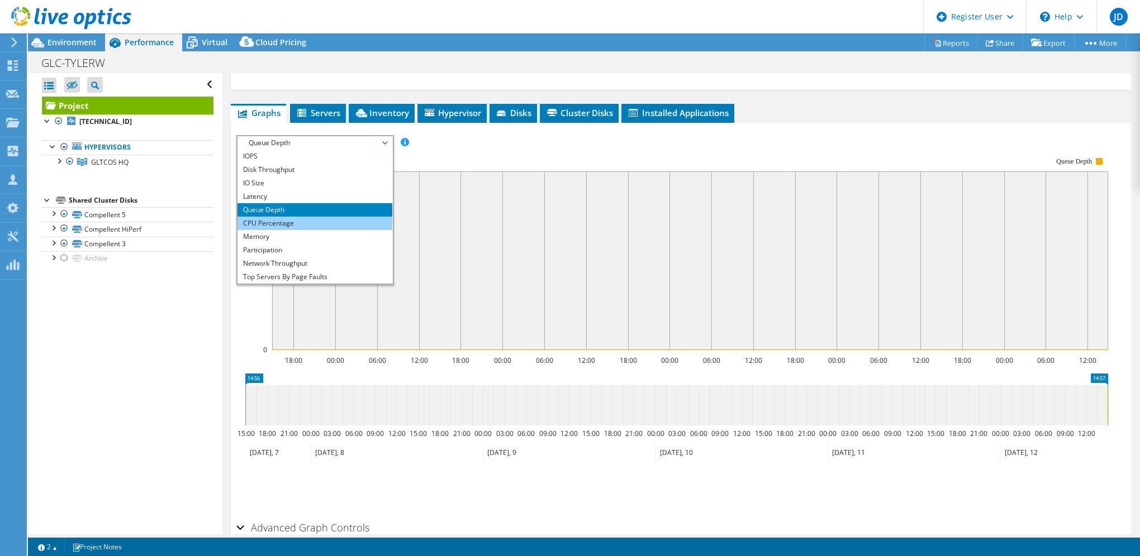
click at [284, 222] on li "CPU Percentage" at bounding box center [314, 223] width 155 height 13
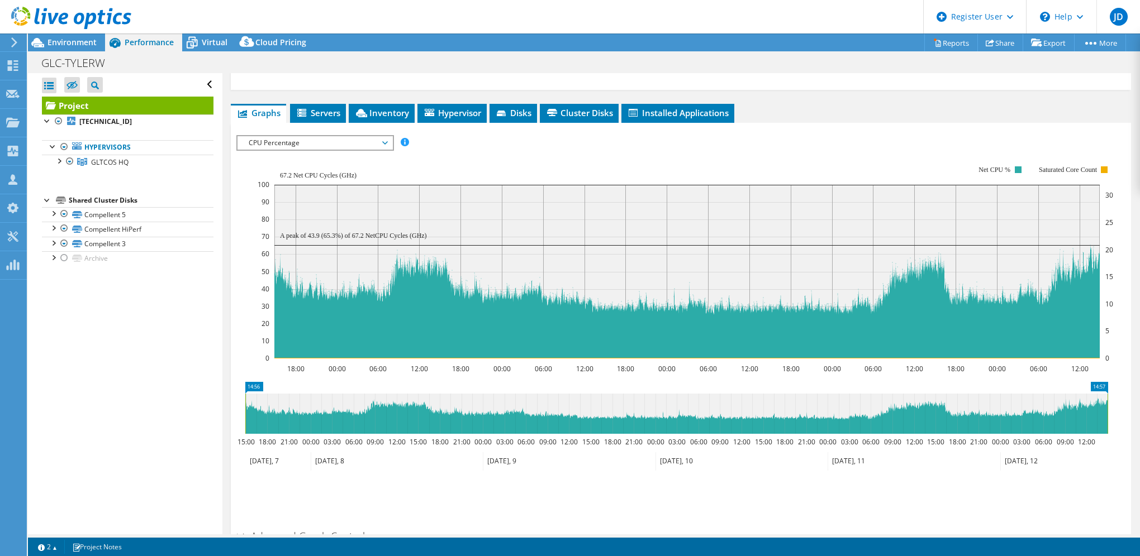
click at [287, 137] on span "CPU Percentage" at bounding box center [315, 142] width 144 height 13
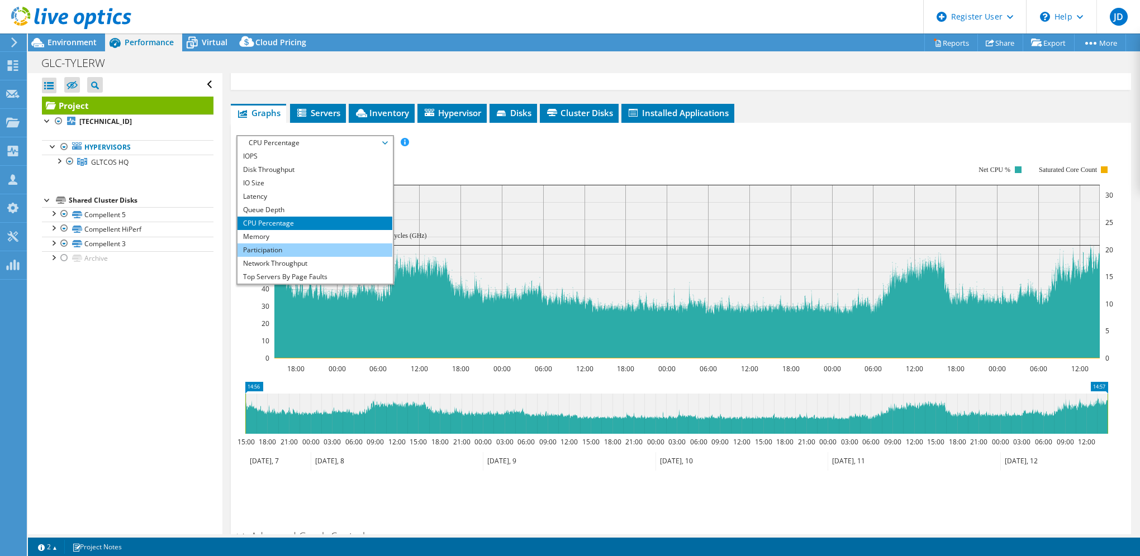
click at [267, 244] on li "Participation" at bounding box center [314, 250] width 155 height 13
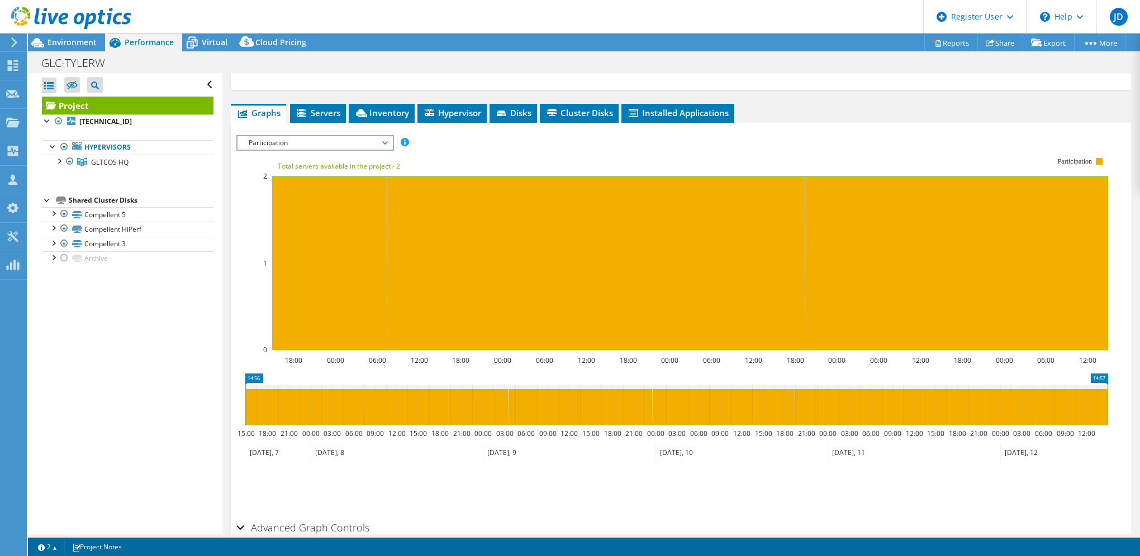
click at [279, 140] on span "Participation" at bounding box center [315, 142] width 144 height 13
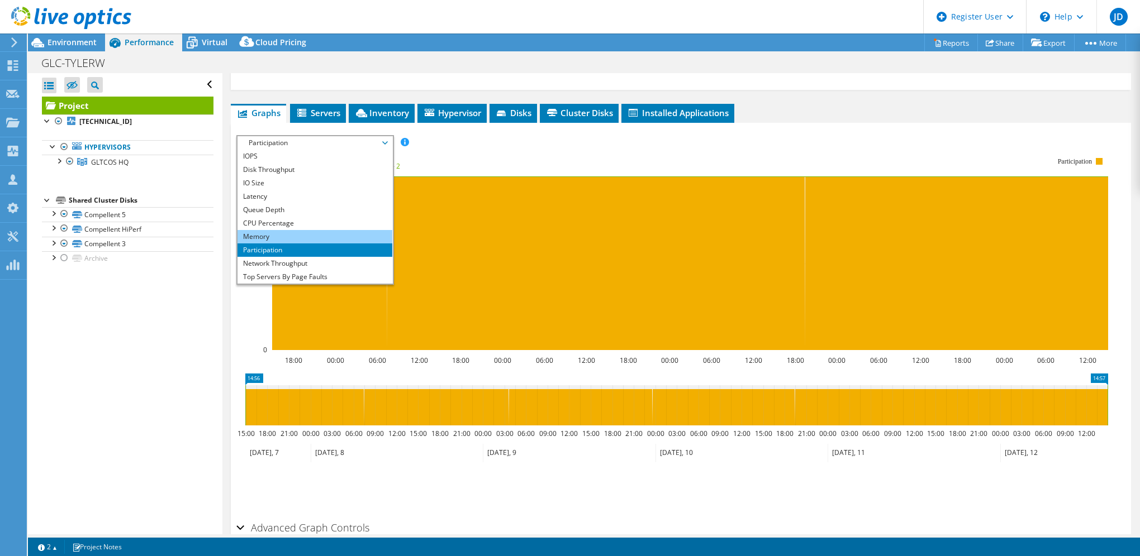
click at [262, 233] on li "Memory" at bounding box center [314, 236] width 155 height 13
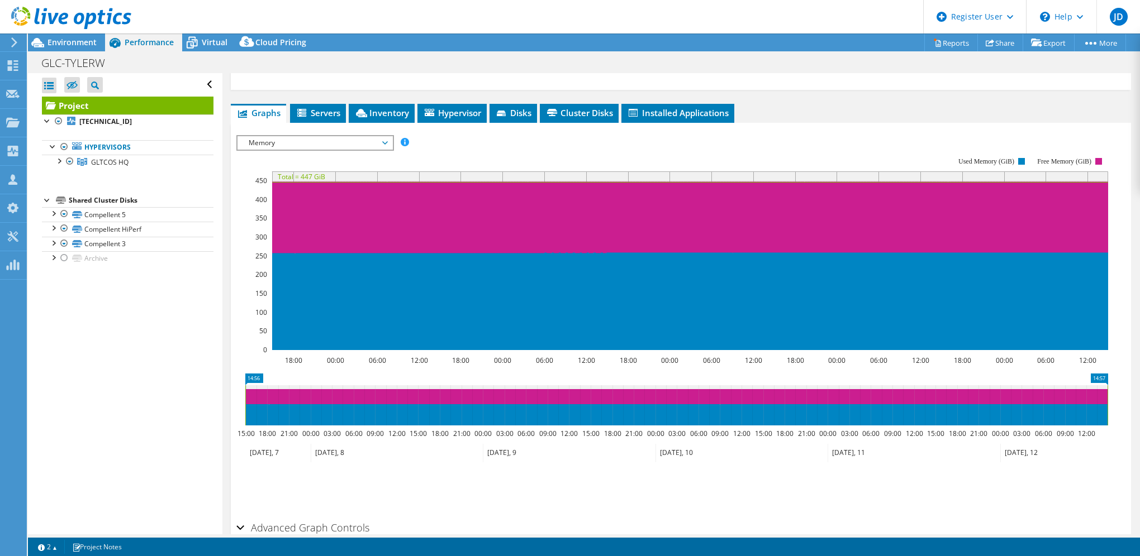
click at [263, 147] on div "Memory IOPS Disk Throughput IO Size Latency Queue Depth CPU Percentage Memory P…" at bounding box center [315, 143] width 158 height 16
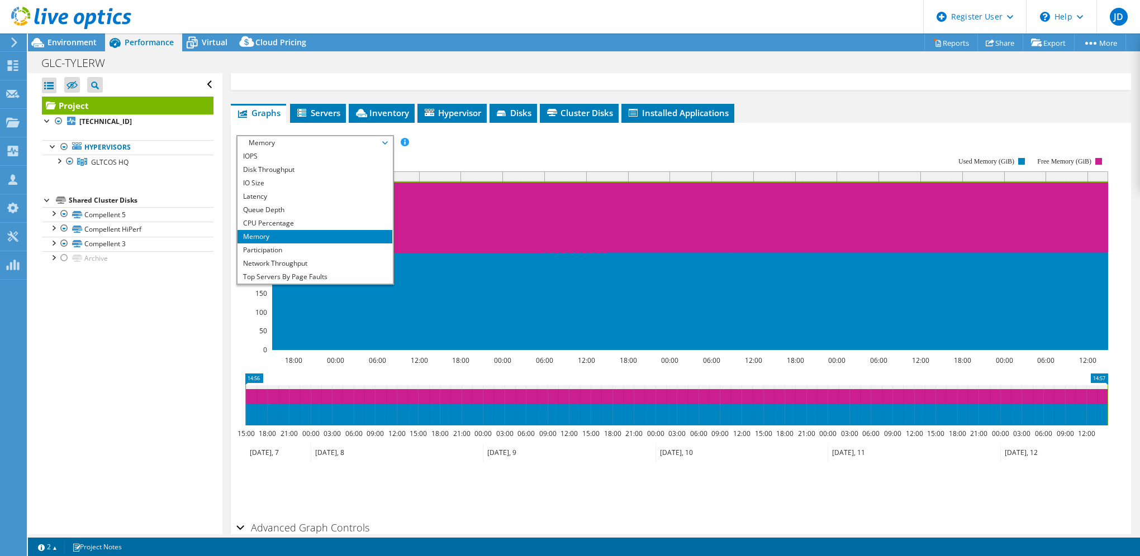
scroll to position [393, 0]
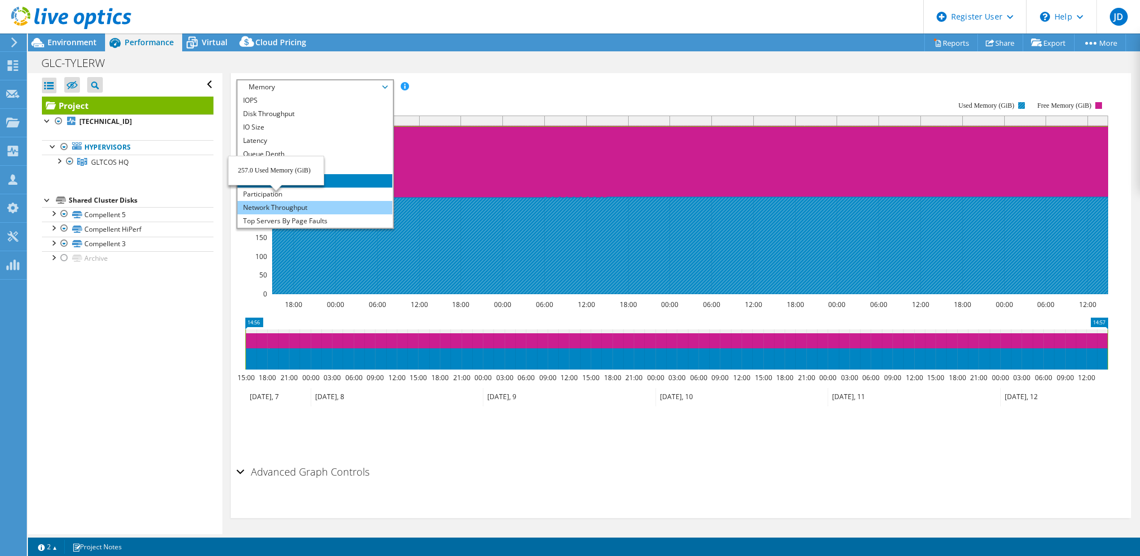
click at [297, 205] on li "Network Throughput" at bounding box center [314, 207] width 155 height 13
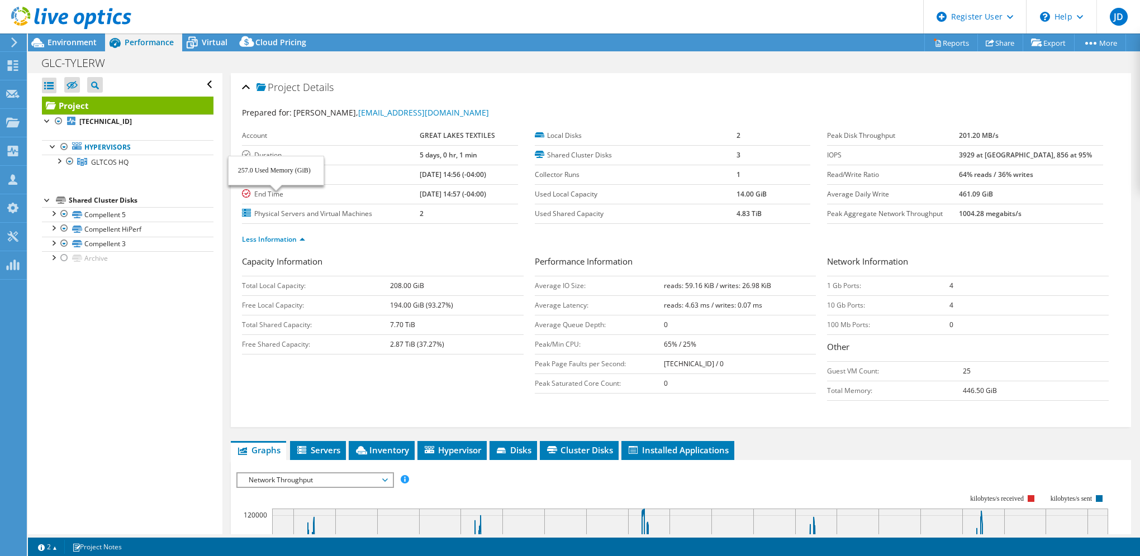
select select "USD"
click at [305, 474] on span "Network Throughput" at bounding box center [315, 480] width 144 height 13
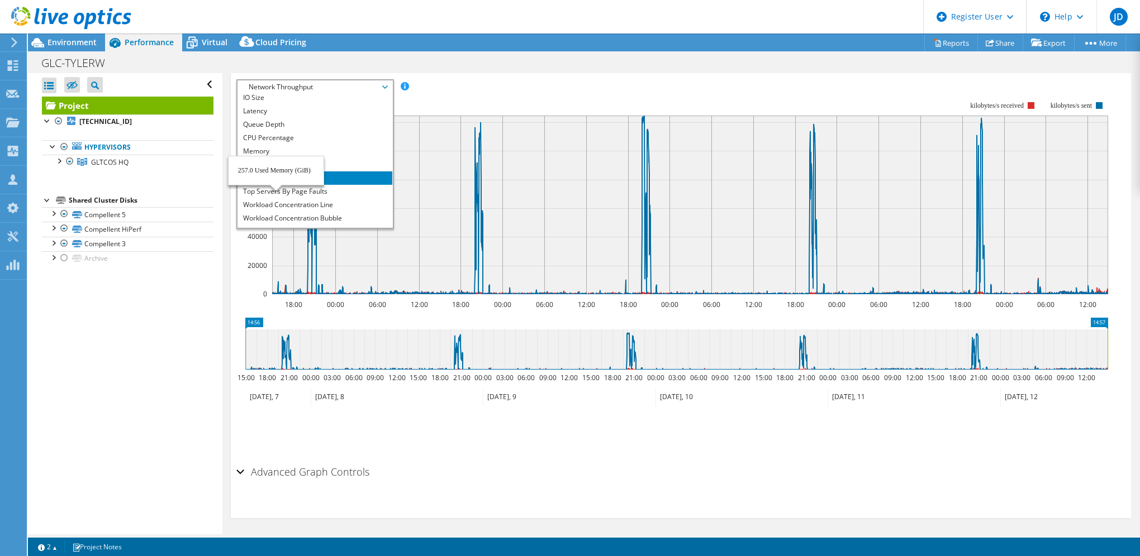
scroll to position [40, 0]
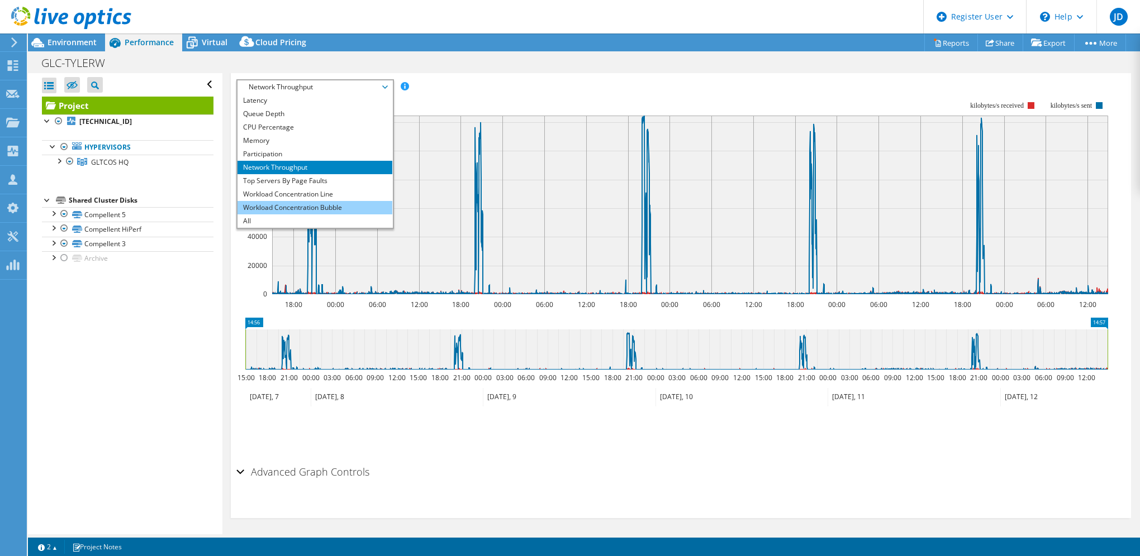
click at [288, 203] on li "Workload Concentration Bubble" at bounding box center [314, 207] width 155 height 13
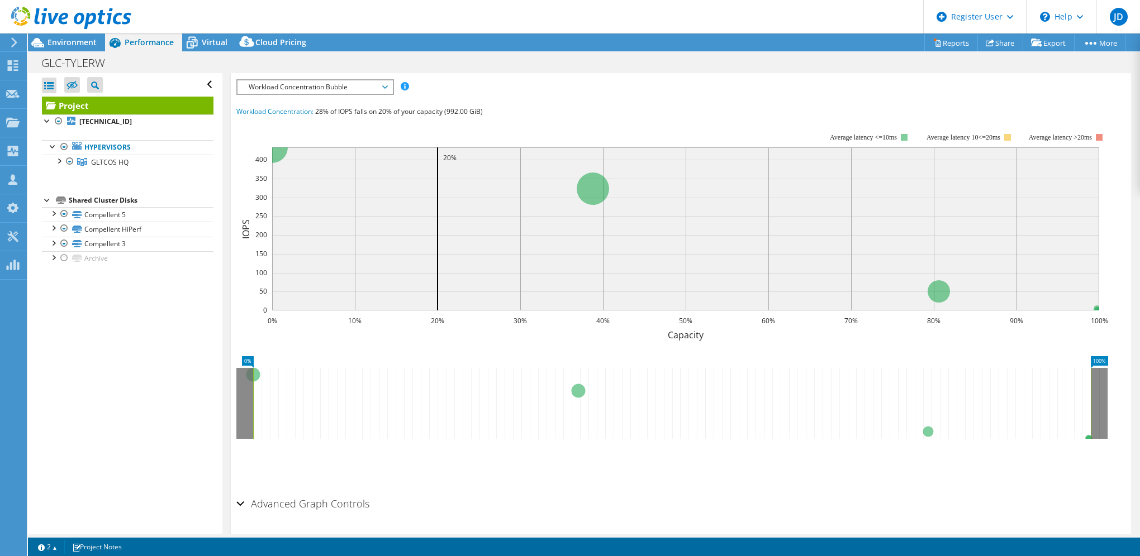
click at [434, 151] on rect at bounding box center [685, 228] width 827 height 163
click at [55, 37] on div at bounding box center [65, 18] width 131 height 37
click at [75, 46] on span "Environment" at bounding box center [71, 42] width 49 height 11
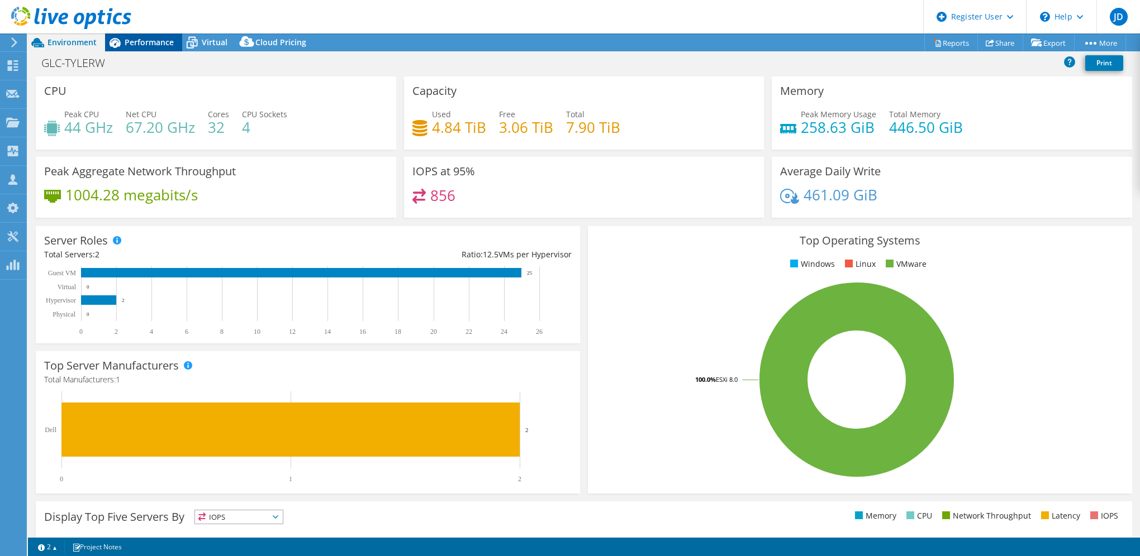
click at [145, 38] on span "Performance" at bounding box center [149, 42] width 49 height 11
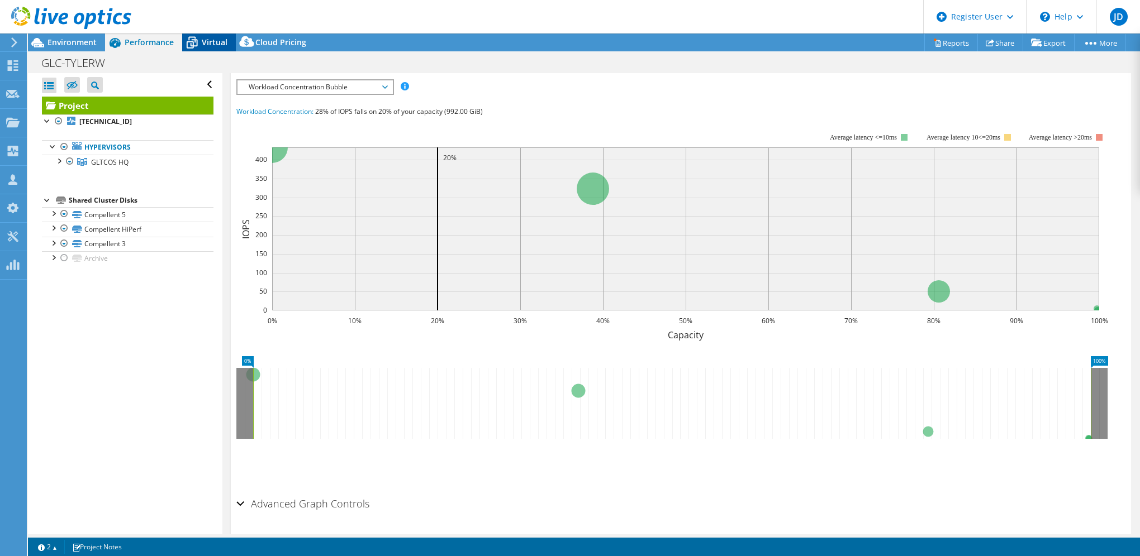
click at [199, 42] on icon at bounding box center [192, 43] width 20 height 20
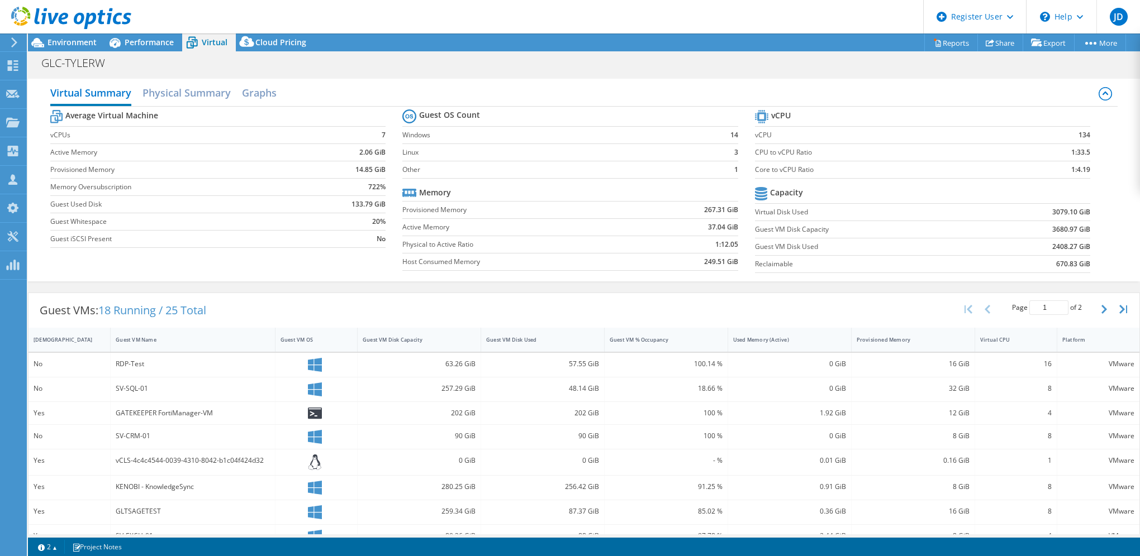
scroll to position [425, 0]
click at [270, 40] on span "Cloud Pricing" at bounding box center [280, 42] width 51 height 11
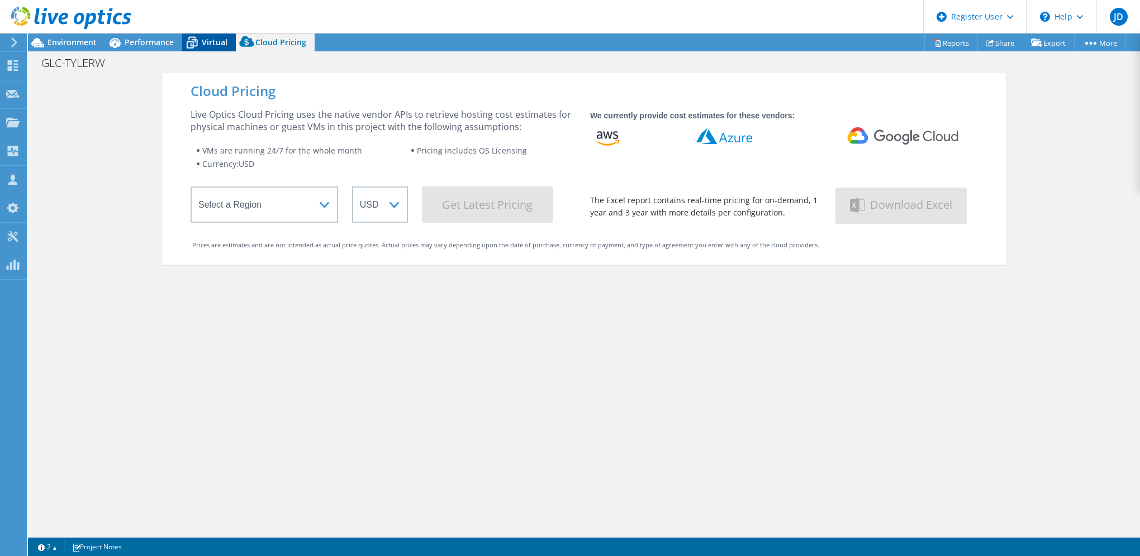
click at [204, 49] on div "Virtual" at bounding box center [209, 43] width 54 height 18
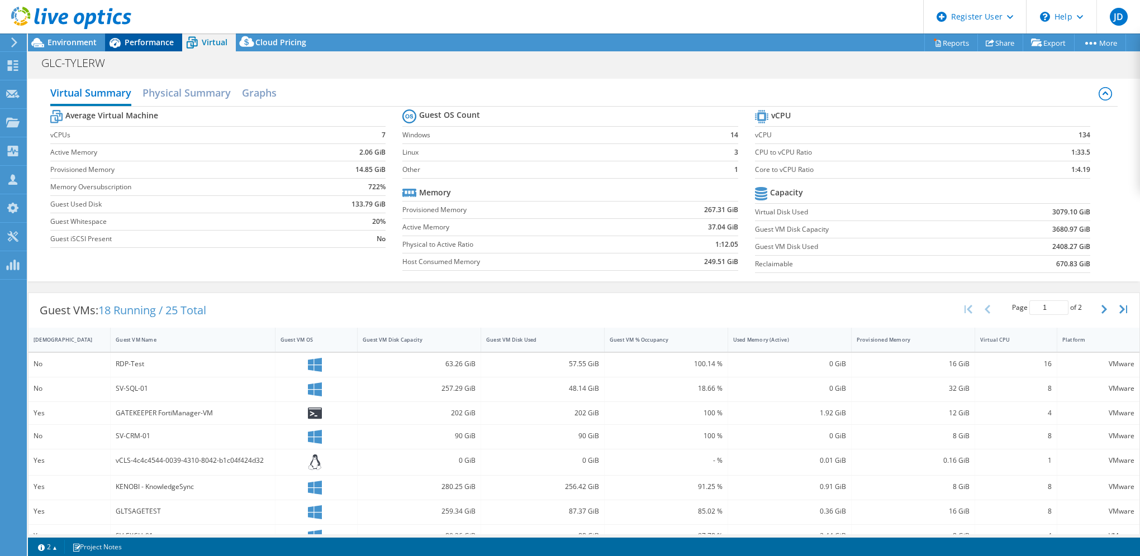
click at [151, 46] on span "Performance" at bounding box center [149, 42] width 49 height 11
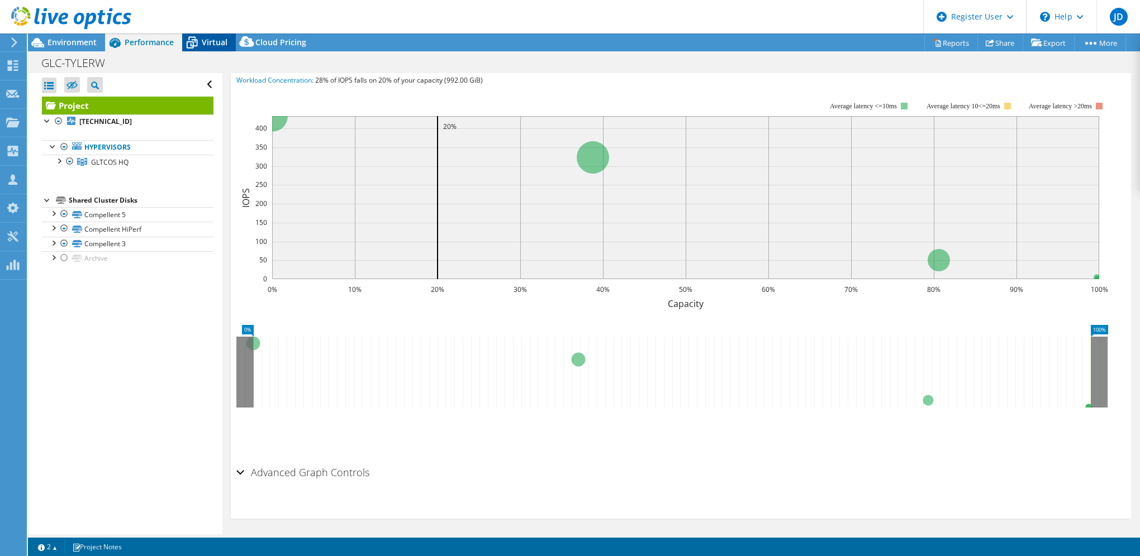
click at [202, 46] on span "Virtual" at bounding box center [215, 42] width 26 height 11
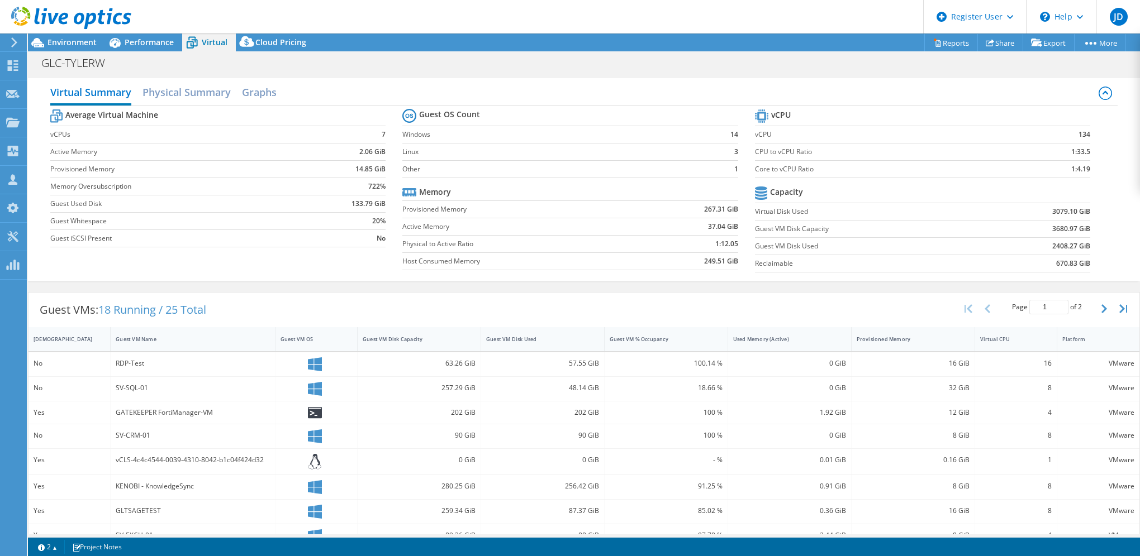
scroll to position [0, 0]
click at [80, 42] on span "Environment" at bounding box center [71, 42] width 49 height 11
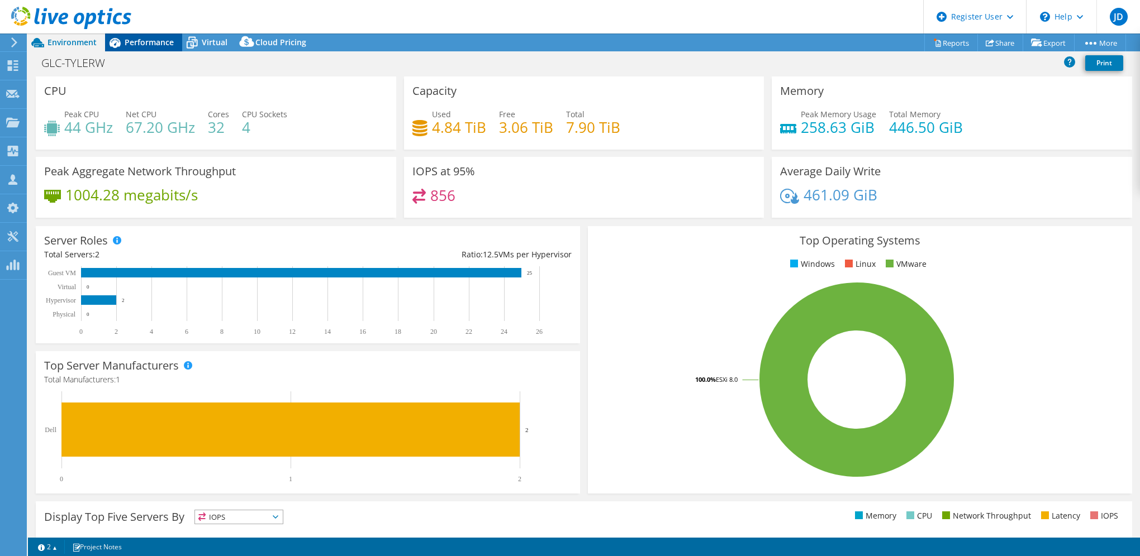
click at [132, 40] on span "Performance" at bounding box center [149, 42] width 49 height 11
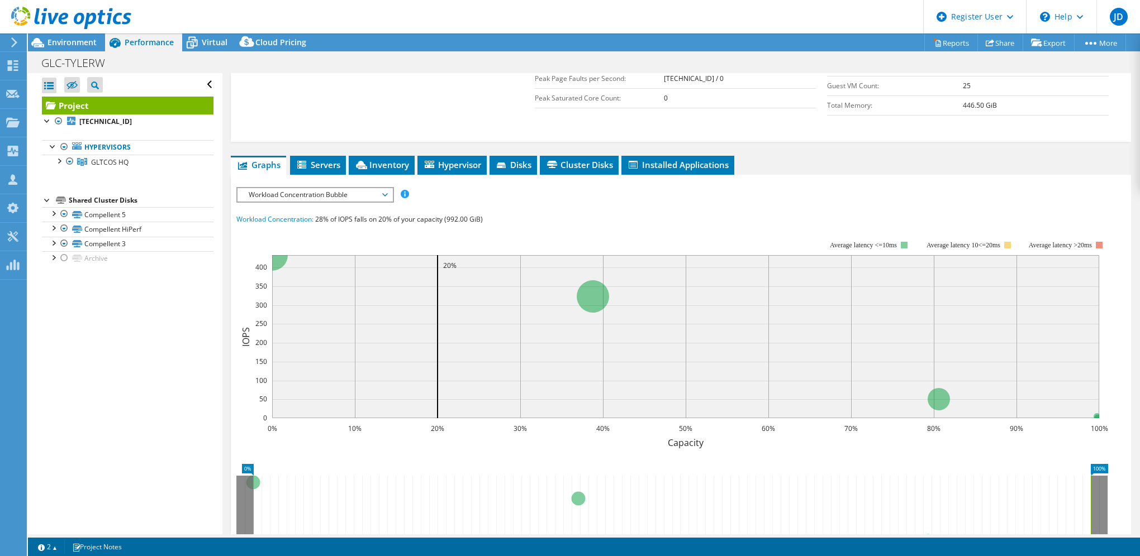
scroll to position [145, 0]
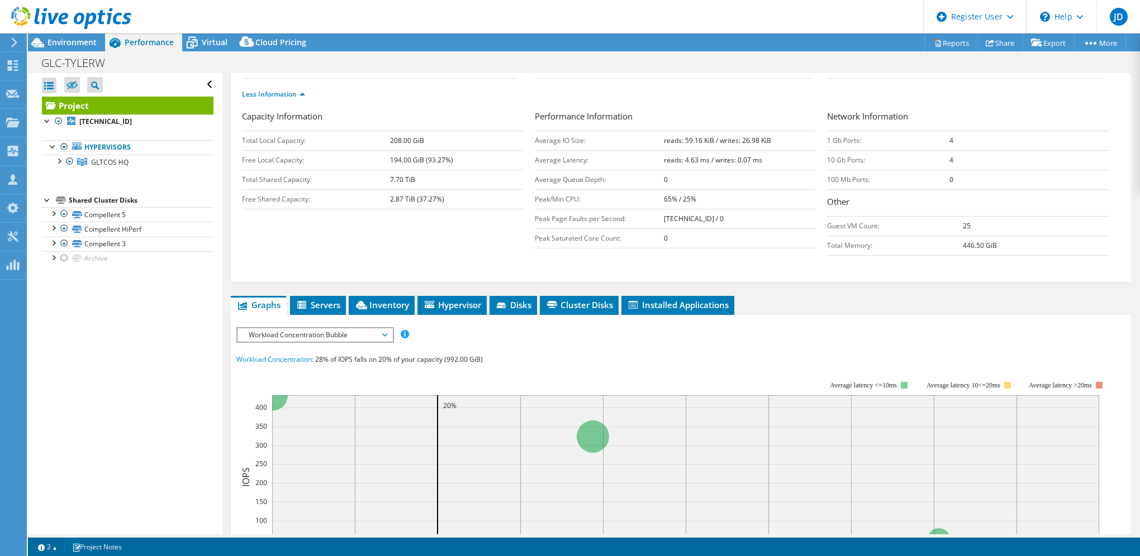
click at [282, 328] on span "Workload Concentration Bubble" at bounding box center [315, 334] width 144 height 13
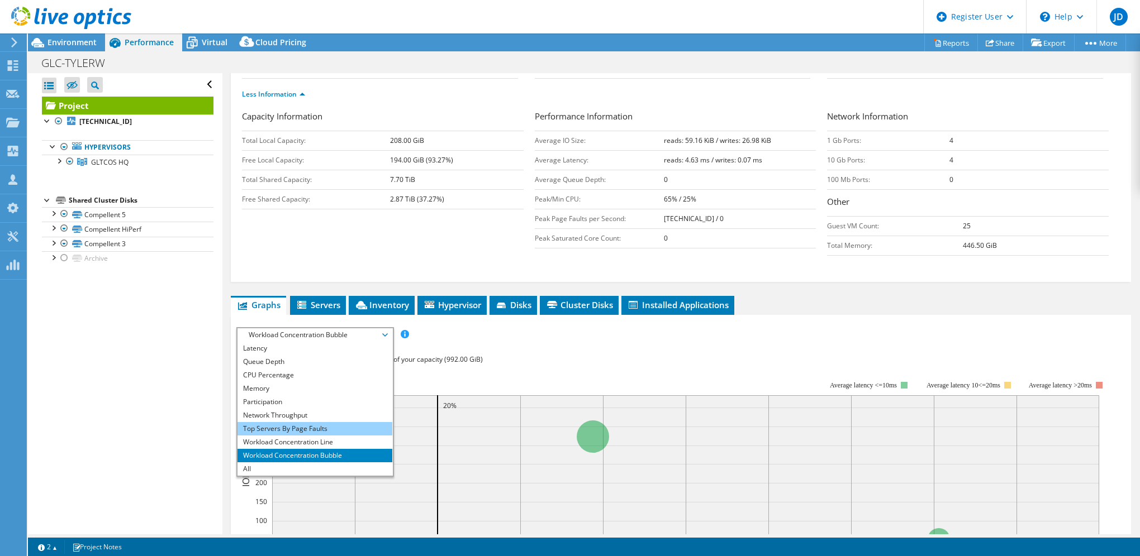
click at [313, 430] on li "Top Servers By Page Faults" at bounding box center [314, 428] width 155 height 13
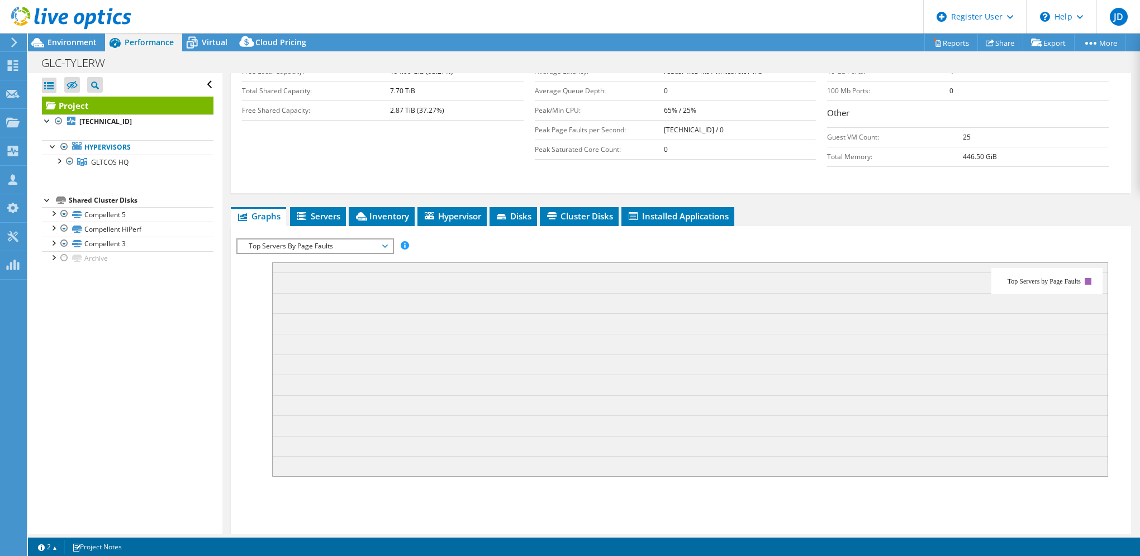
scroll to position [257, 0]
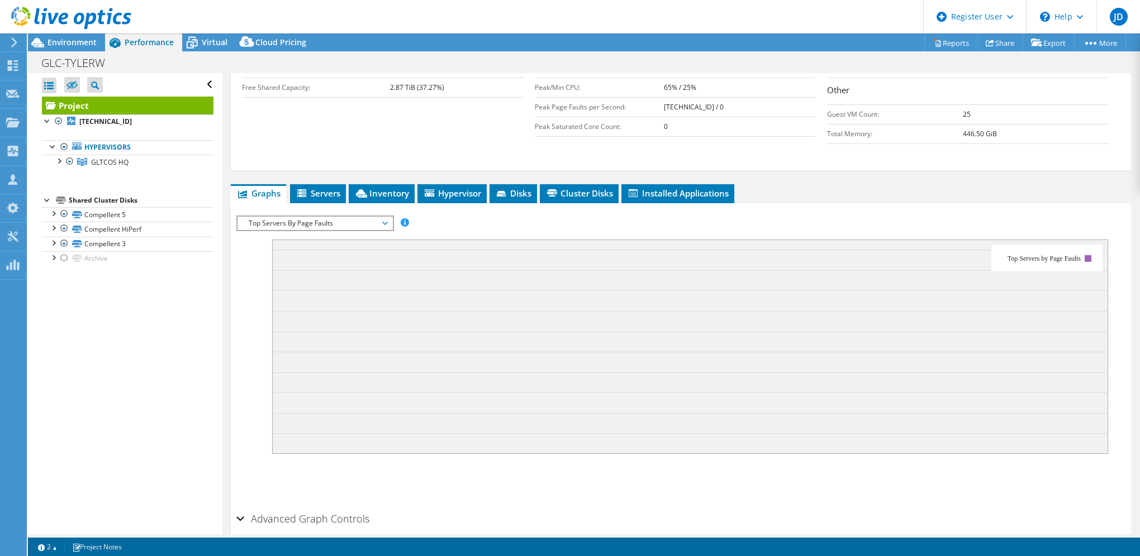
click at [331, 223] on span "Top Servers By Page Faults" at bounding box center [315, 223] width 144 height 13
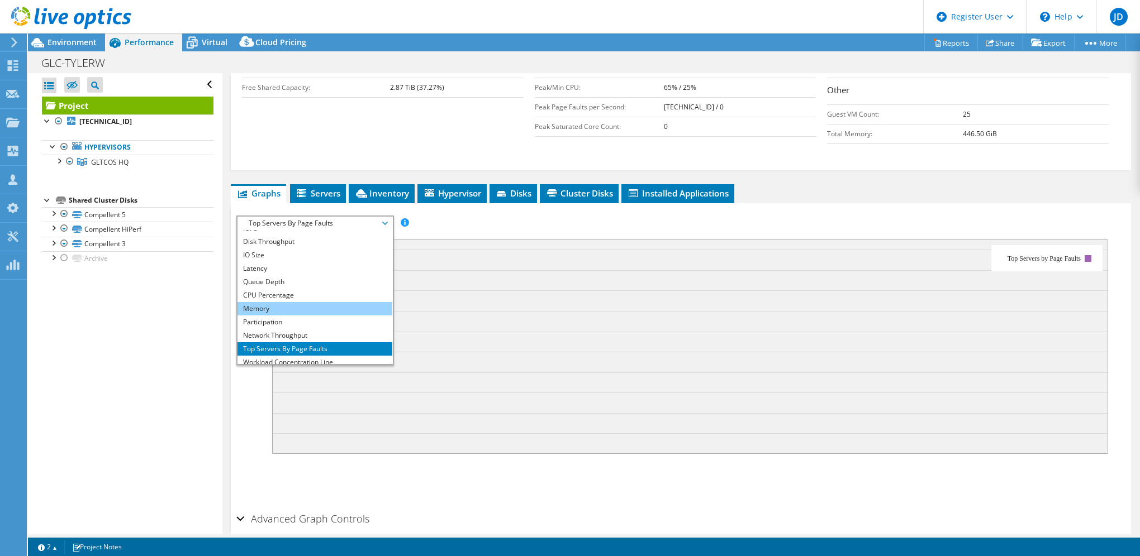
scroll to position [0, 0]
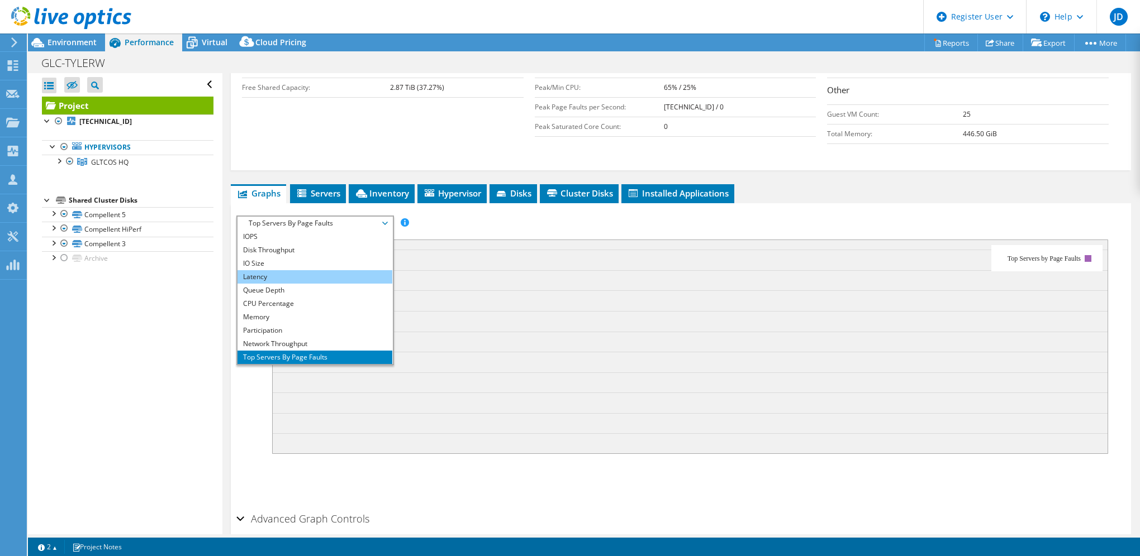
click at [254, 272] on li "Latency" at bounding box center [314, 276] width 155 height 13
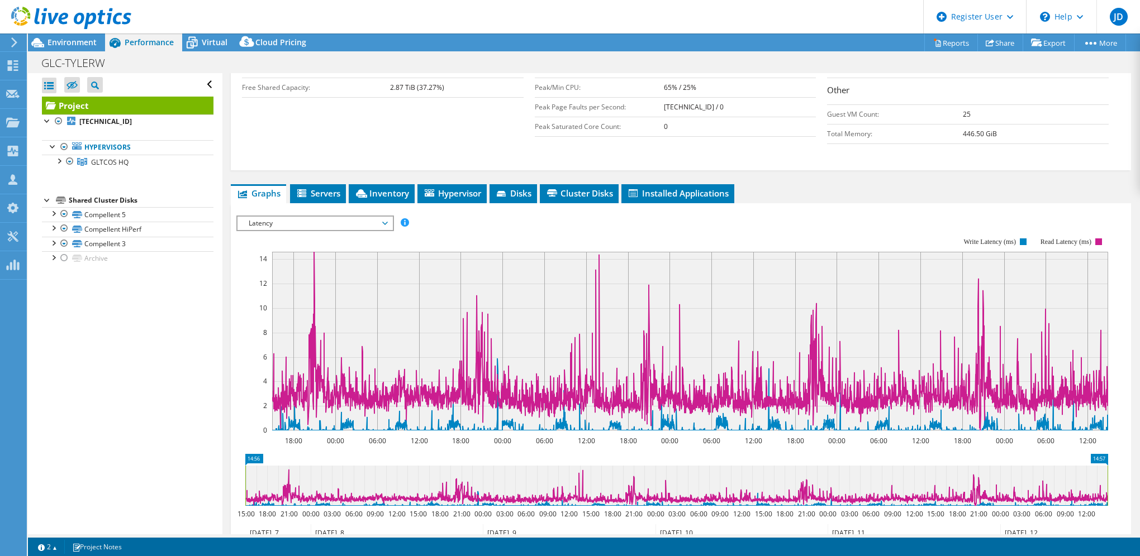
click at [304, 222] on span "Latency" at bounding box center [315, 223] width 144 height 13
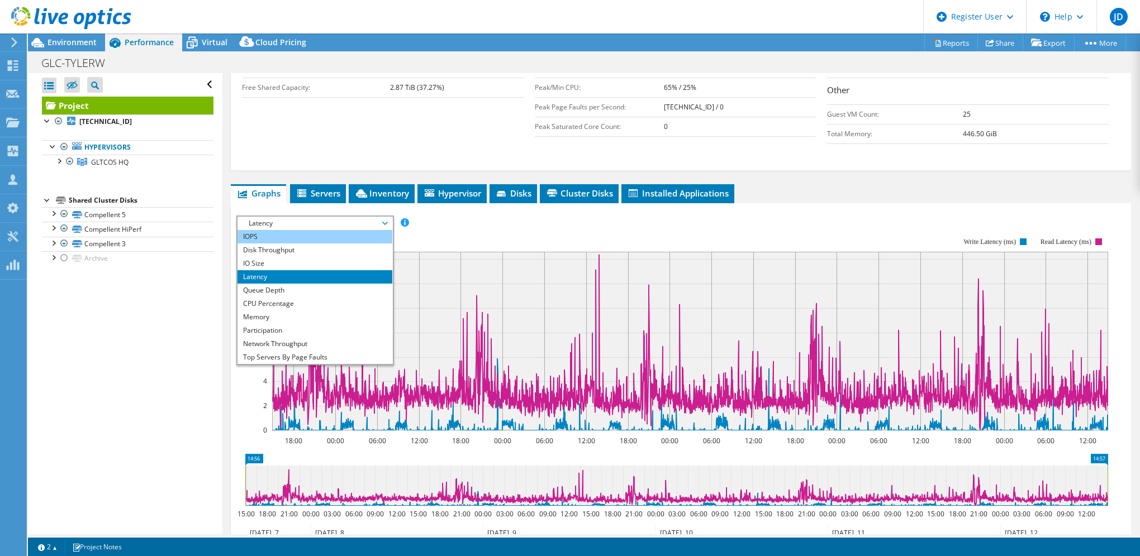
click at [257, 236] on li "IOPS" at bounding box center [314, 236] width 155 height 13
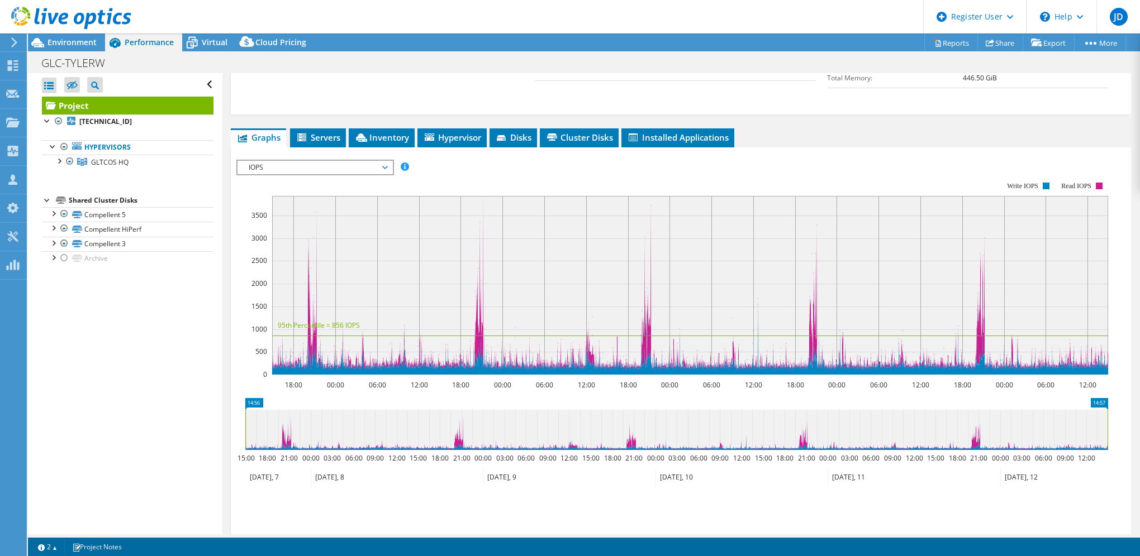
scroll to position [201, 0]
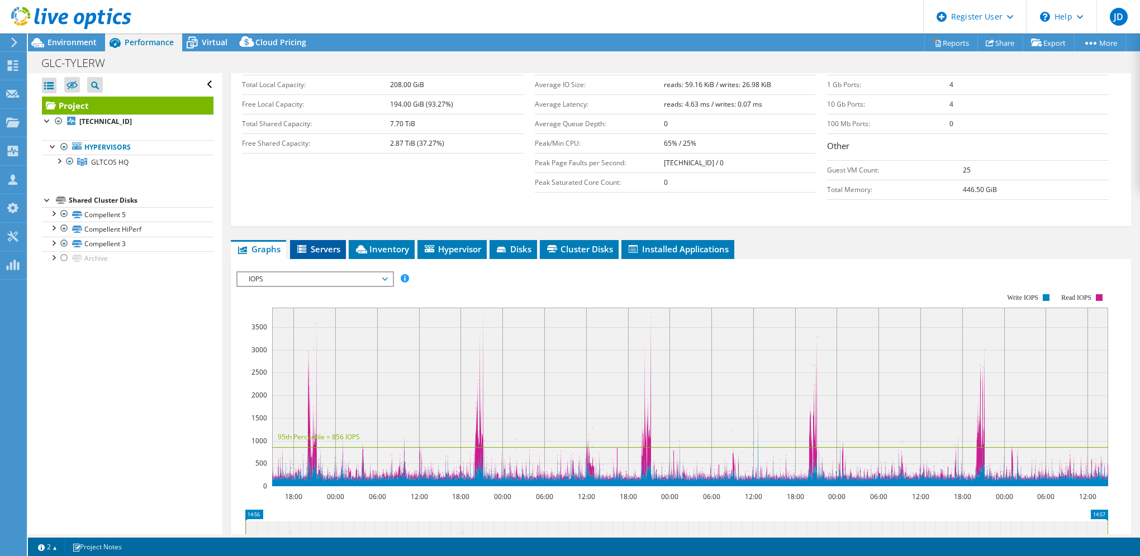
click at [309, 244] on span "Servers" at bounding box center [318, 249] width 45 height 11
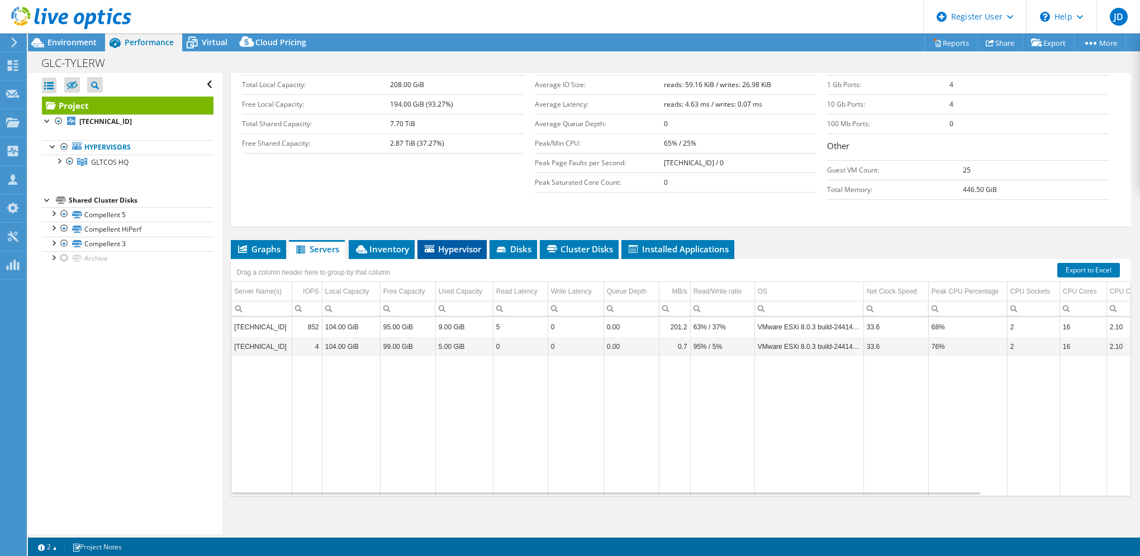
click at [464, 245] on span "Hypervisor" at bounding box center [452, 249] width 58 height 11
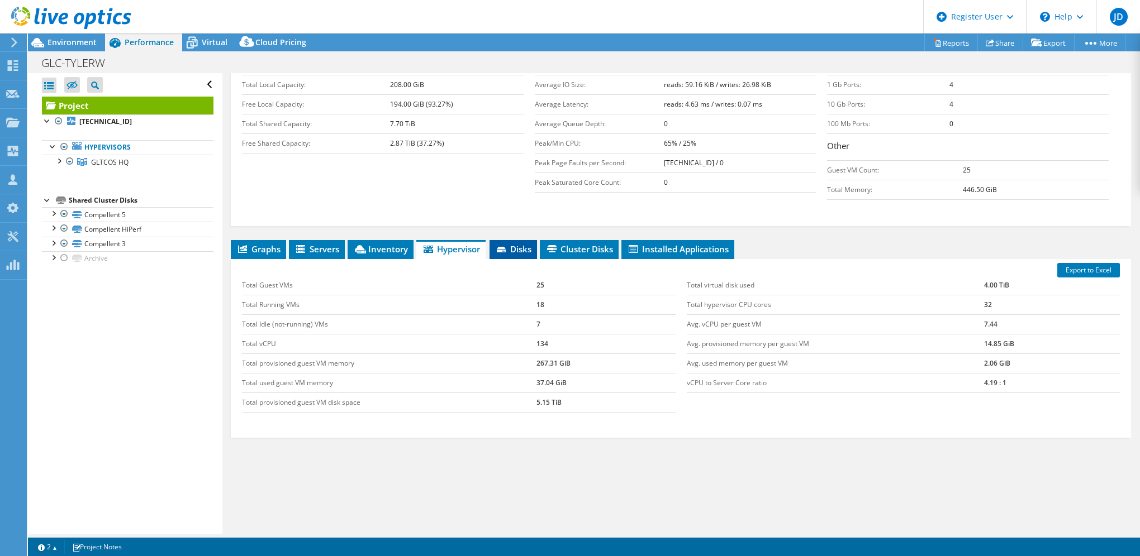
click at [505, 247] on icon at bounding box center [501, 250] width 9 height 6
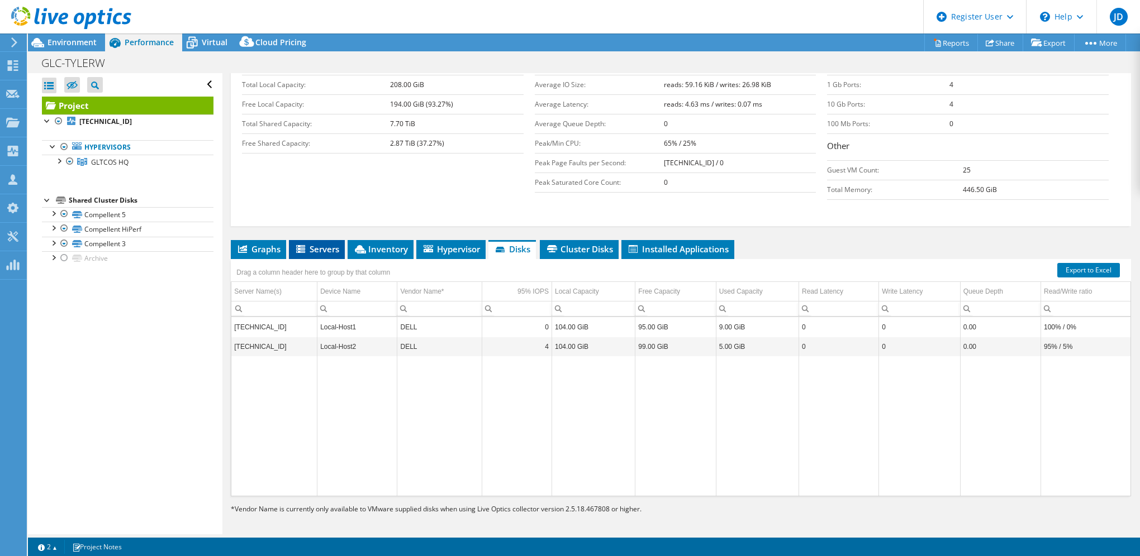
click at [312, 246] on span "Servers" at bounding box center [316, 249] width 45 height 11
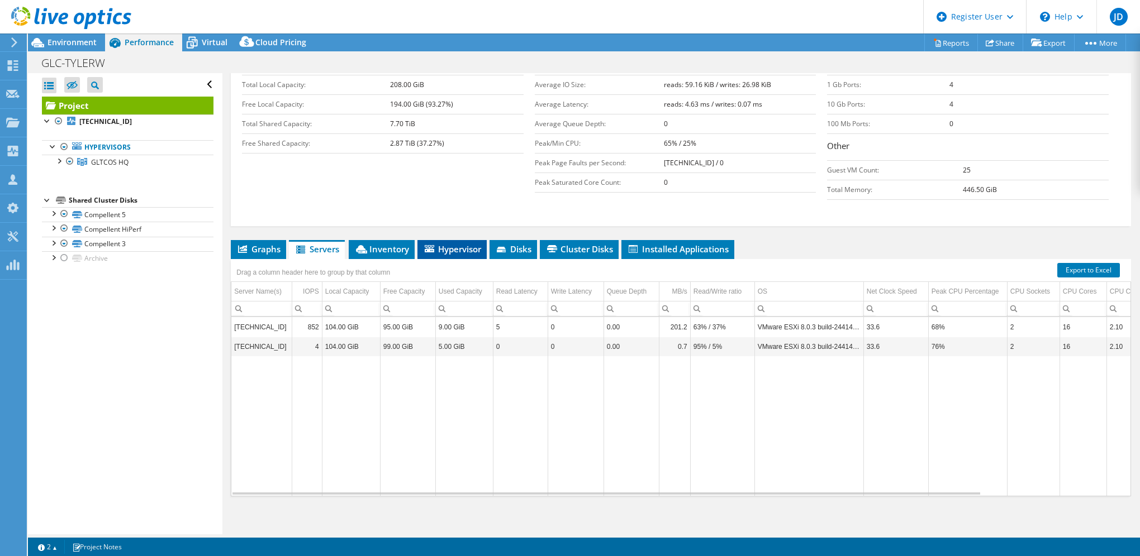
drag, startPoint x: 461, startPoint y: 250, endPoint x: 478, endPoint y: 250, distance: 16.8
click at [468, 250] on span "Hypervisor" at bounding box center [452, 249] width 58 height 11
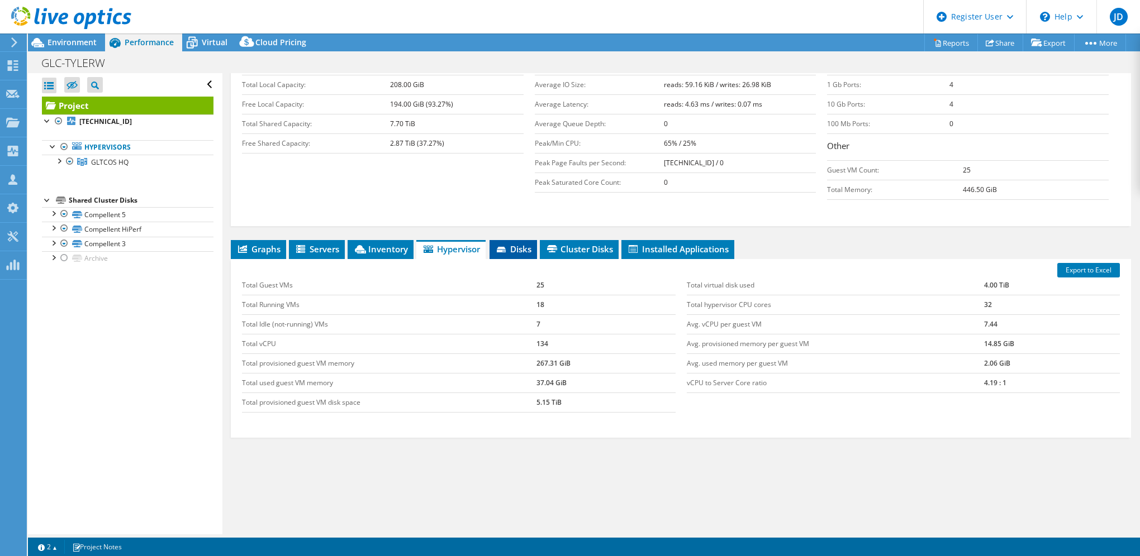
drag, startPoint x: 478, startPoint y: 250, endPoint x: 512, endPoint y: 250, distance: 33.5
click at [512, 250] on span "Disks" at bounding box center [513, 249] width 36 height 11
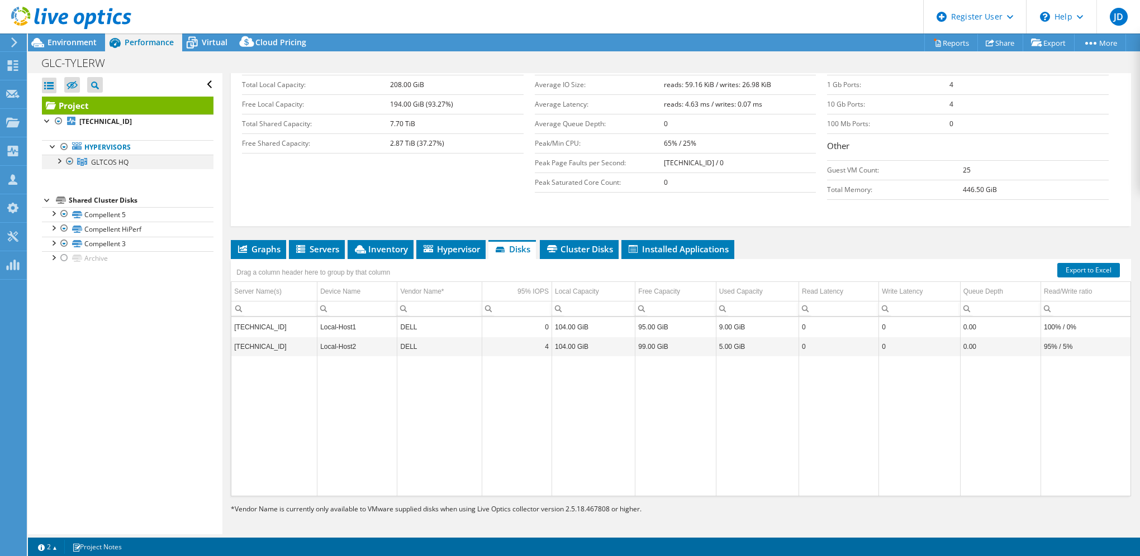
click at [61, 162] on div at bounding box center [58, 160] width 11 height 11
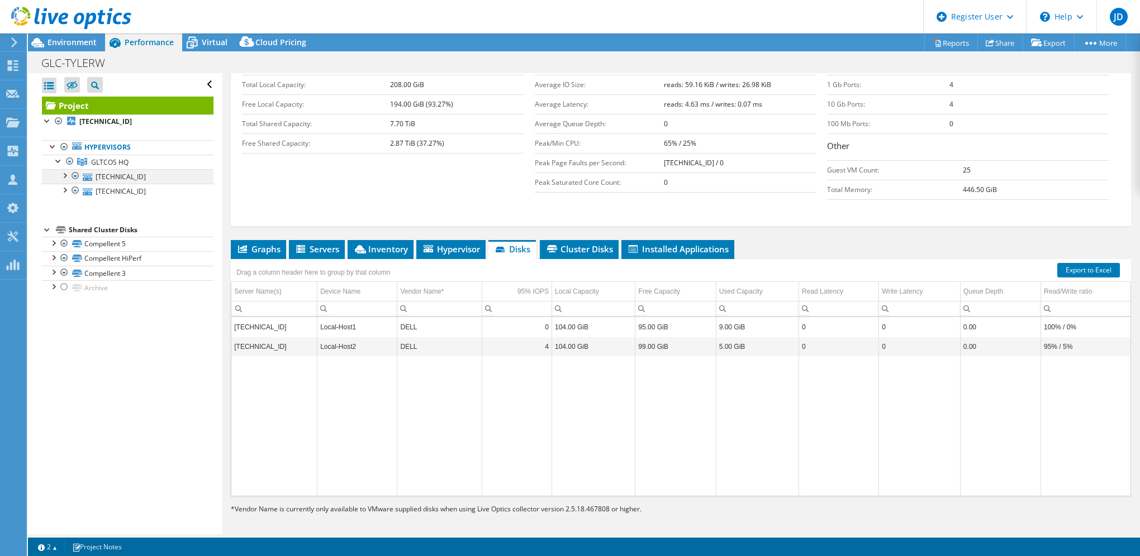
click at [63, 176] on div at bounding box center [64, 174] width 11 height 11
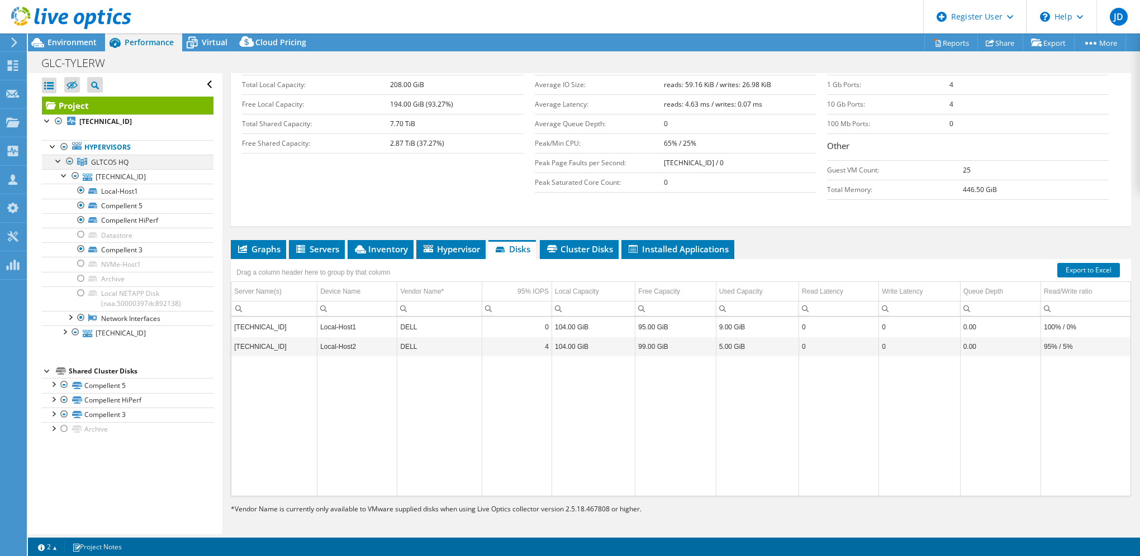
click at [56, 161] on div at bounding box center [58, 160] width 11 height 11
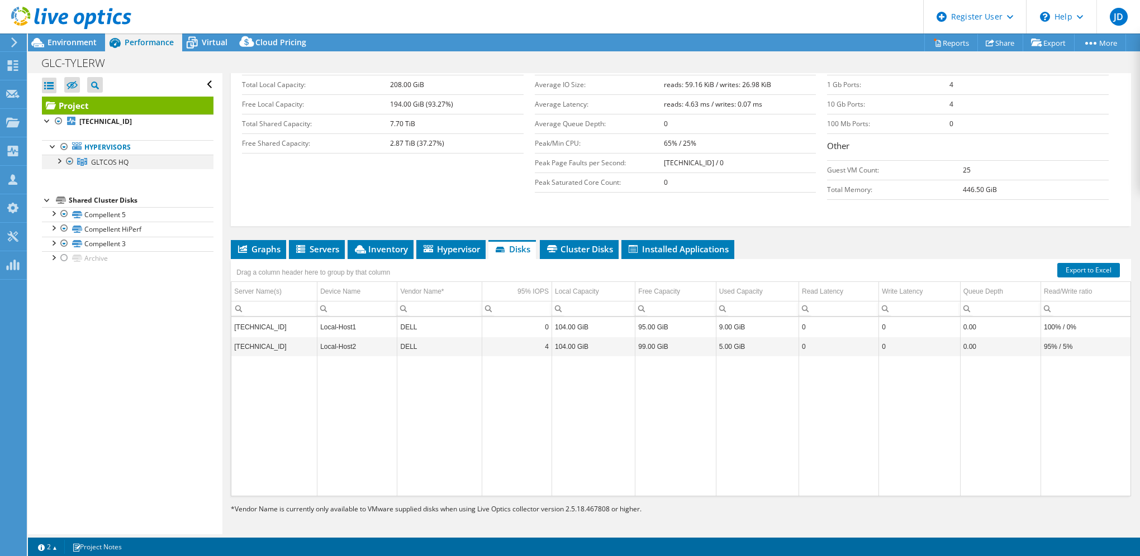
click at [56, 161] on div at bounding box center [58, 160] width 11 height 11
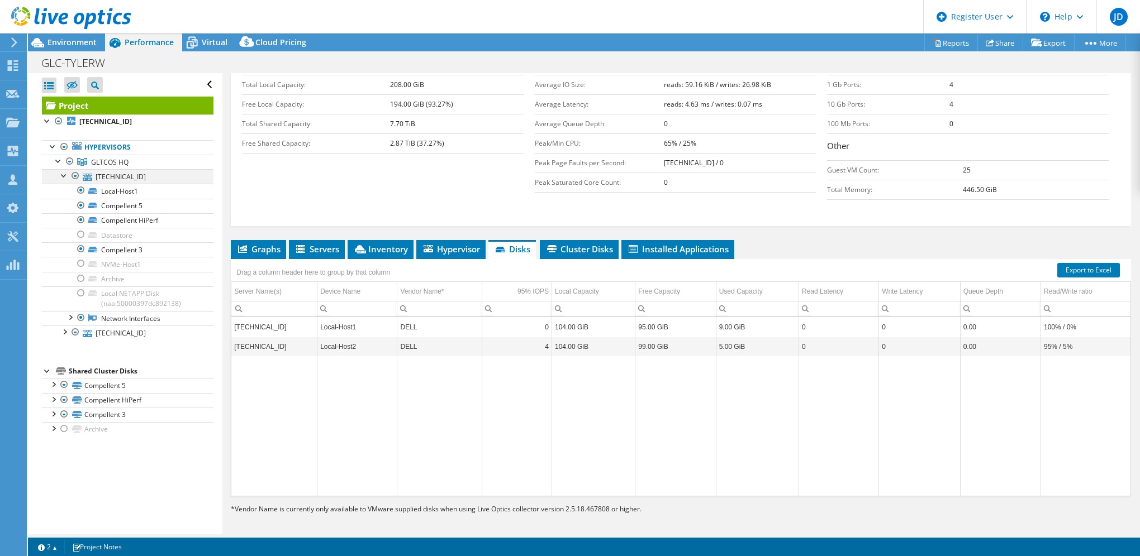
click at [63, 173] on div at bounding box center [64, 174] width 11 height 11
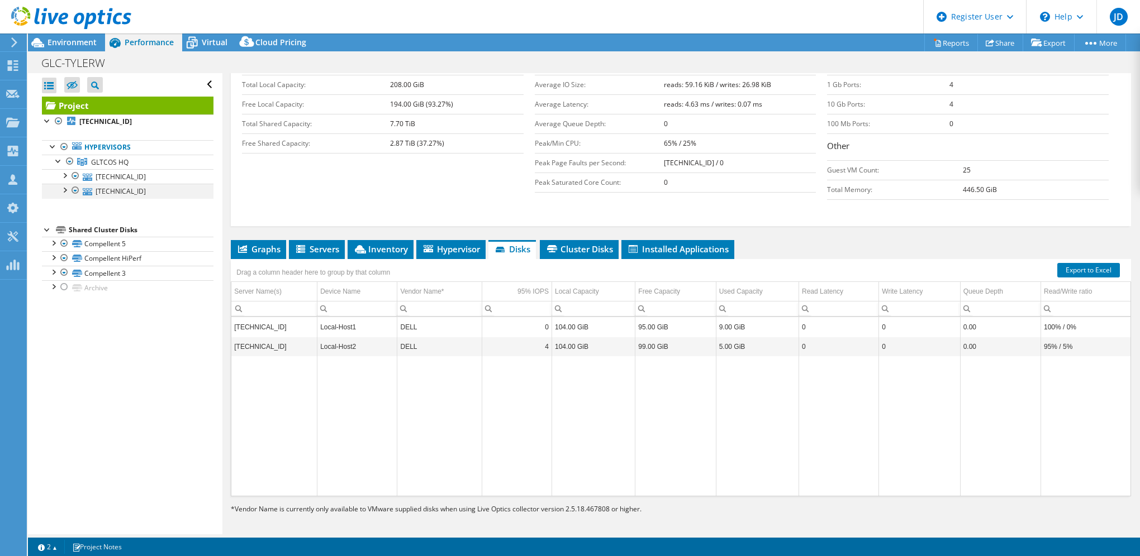
click at [64, 188] on div at bounding box center [64, 189] width 11 height 11
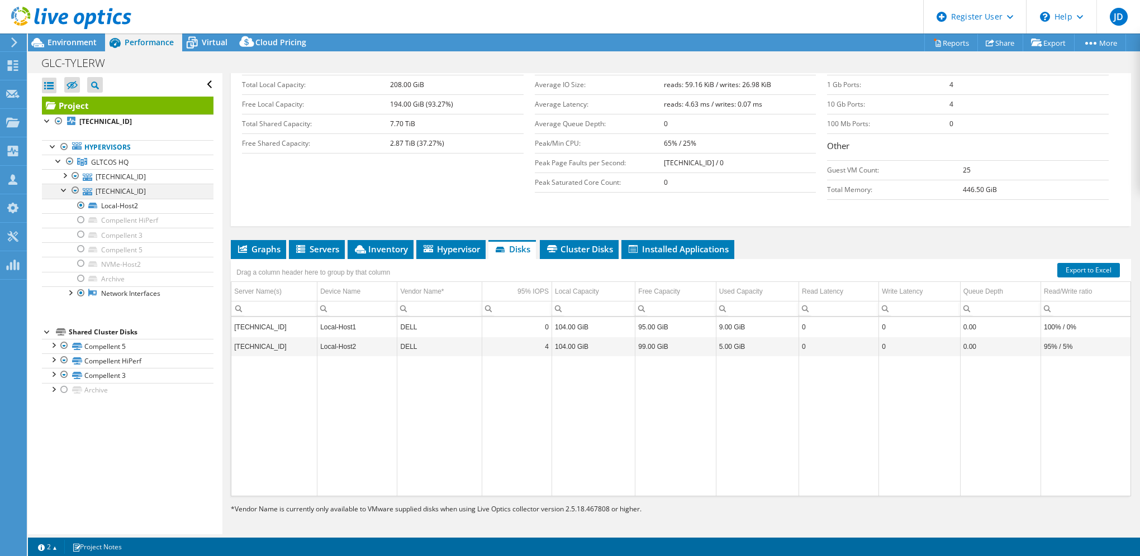
click at [61, 189] on div at bounding box center [64, 189] width 11 height 11
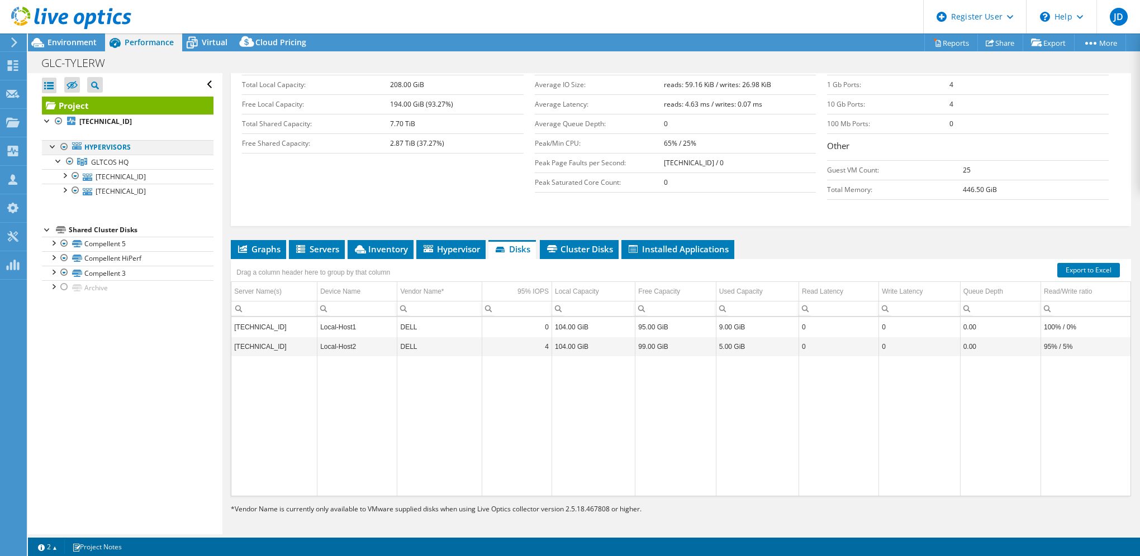
click at [63, 145] on div at bounding box center [64, 146] width 11 height 13
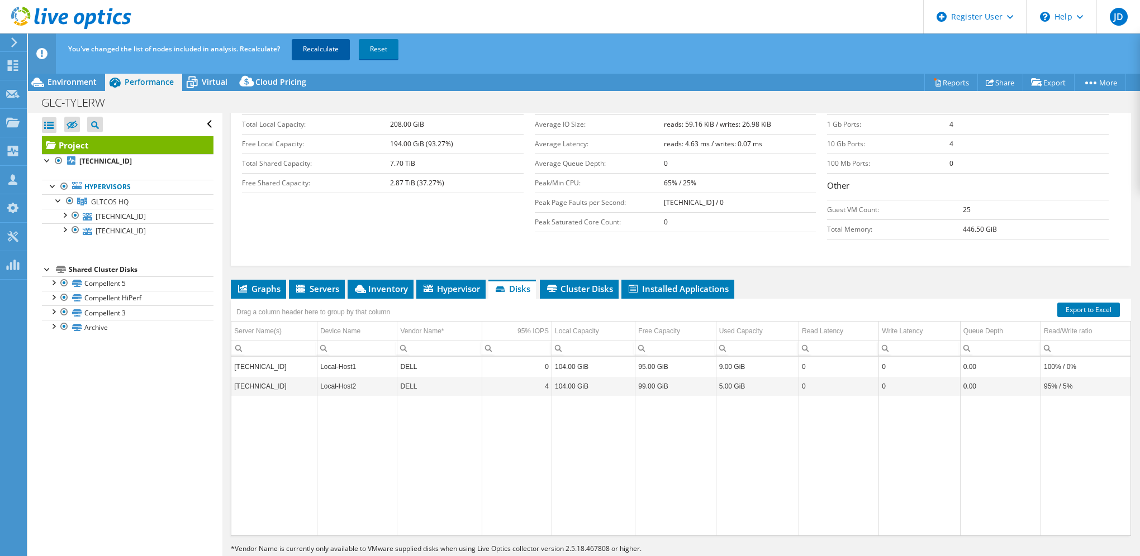
click at [315, 50] on link "Recalculate" at bounding box center [321, 49] width 58 height 20
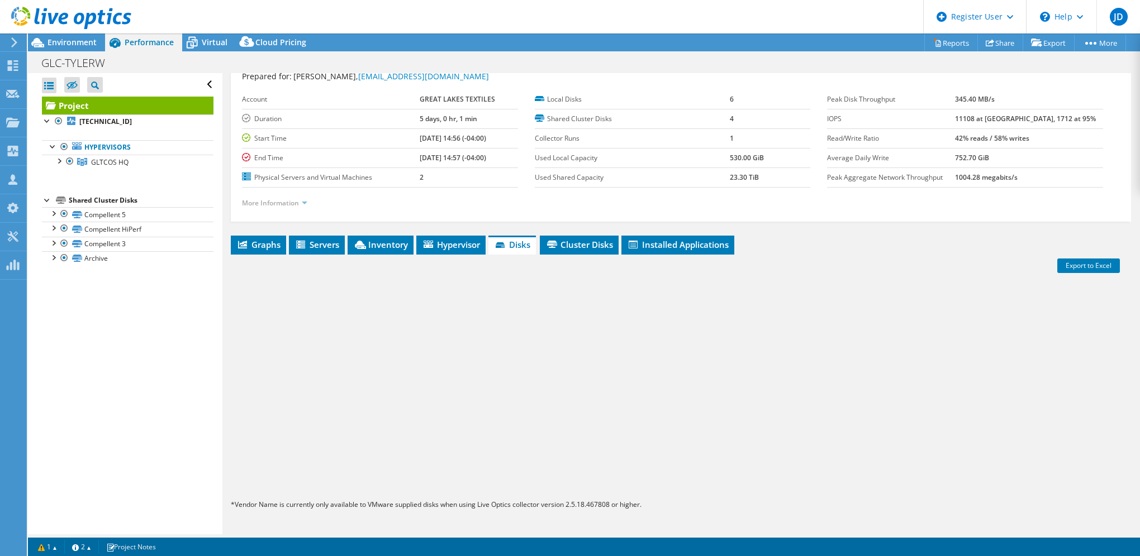
scroll to position [0, 0]
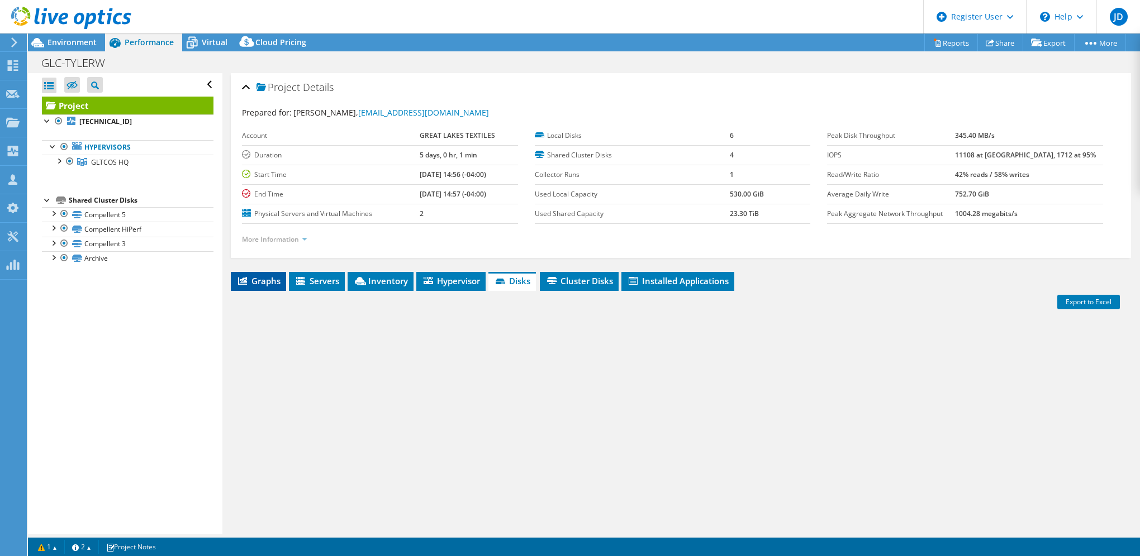
click at [276, 280] on span "Graphs" at bounding box center [258, 280] width 44 height 11
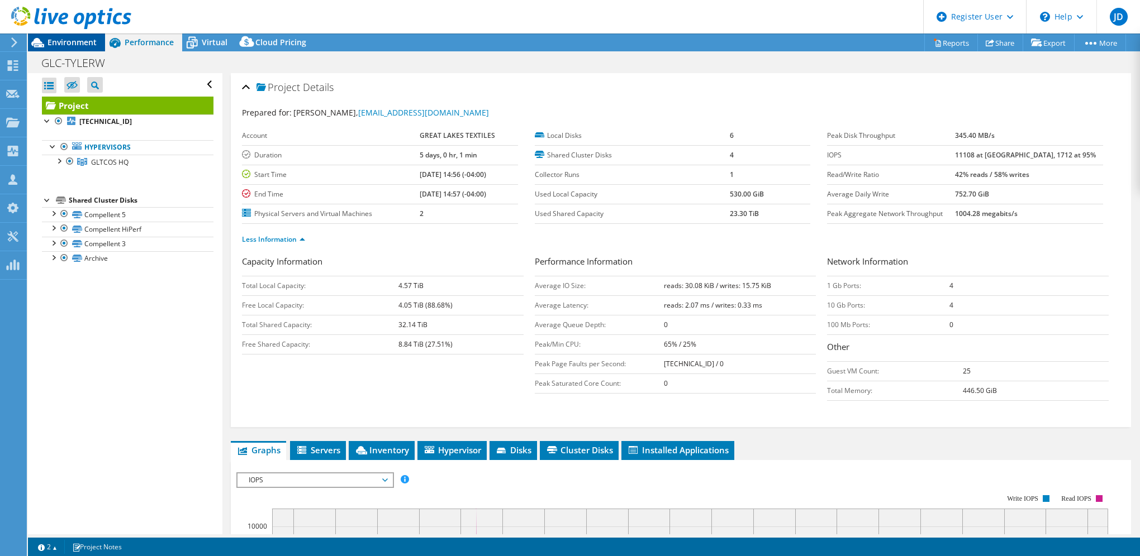
click at [71, 44] on span "Environment" at bounding box center [71, 42] width 49 height 11
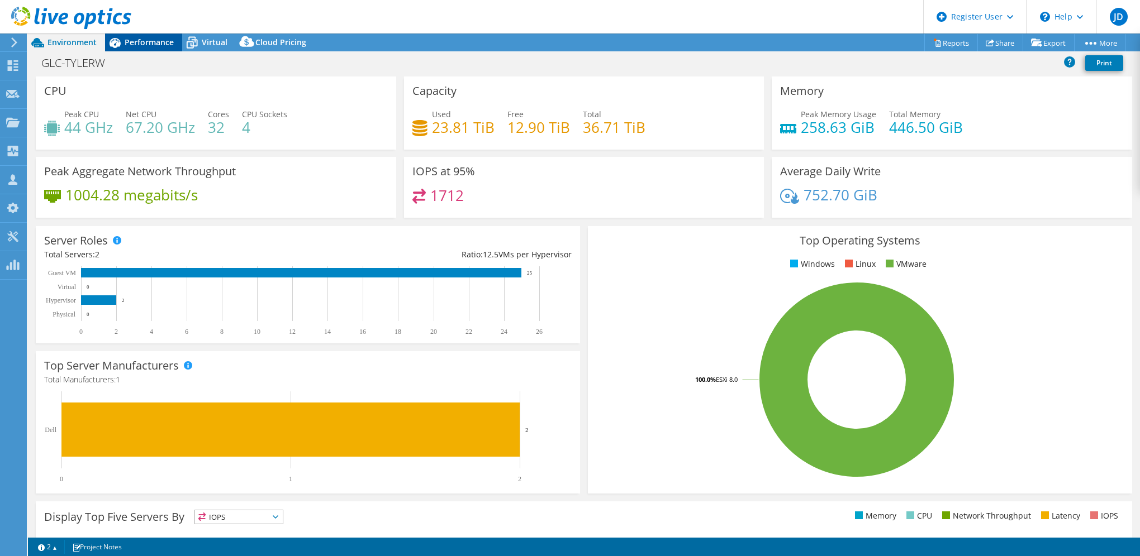
click at [150, 47] on span "Performance" at bounding box center [149, 42] width 49 height 11
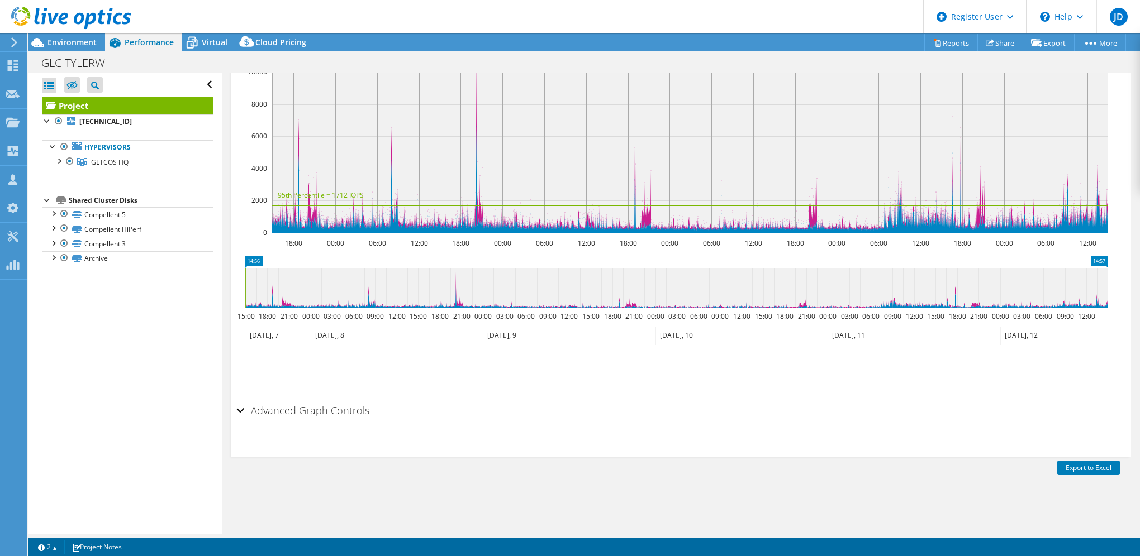
scroll to position [179, 0]
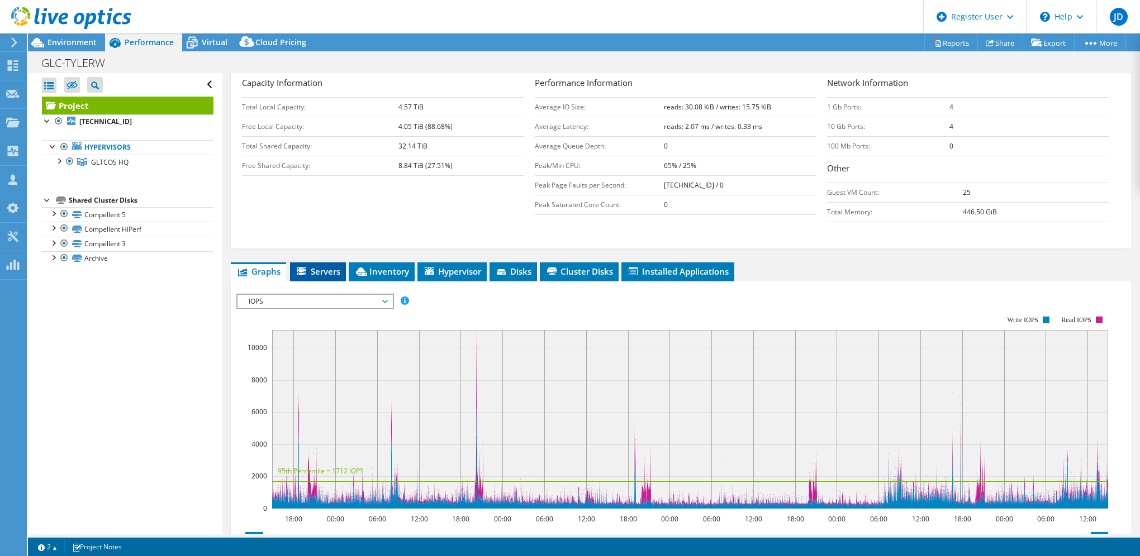
click at [326, 271] on span "Servers" at bounding box center [318, 271] width 45 height 11
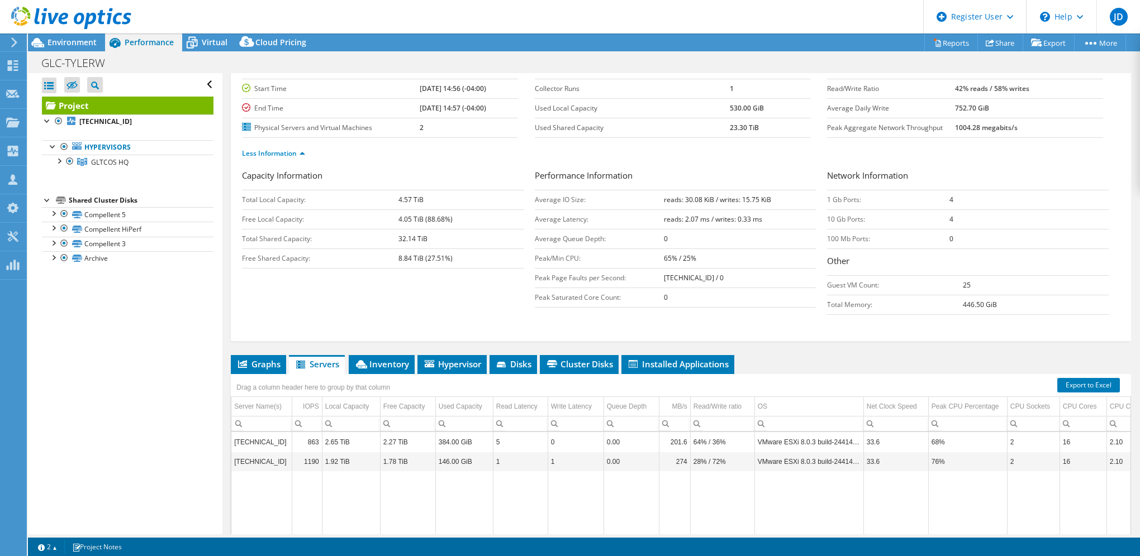
scroll to position [168, 0]
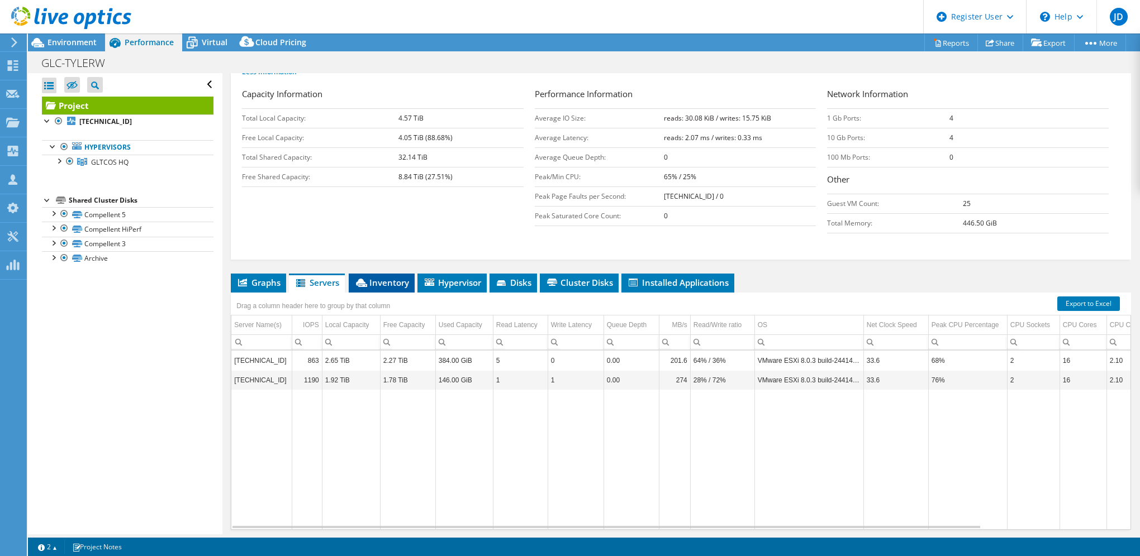
click at [384, 277] on span "Inventory" at bounding box center [381, 282] width 55 height 11
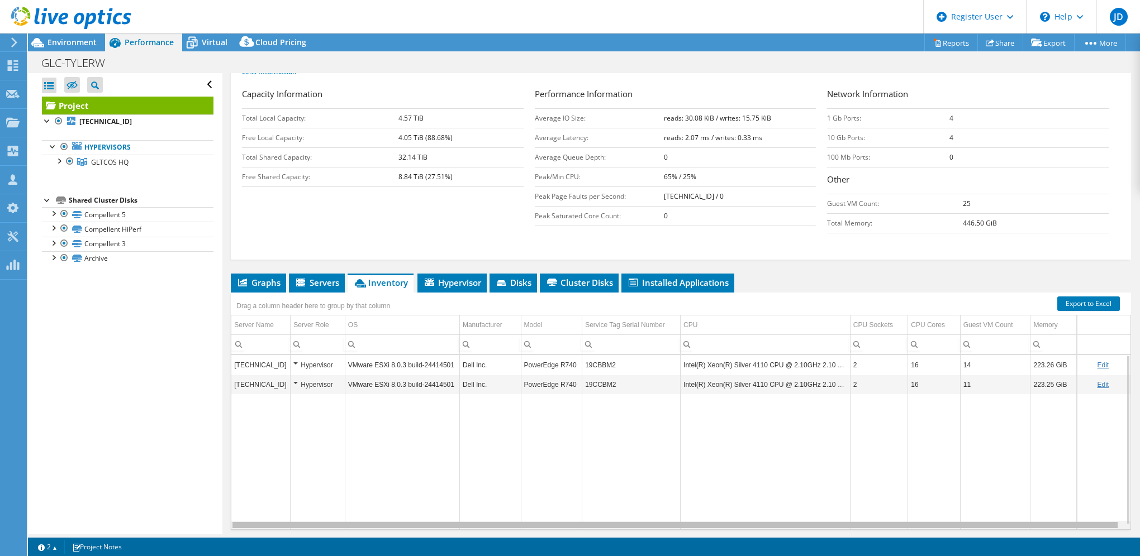
scroll to position [0, 0]
drag, startPoint x: 633, startPoint y: 523, endPoint x: 568, endPoint y: 501, distance: 69.6
click at [579, 513] on body "JD Dell User [PERSON_NAME] [PERSON_NAME][EMAIL_ADDRESS][PERSON_NAME][DOMAIN_NAM…" at bounding box center [570, 278] width 1140 height 556
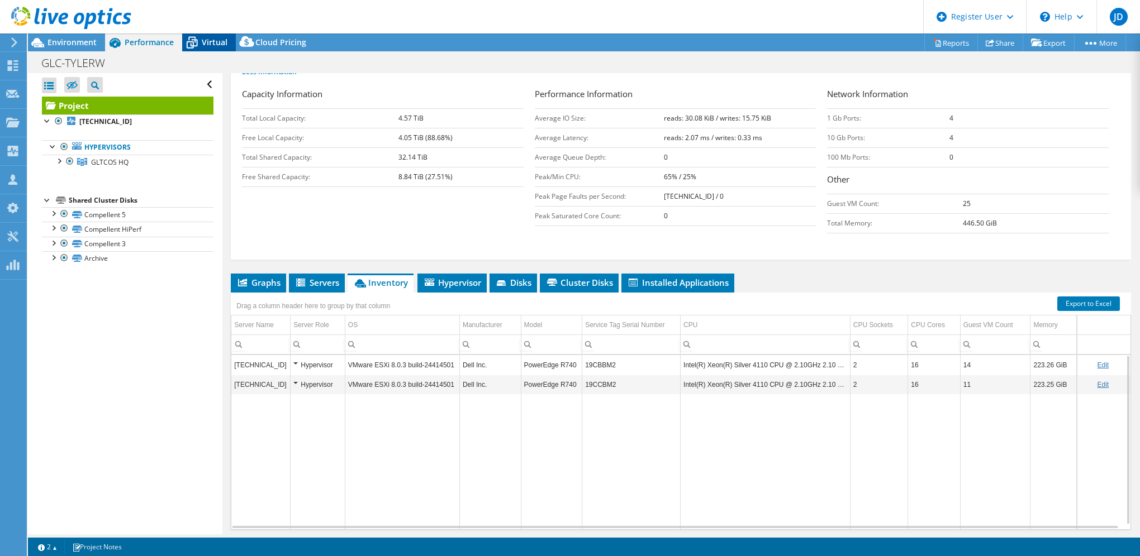
click at [217, 40] on span "Virtual" at bounding box center [215, 42] width 26 height 11
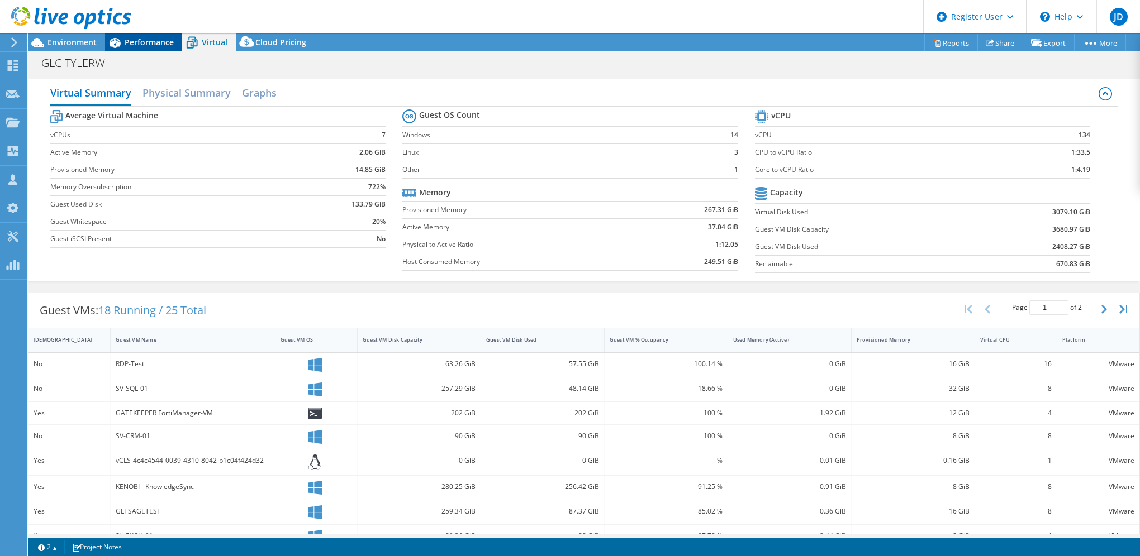
click at [159, 43] on span "Performance" at bounding box center [149, 42] width 49 height 11
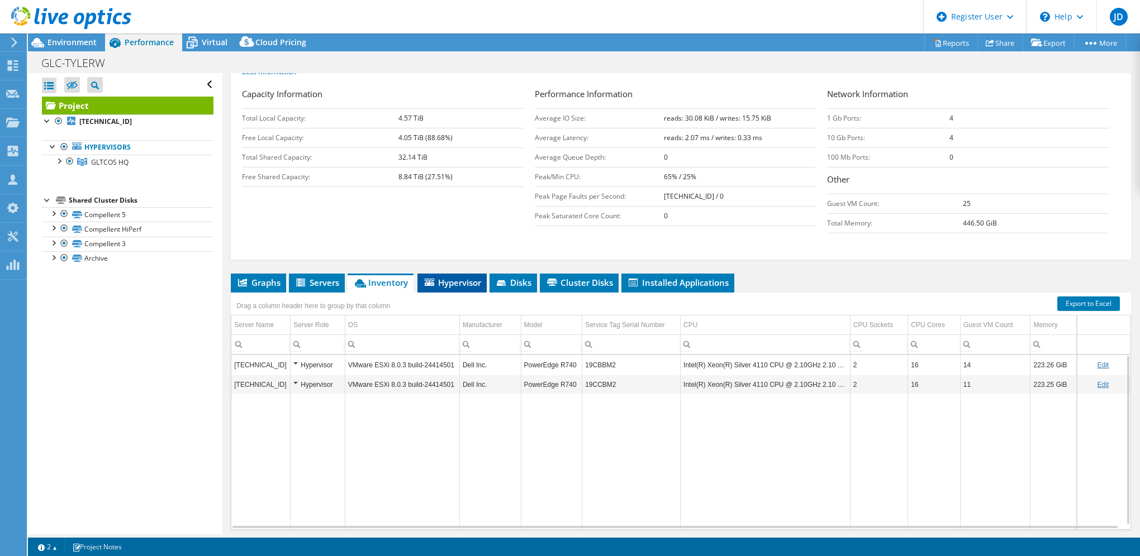
click at [444, 285] on span "Hypervisor" at bounding box center [452, 282] width 58 height 11
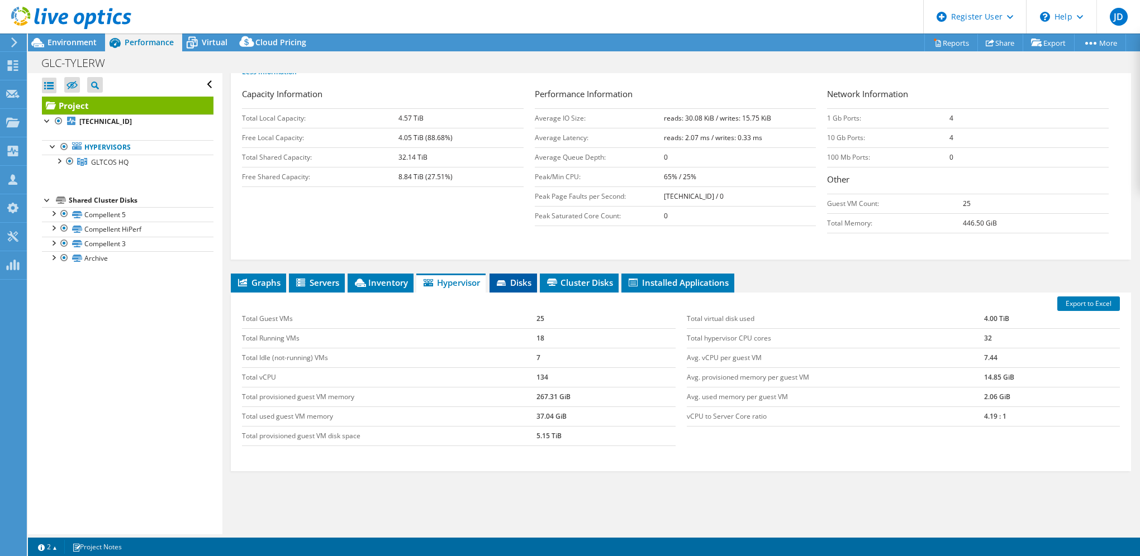
click at [512, 282] on span "Disks" at bounding box center [513, 282] width 36 height 11
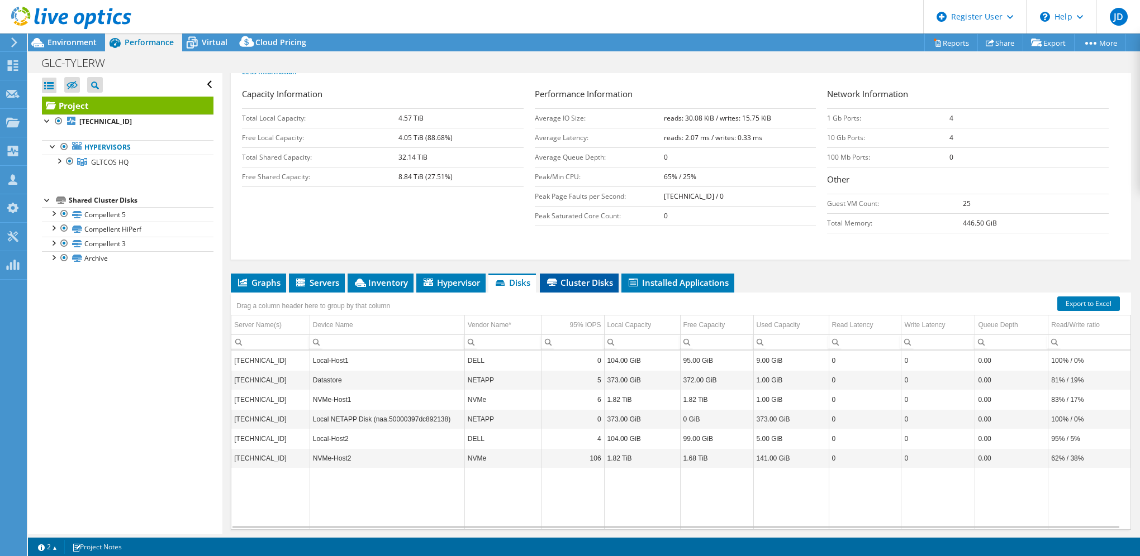
click at [590, 283] on span "Cluster Disks" at bounding box center [579, 282] width 68 height 11
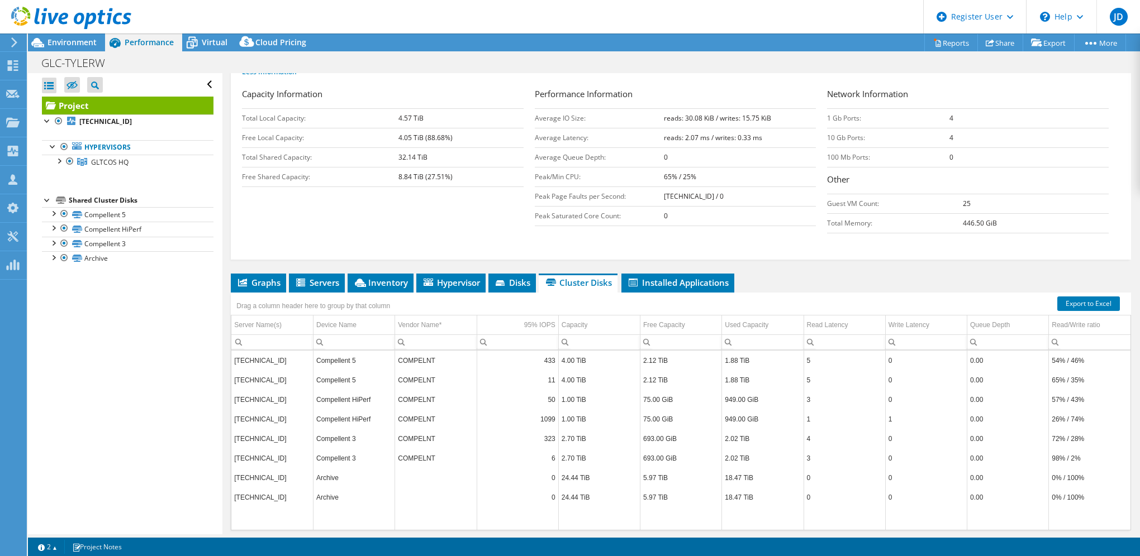
click at [593, 286] on li "Cluster Disks" at bounding box center [578, 283] width 79 height 19
click at [513, 282] on span "Disks" at bounding box center [512, 282] width 36 height 11
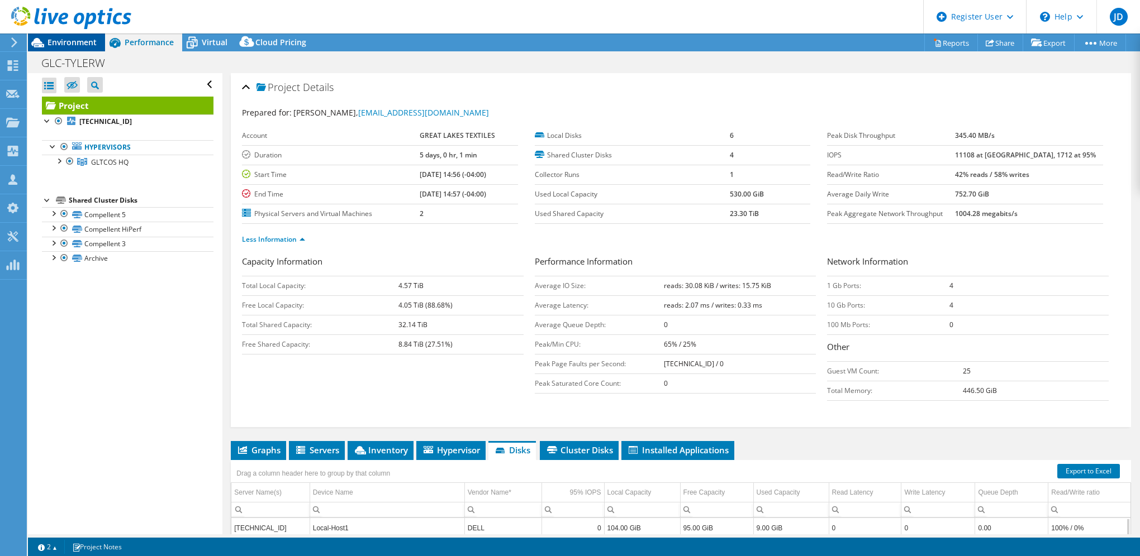
click at [75, 41] on span "Environment" at bounding box center [71, 42] width 49 height 11
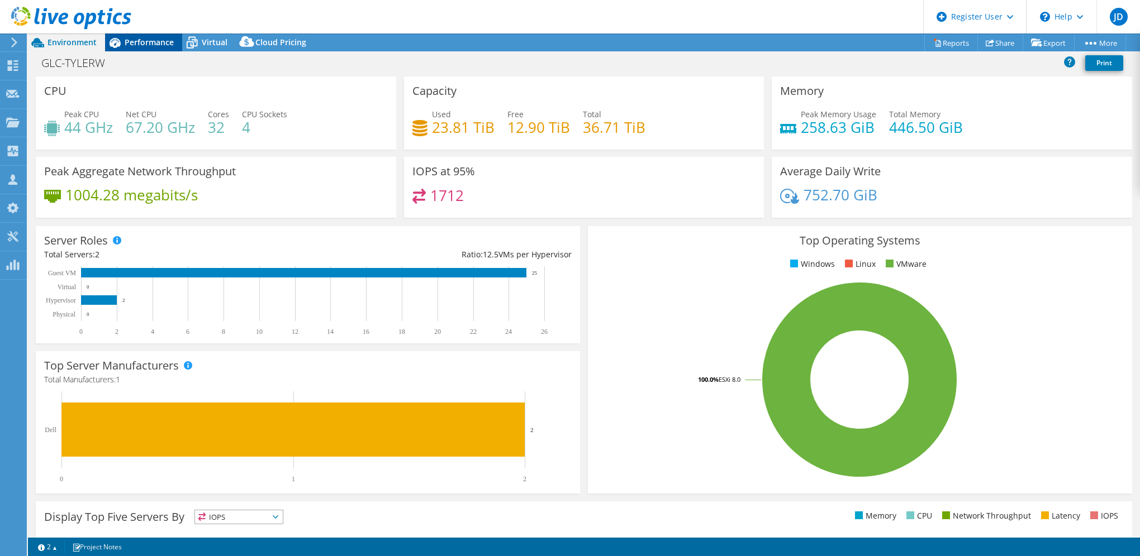
click at [144, 42] on span "Performance" at bounding box center [149, 42] width 49 height 11
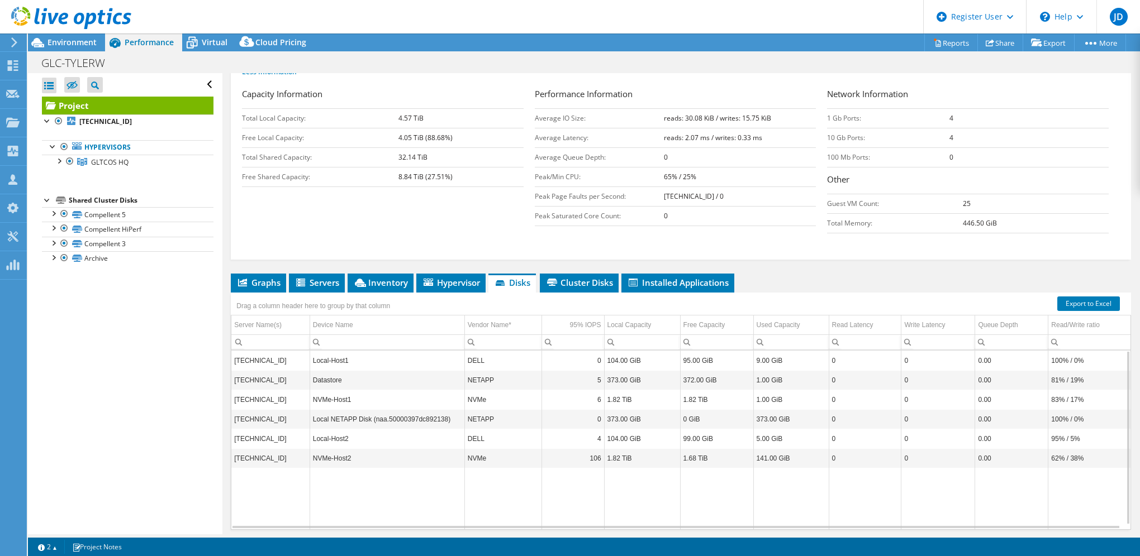
scroll to position [203, 0]
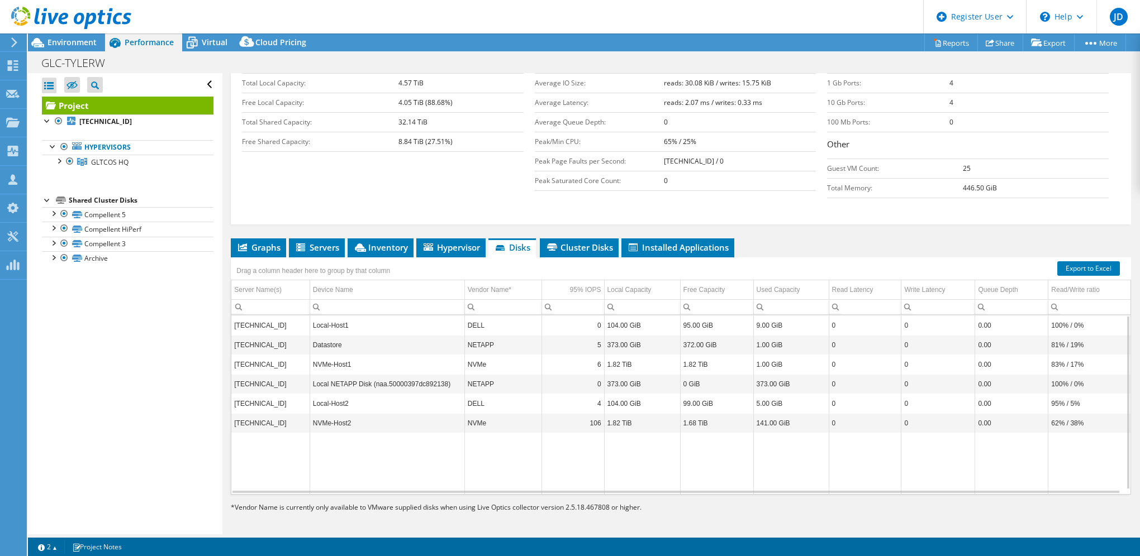
click at [508, 244] on span "Disks" at bounding box center [512, 247] width 36 height 11
click at [579, 244] on span "Cluster Disks" at bounding box center [579, 247] width 68 height 11
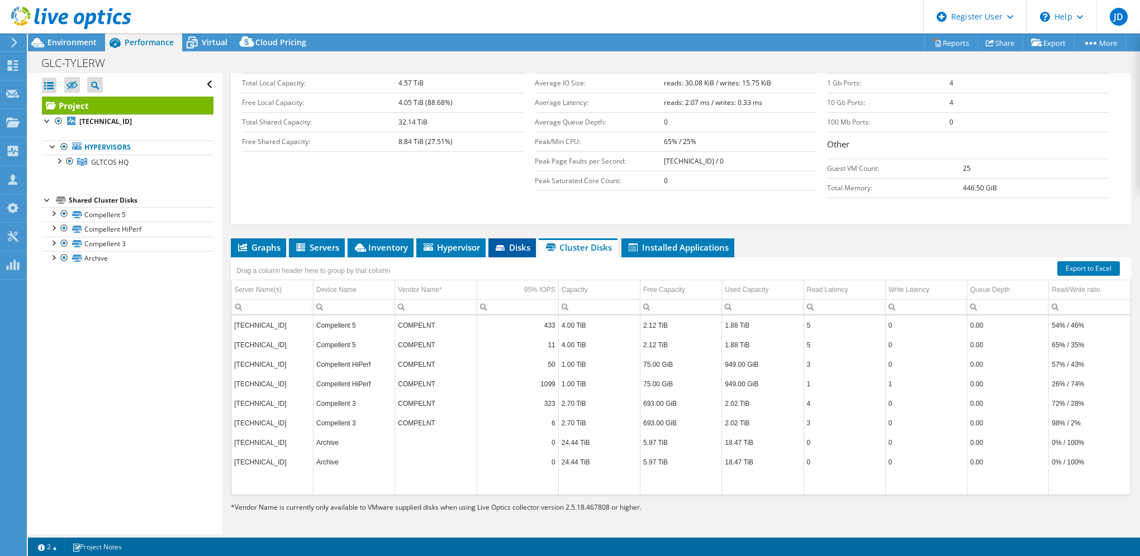
click at [515, 242] on span "Disks" at bounding box center [512, 247] width 36 height 11
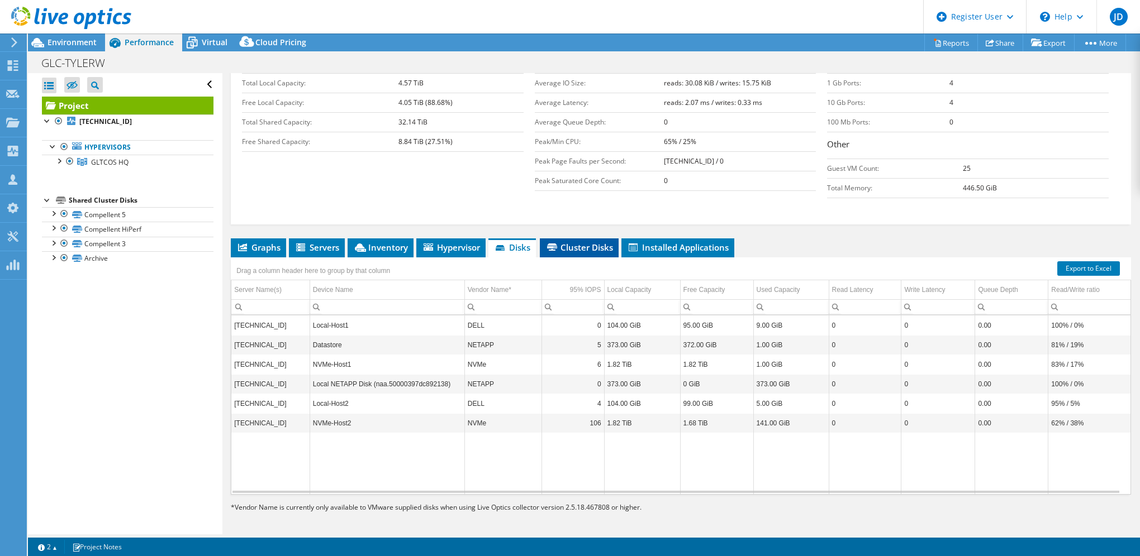
click at [592, 248] on span "Cluster Disks" at bounding box center [579, 247] width 68 height 11
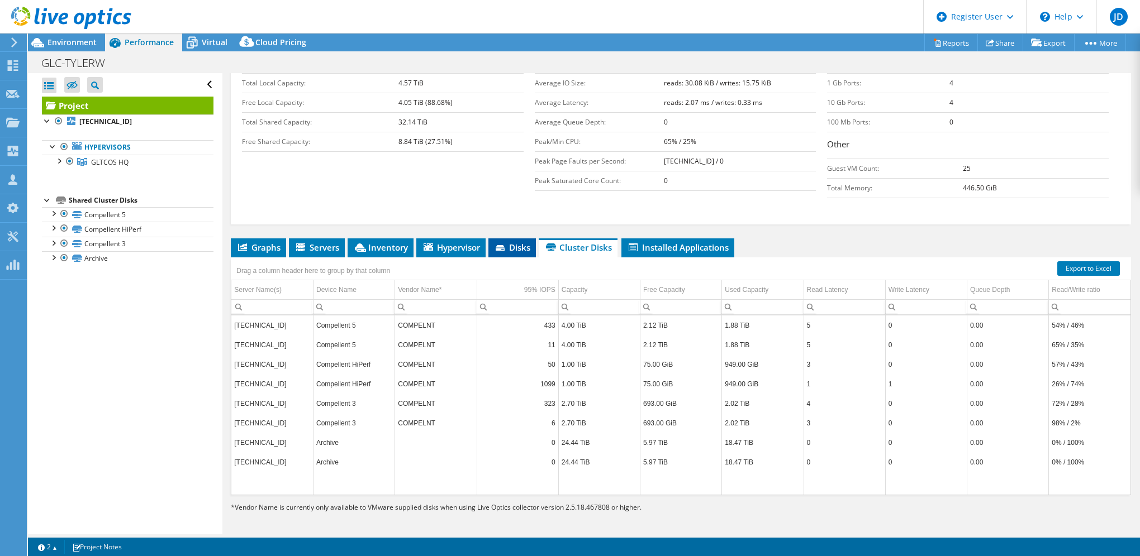
click at [509, 244] on span "Disks" at bounding box center [512, 247] width 36 height 11
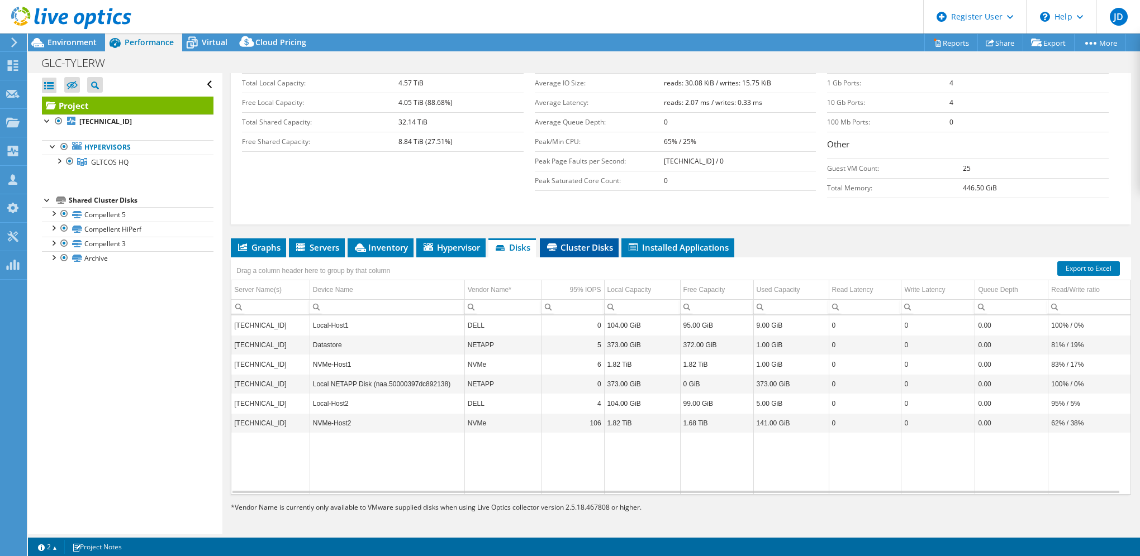
click at [574, 249] on span "Cluster Disks" at bounding box center [579, 247] width 68 height 11
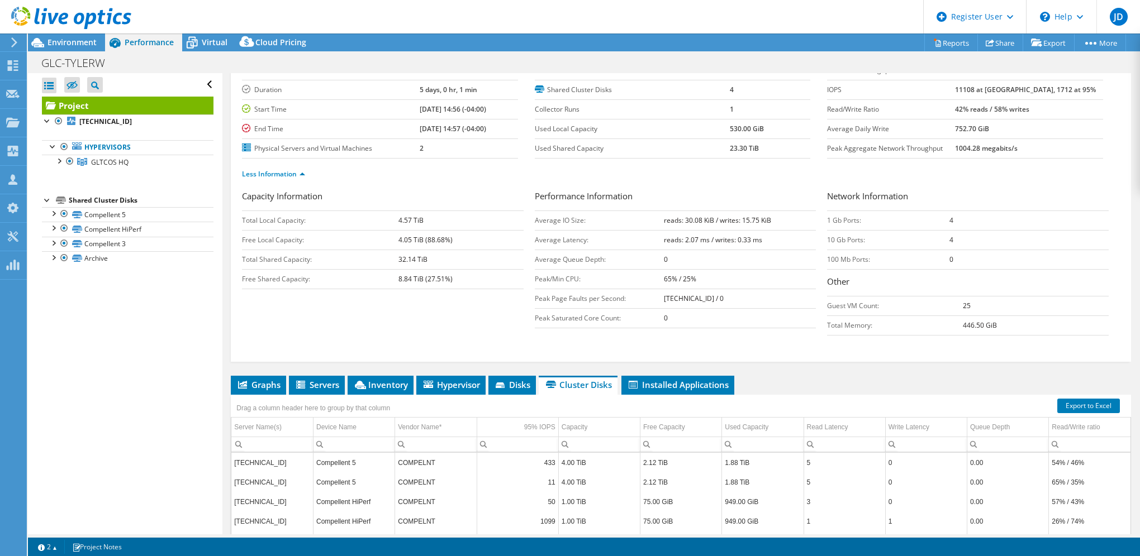
scroll to position [0, 0]
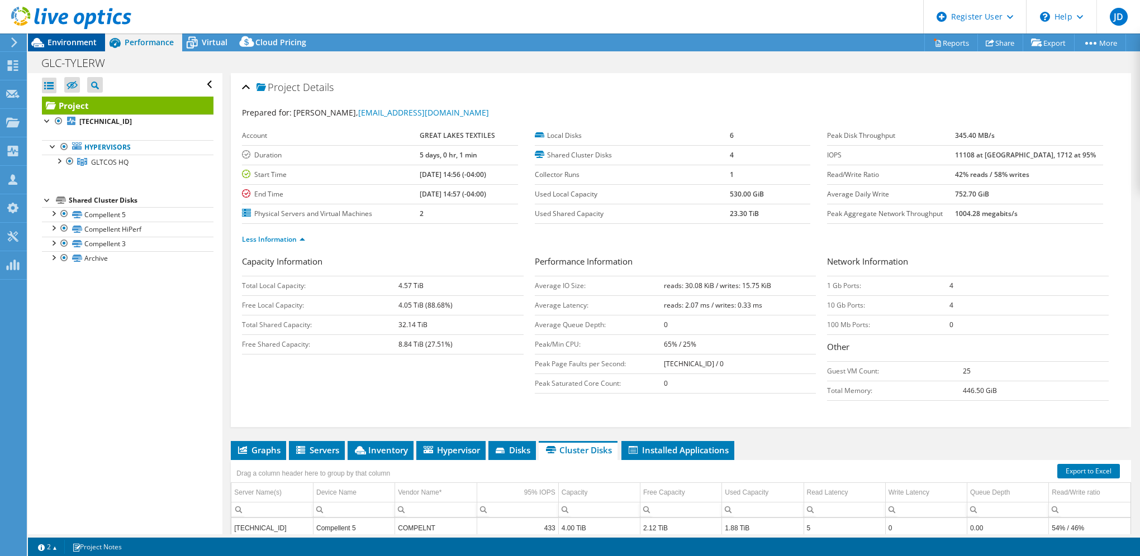
click at [83, 39] on span "Environment" at bounding box center [71, 42] width 49 height 11
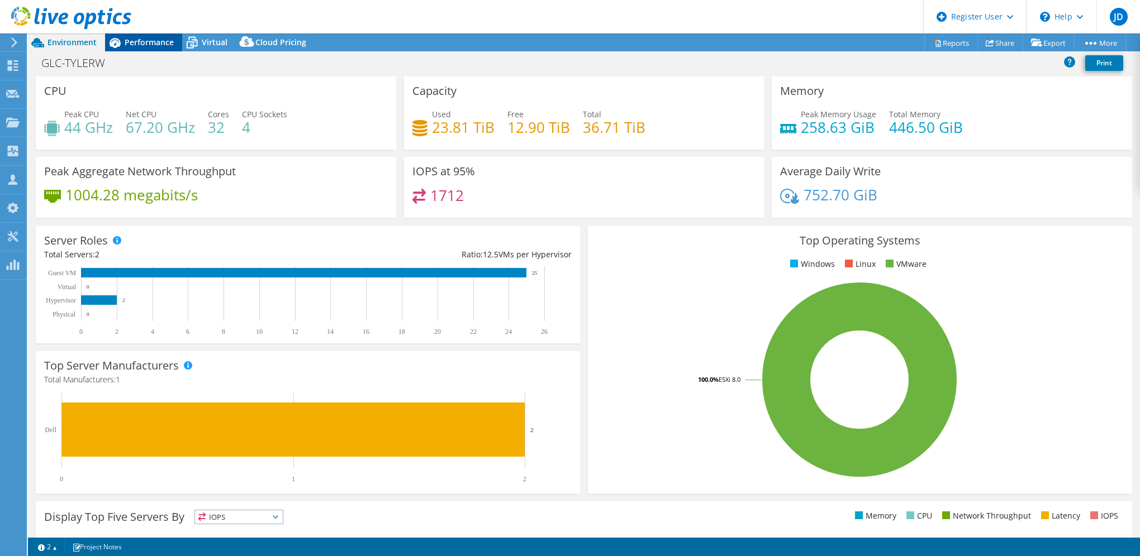
click at [142, 40] on span "Performance" at bounding box center [149, 42] width 49 height 11
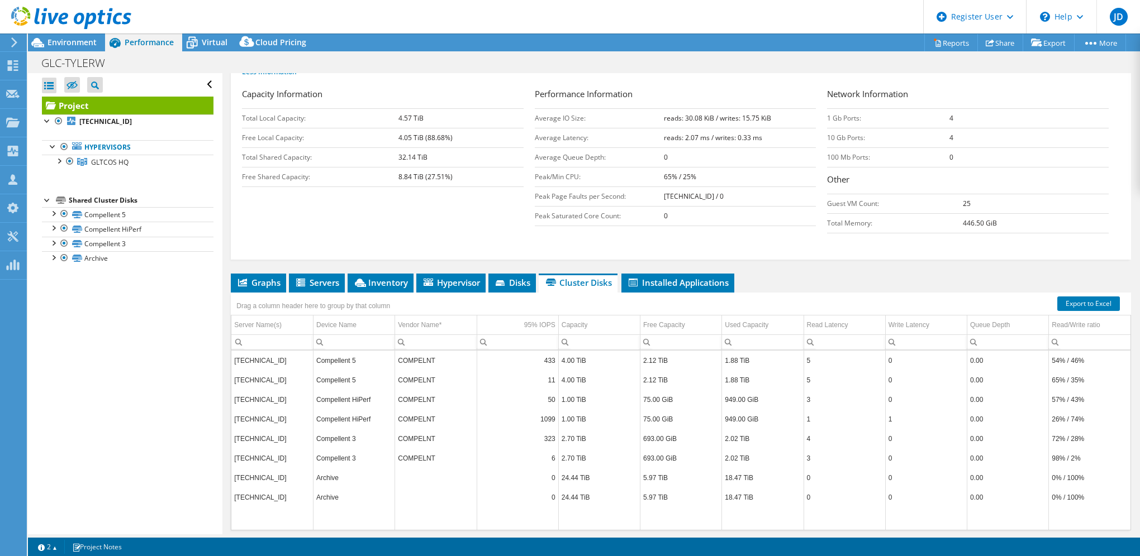
scroll to position [203, 0]
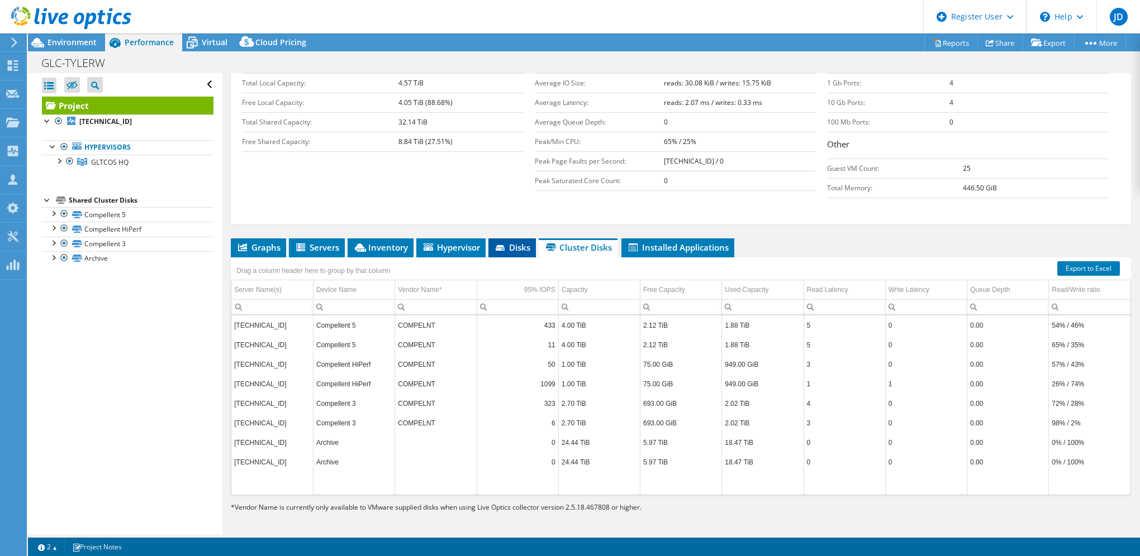
click at [518, 242] on span "Disks" at bounding box center [512, 247] width 36 height 11
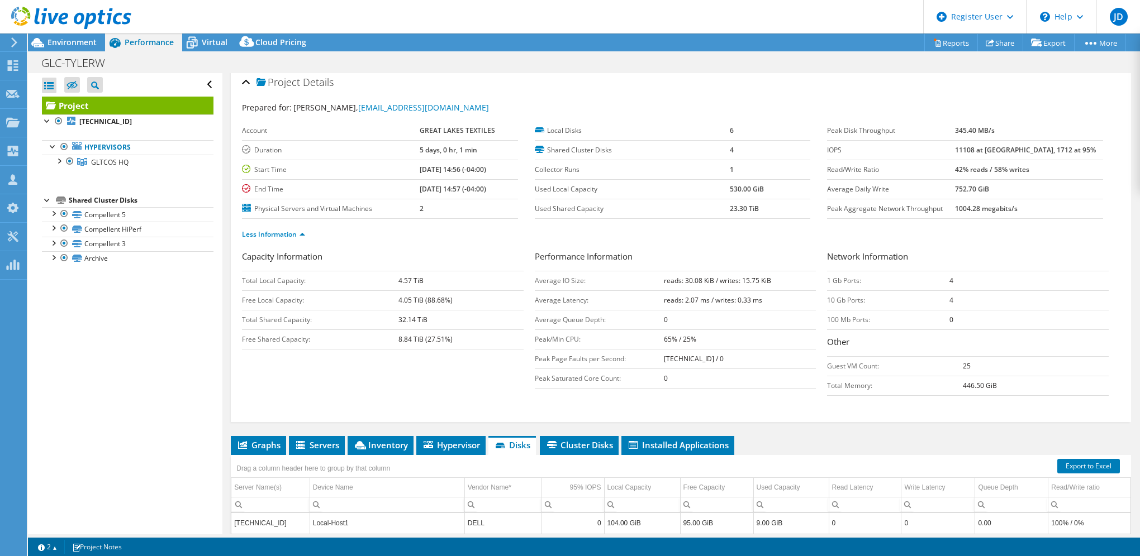
scroll to position [0, 0]
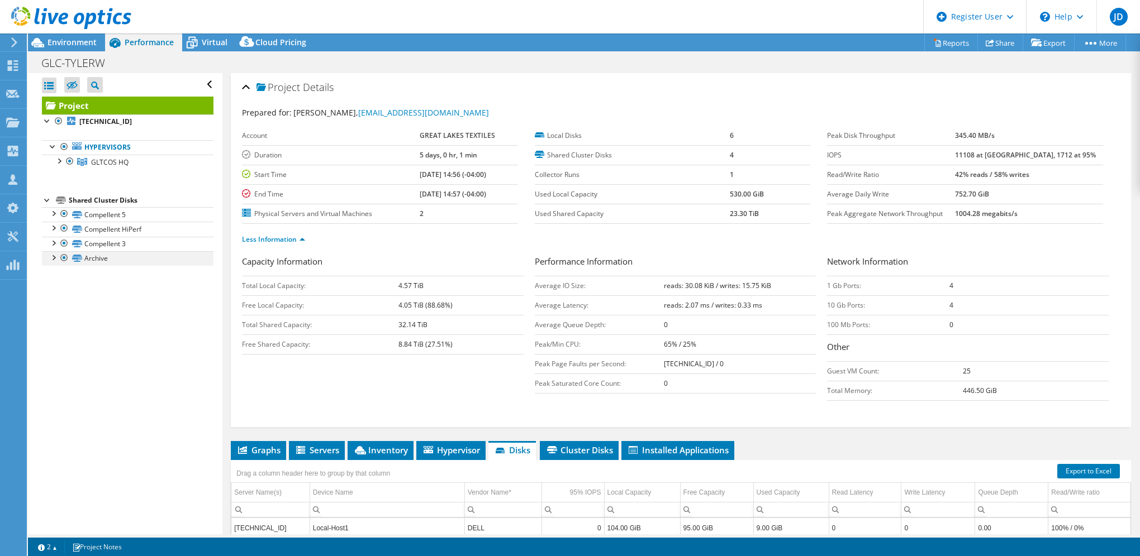
click at [64, 256] on div at bounding box center [64, 257] width 11 height 13
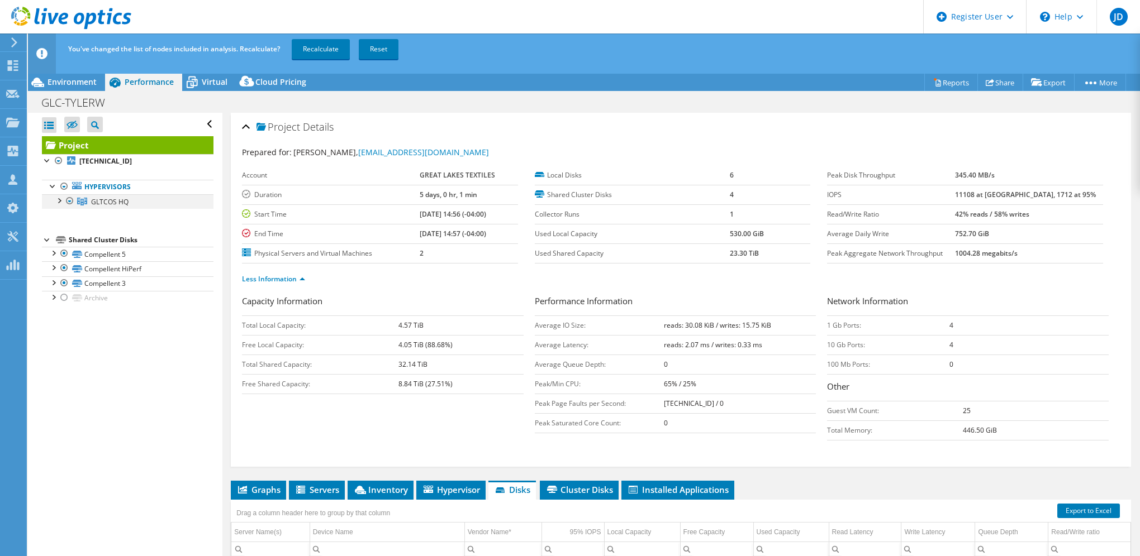
click at [56, 203] on div at bounding box center [58, 199] width 11 height 11
click at [65, 231] on div at bounding box center [64, 228] width 11 height 11
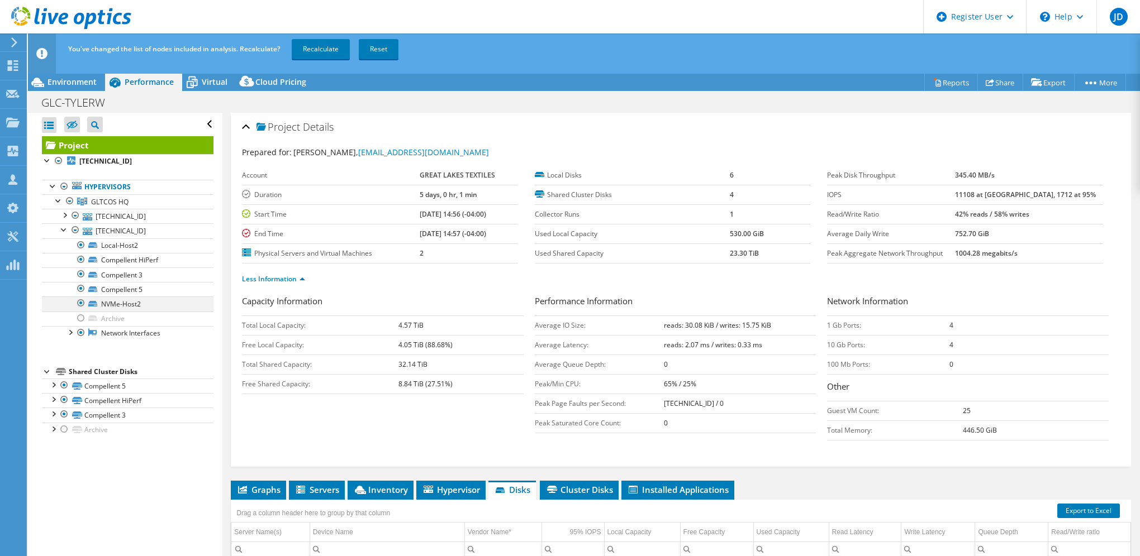
click at [81, 303] on div at bounding box center [80, 303] width 11 height 13
click at [65, 216] on div at bounding box center [64, 214] width 11 height 11
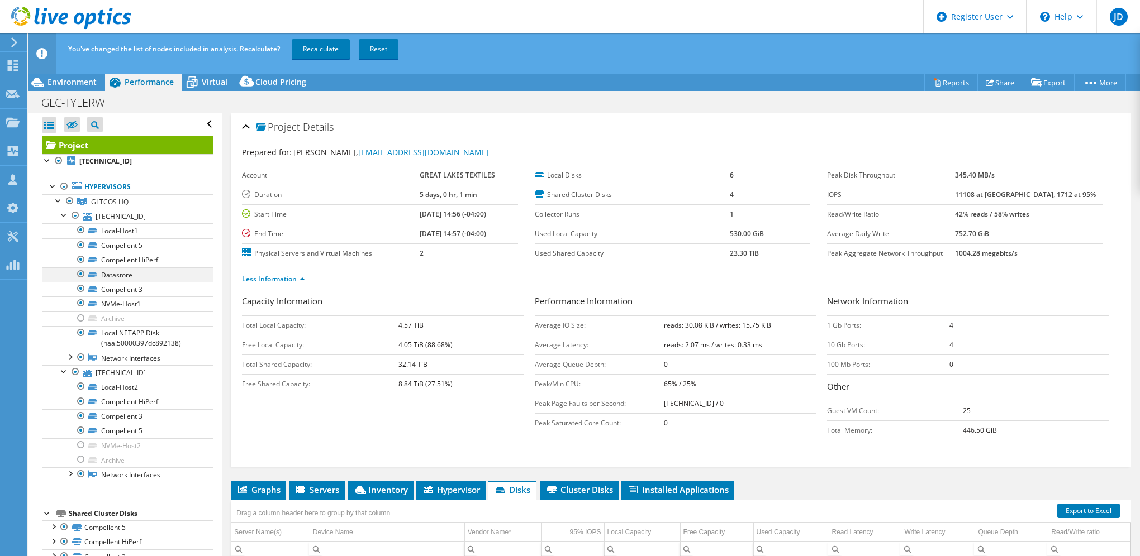
click at [77, 272] on div at bounding box center [80, 274] width 11 height 13
click at [82, 301] on div at bounding box center [80, 303] width 11 height 13
click at [322, 49] on link "Recalculate" at bounding box center [321, 49] width 58 height 20
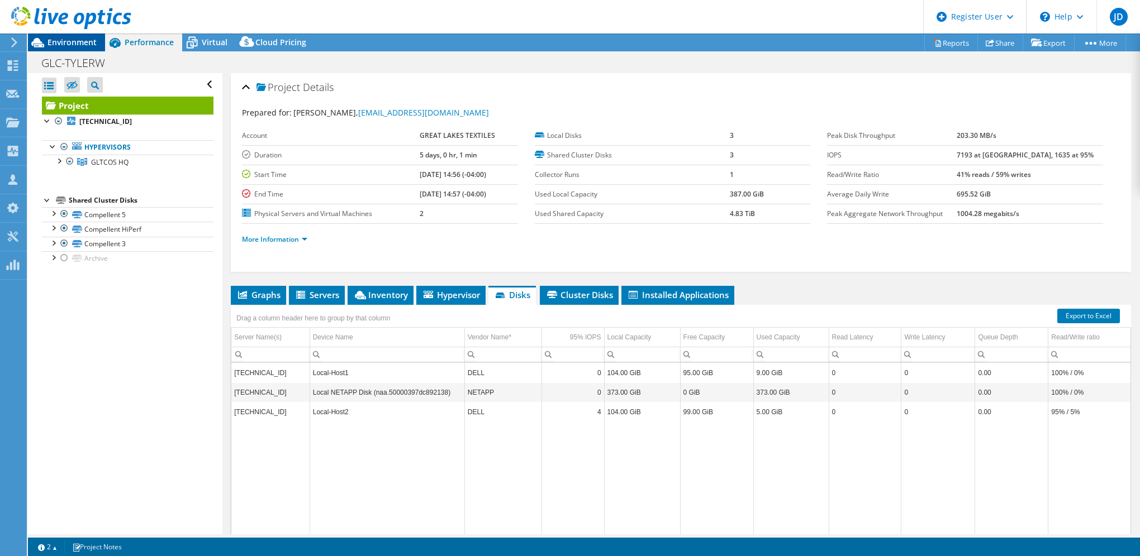
click at [74, 36] on div at bounding box center [65, 18] width 131 height 37
click at [79, 43] on span "Environment" at bounding box center [71, 42] width 49 height 11
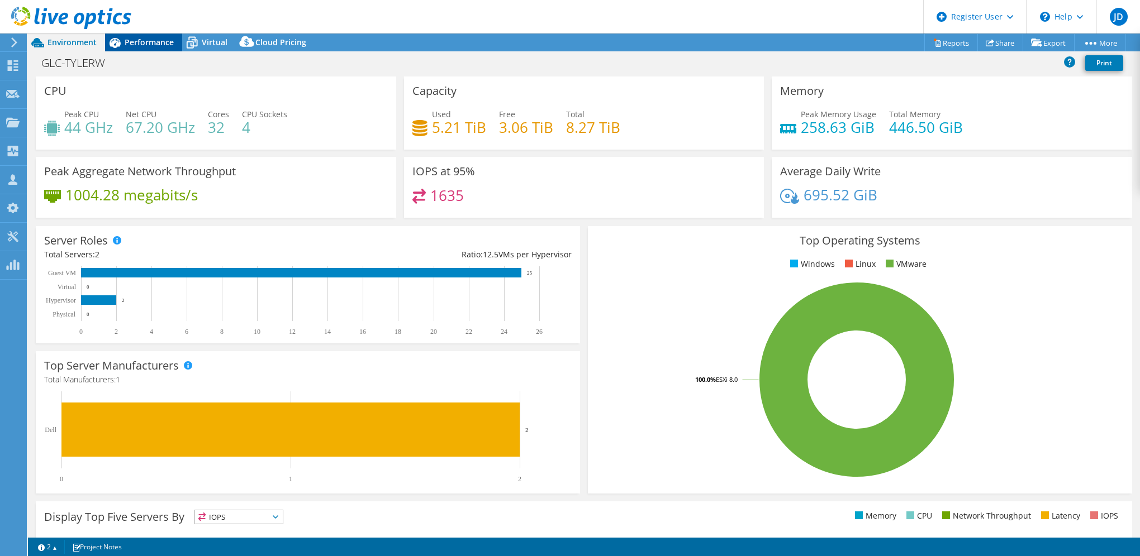
click at [156, 47] on div "Performance" at bounding box center [143, 43] width 77 height 18
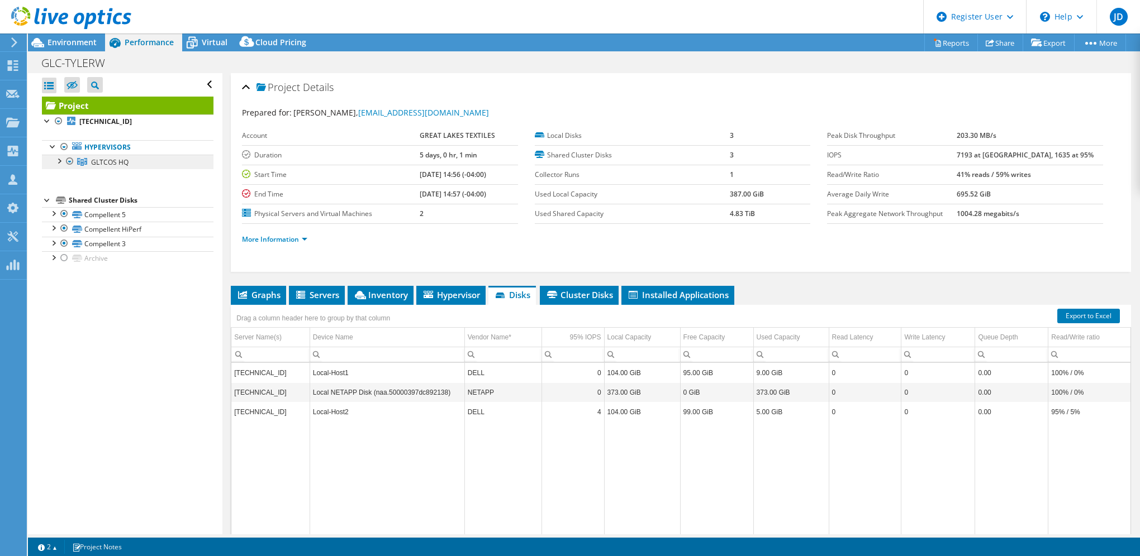
click at [52, 159] on link "GLTCOS HQ" at bounding box center [128, 162] width 172 height 15
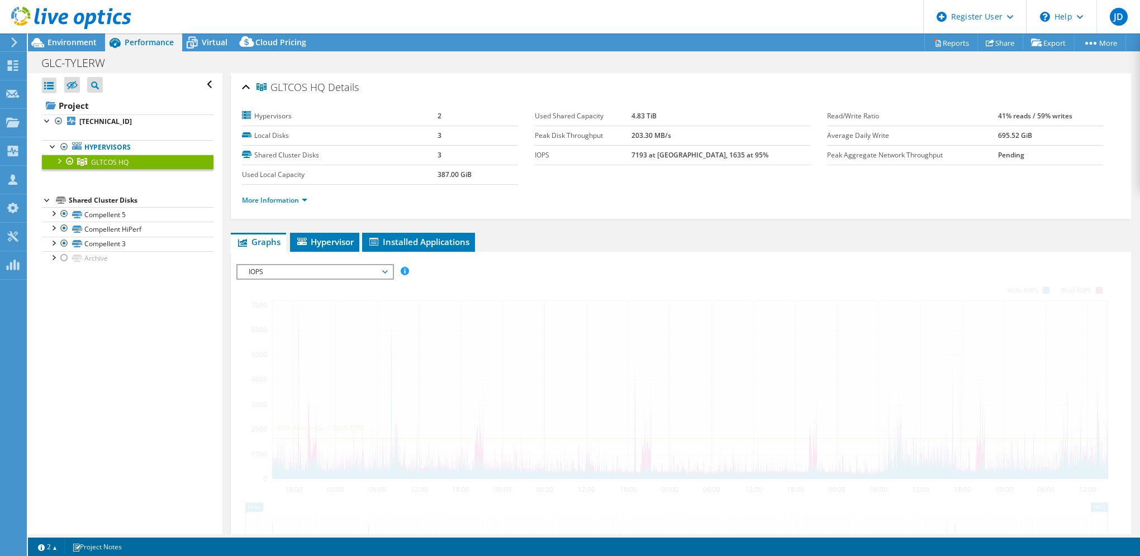
click at [58, 161] on div at bounding box center [58, 160] width 11 height 11
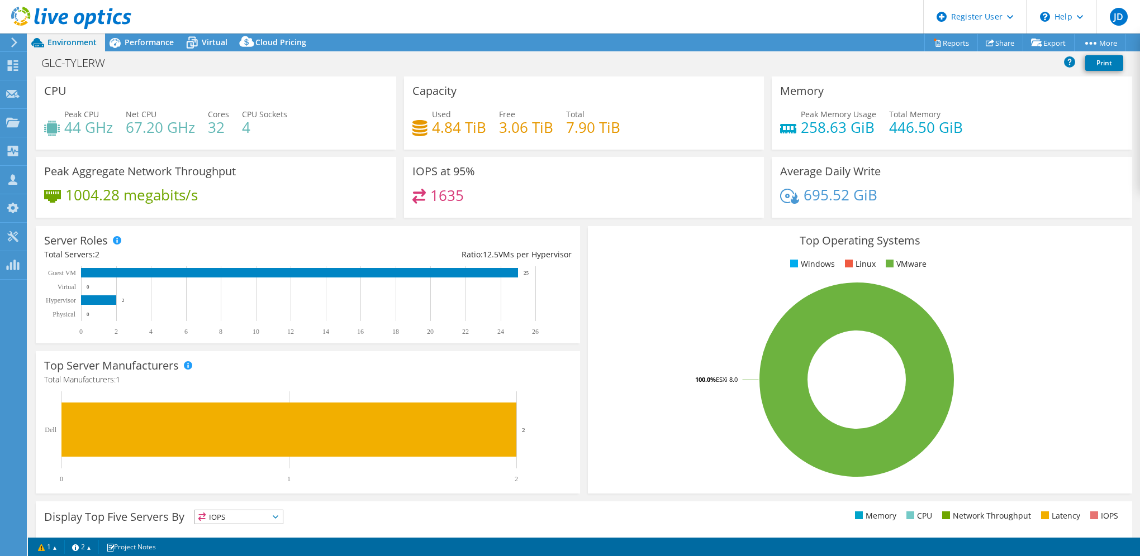
select select "USD"
click at [145, 42] on span "Performance" at bounding box center [149, 42] width 49 height 11
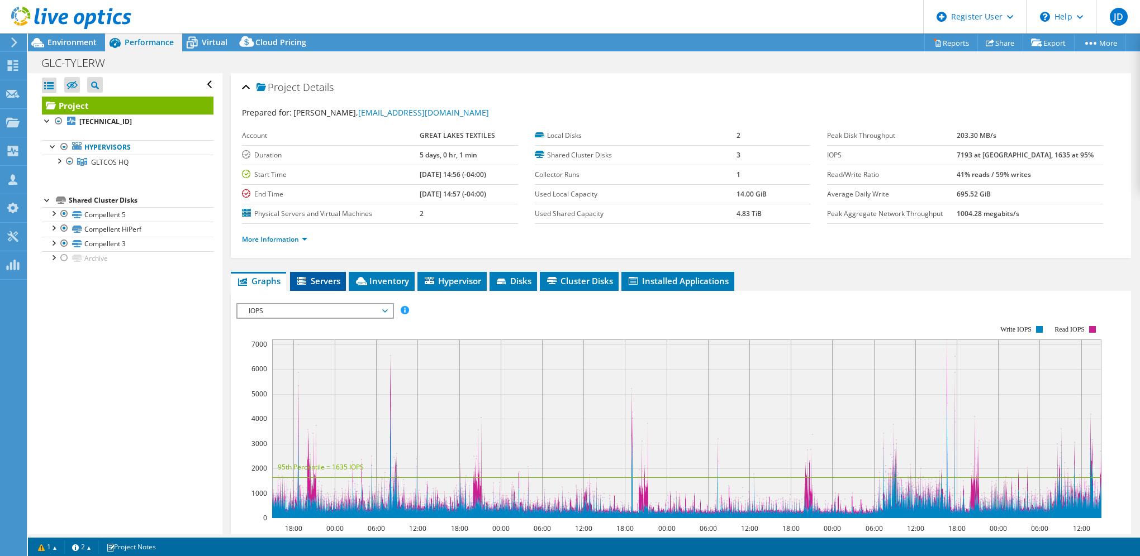
click at [330, 277] on span "Servers" at bounding box center [318, 280] width 45 height 11
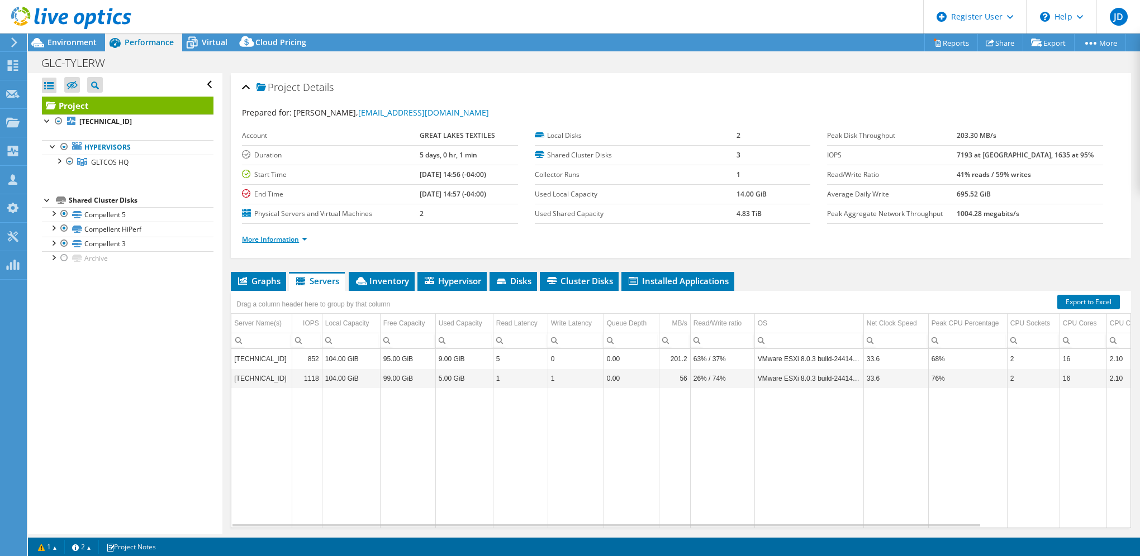
click at [297, 241] on link "More Information" at bounding box center [274, 239] width 65 height 9
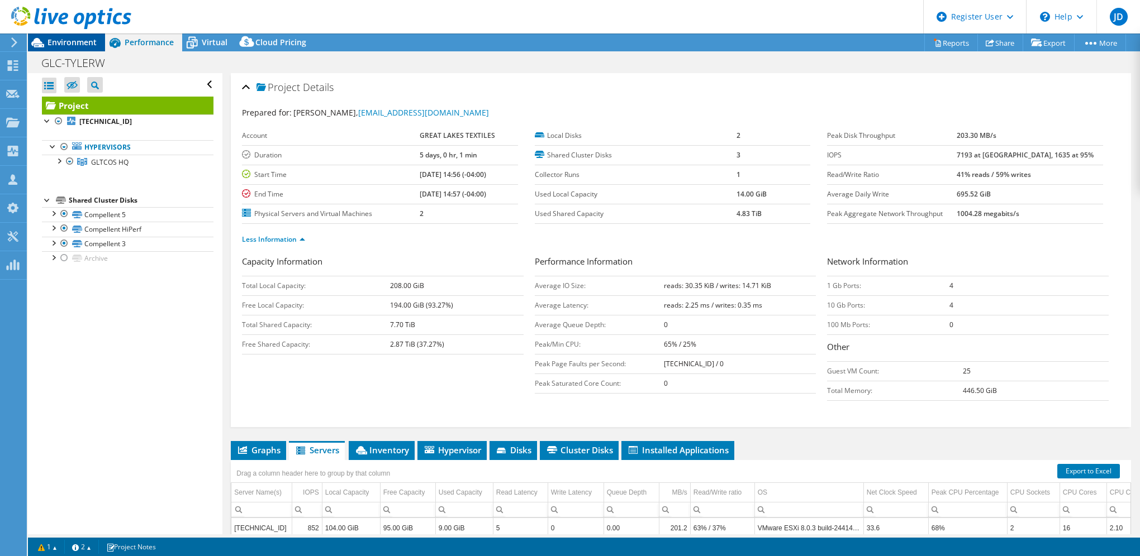
click at [81, 42] on span "Environment" at bounding box center [71, 42] width 49 height 11
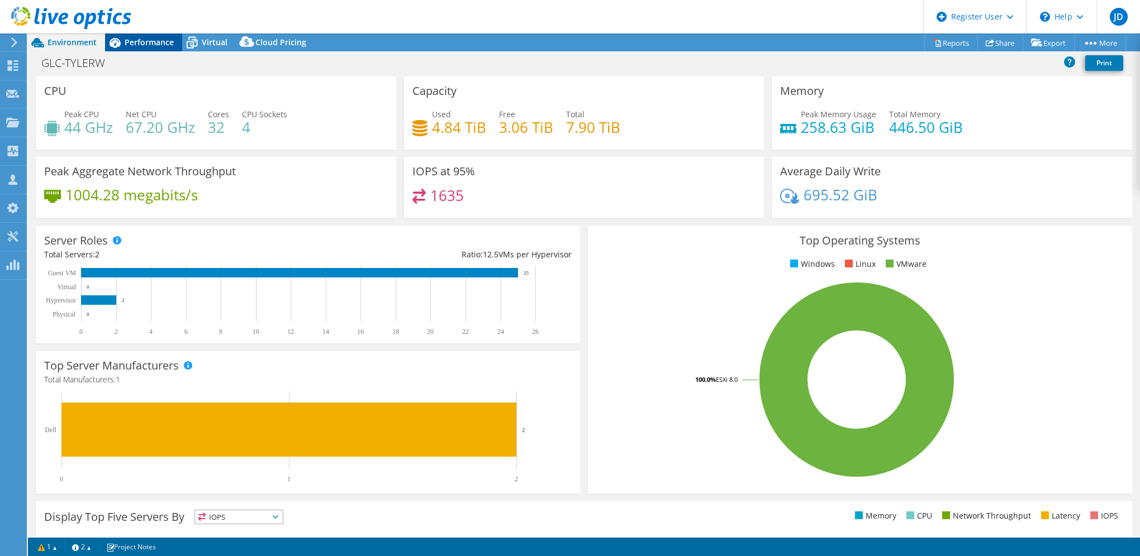
click at [159, 44] on span "Performance" at bounding box center [149, 42] width 49 height 11
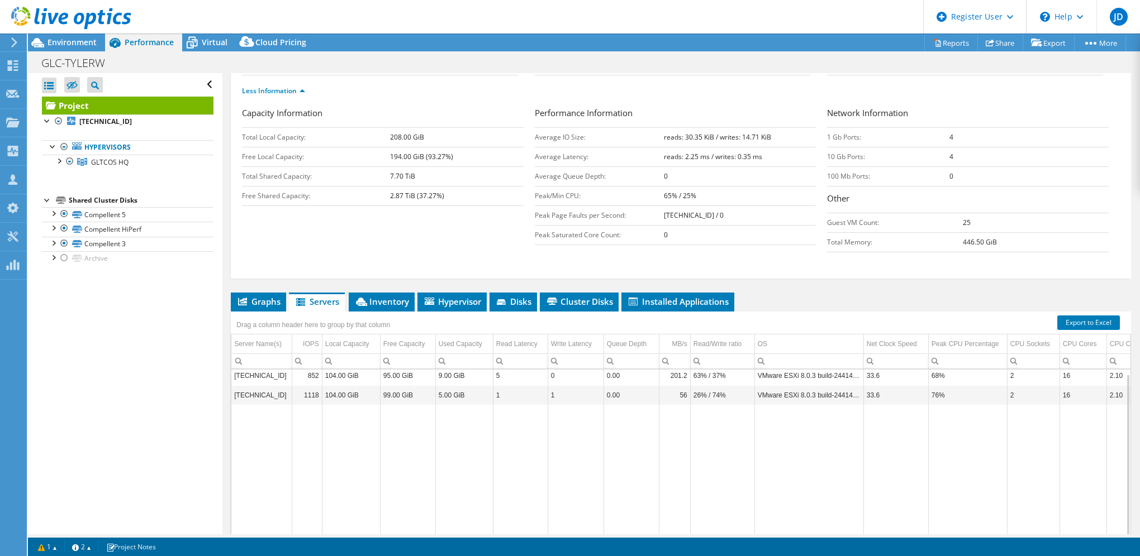
scroll to position [168, 0]
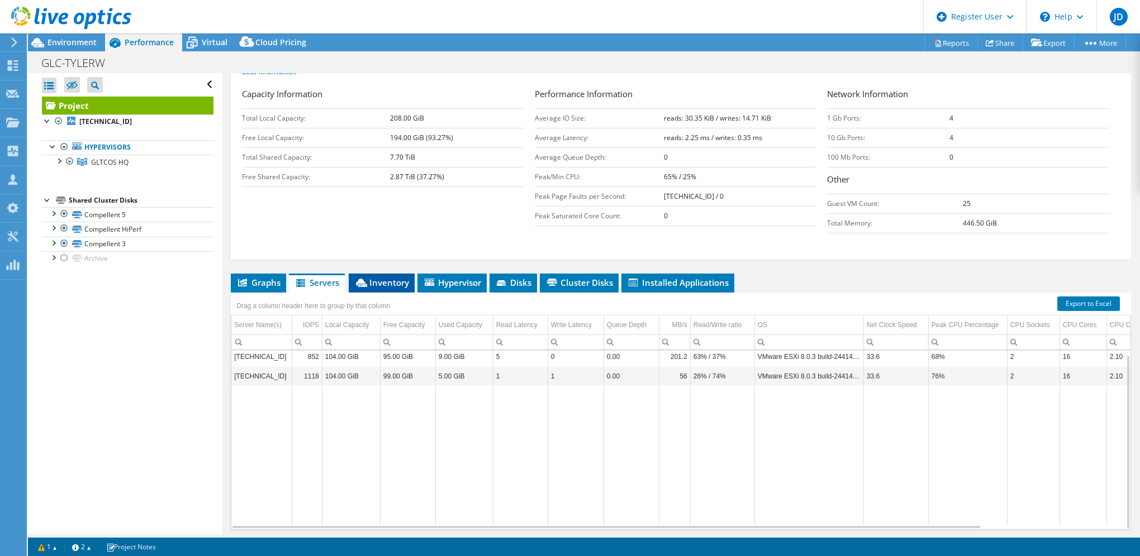
click at [381, 280] on span "Inventory" at bounding box center [381, 282] width 55 height 11
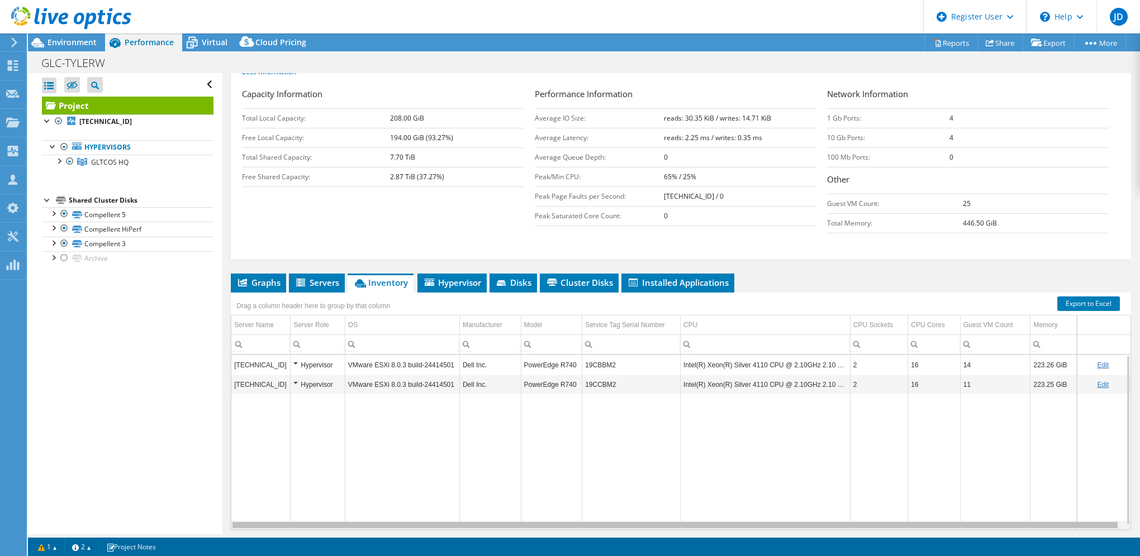
click at [511, 525] on div "Data grid" at bounding box center [674, 525] width 885 height 6
drag, startPoint x: 511, startPoint y: 522, endPoint x: 802, endPoint y: 547, distance: 292.7
click at [802, 547] on body "JD Dell User [PERSON_NAME] [PERSON_NAME][EMAIL_ADDRESS][PERSON_NAME][DOMAIN_NAM…" at bounding box center [570, 278] width 1140 height 556
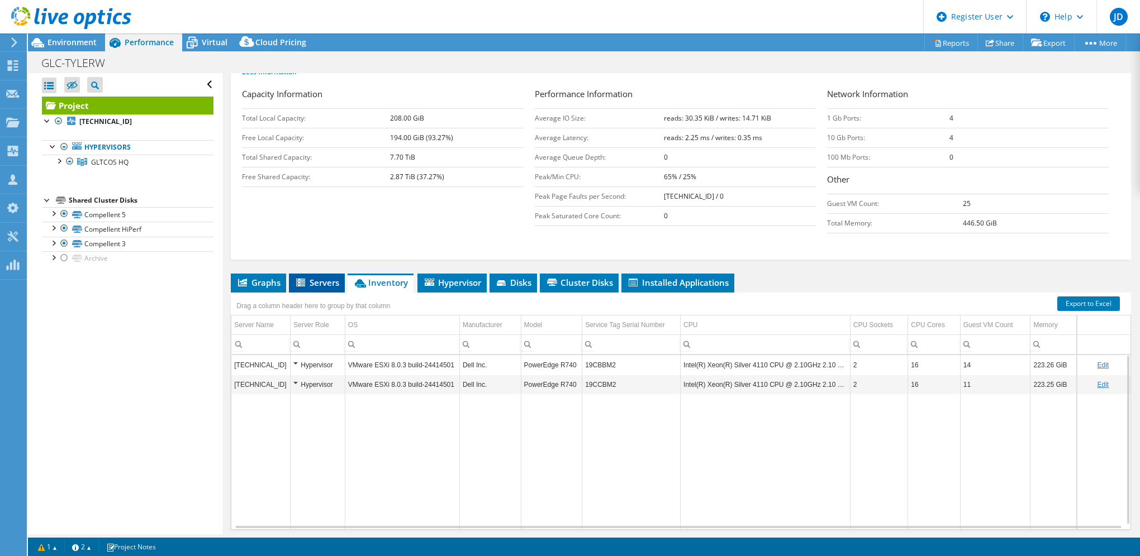
click at [318, 280] on span "Servers" at bounding box center [316, 282] width 45 height 11
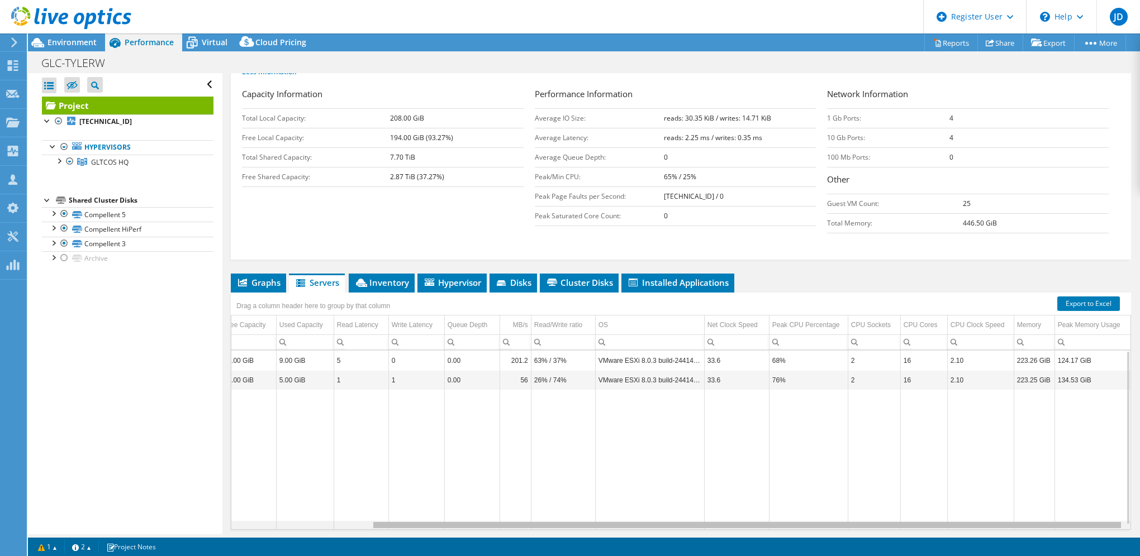
scroll to position [0, 0]
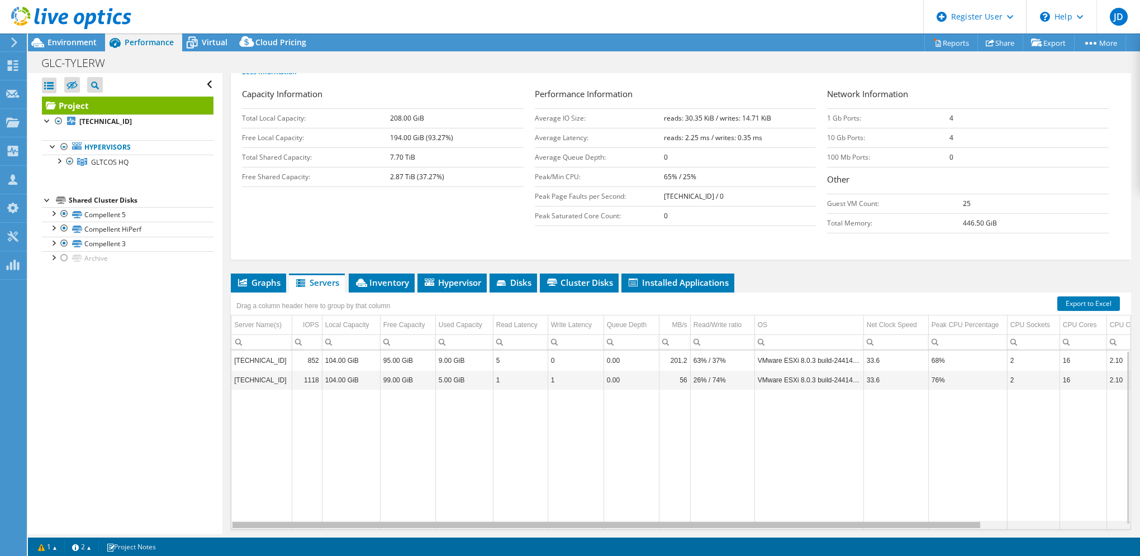
drag, startPoint x: 496, startPoint y: 523, endPoint x: 456, endPoint y: 532, distance: 41.2
click at [456, 532] on body "JD Dell User [PERSON_NAME] [PERSON_NAME][EMAIL_ADDRESS][PERSON_NAME][DOMAIN_NAM…" at bounding box center [570, 278] width 1140 height 556
click at [612, 494] on td "Data grid" at bounding box center [630, 460] width 55 height 140
click at [747, 522] on body "JD Dell User [PERSON_NAME] [PERSON_NAME][EMAIL_ADDRESS][PERSON_NAME][DOMAIN_NAM…" at bounding box center [570, 278] width 1140 height 556
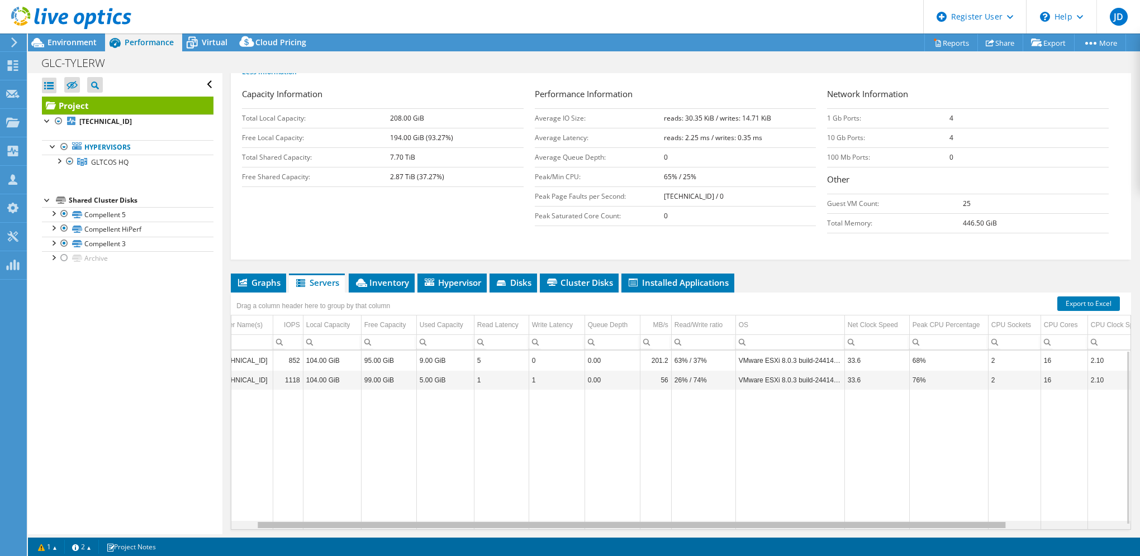
drag, startPoint x: 747, startPoint y: 523, endPoint x: 771, endPoint y: 536, distance: 27.2
click at [771, 536] on body "JD Dell User [PERSON_NAME] [PERSON_NAME][EMAIL_ADDRESS][PERSON_NAME][DOMAIN_NAM…" at bounding box center [570, 278] width 1140 height 556
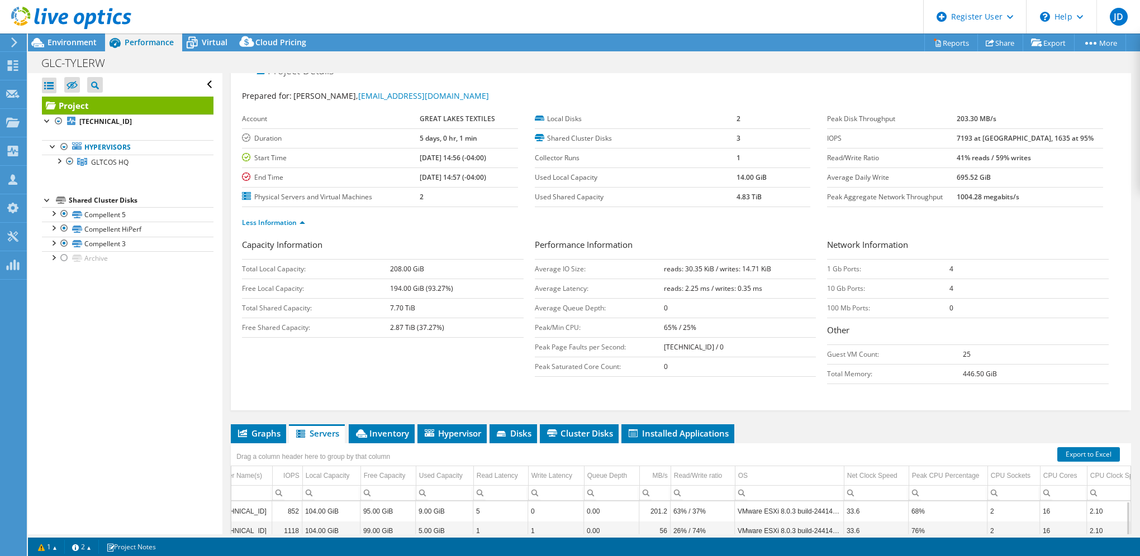
scroll to position [0, 0]
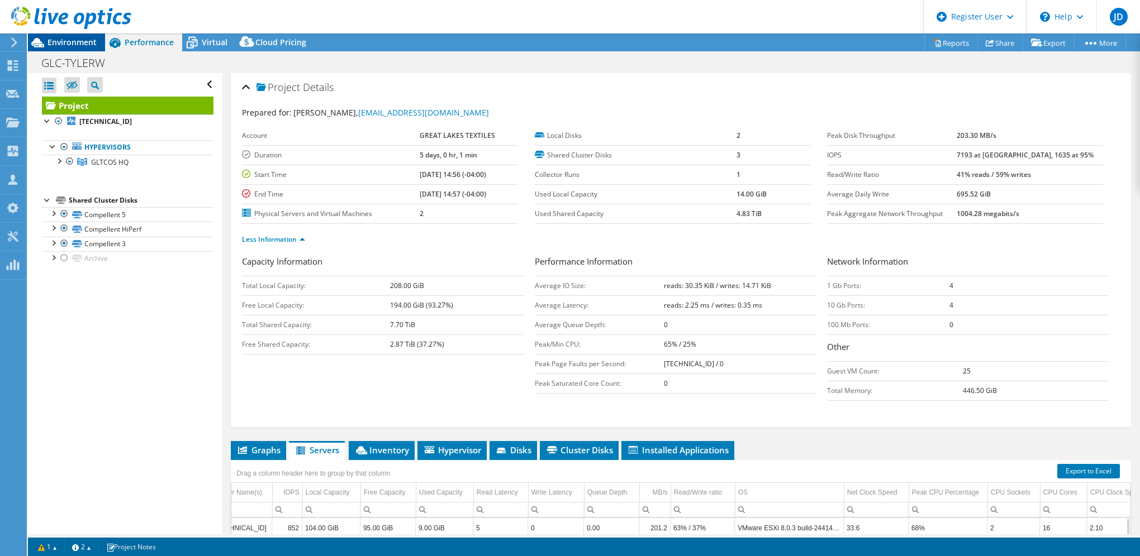
click at [60, 45] on span "Environment" at bounding box center [71, 42] width 49 height 11
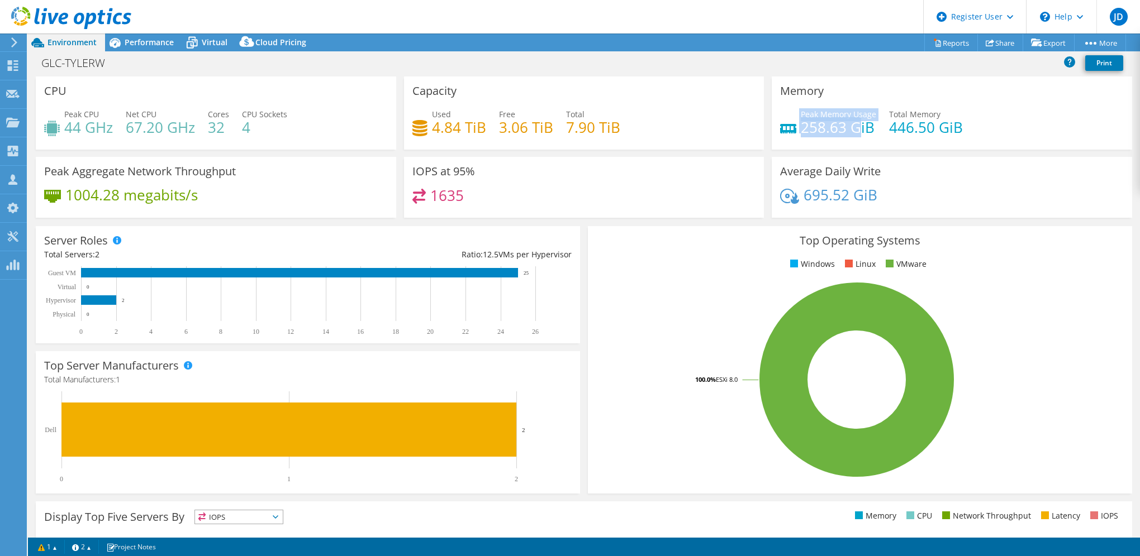
drag, startPoint x: 851, startPoint y: 134, endPoint x: 782, endPoint y: 126, distance: 69.2
click at [782, 126] on div "Peak Memory Usage 258.63 GiB" at bounding box center [828, 120] width 96 height 25
drag, startPoint x: 782, startPoint y: 126, endPoint x: 806, endPoint y: 135, distance: 25.6
click at [806, 134] on h4 "258.63 GiB" at bounding box center [838, 127] width 75 height 12
click at [138, 45] on span "Performance" at bounding box center [149, 42] width 49 height 11
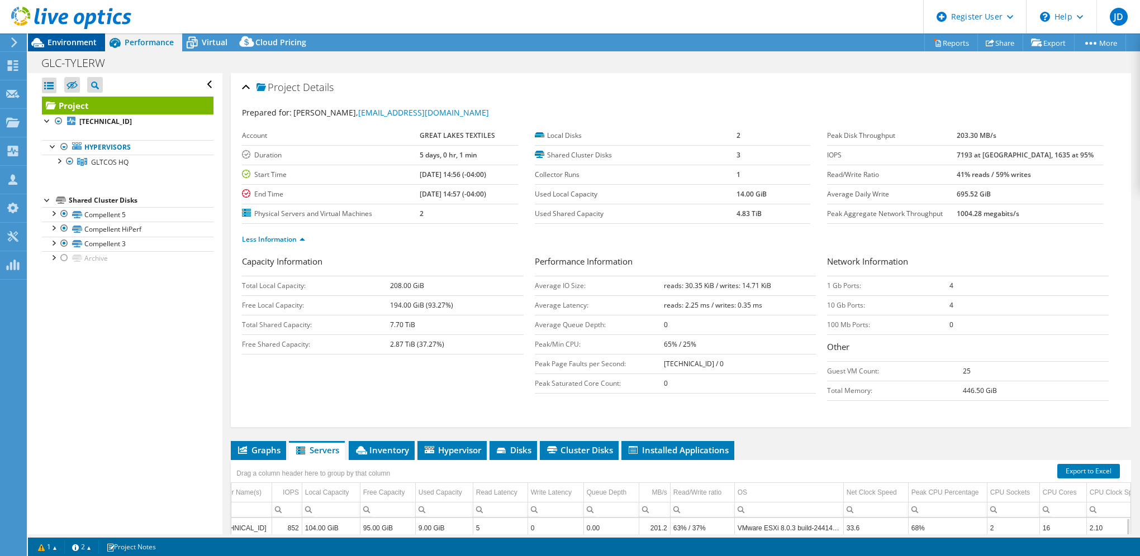
click at [85, 44] on span "Environment" at bounding box center [71, 42] width 49 height 11
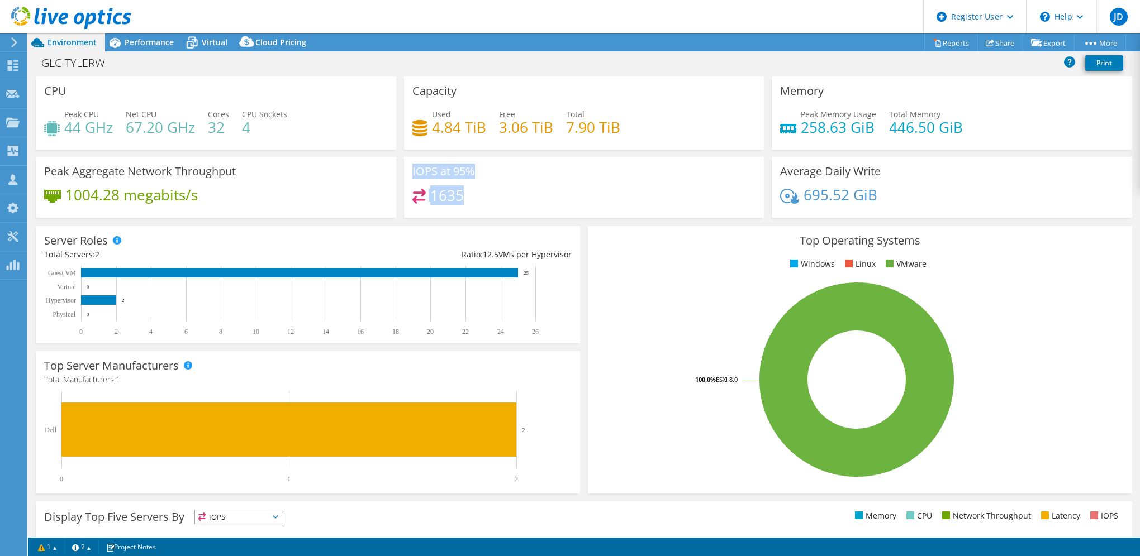
drag, startPoint x: 466, startPoint y: 194, endPoint x: 402, endPoint y: 186, distance: 64.2
click at [404, 186] on div "IOPS at 95% 1635" at bounding box center [584, 187] width 360 height 61
drag, startPoint x: 402, startPoint y: 186, endPoint x: 462, endPoint y: 200, distance: 61.4
click at [462, 200] on div "1635" at bounding box center [584, 201] width 344 height 24
click at [146, 45] on span "Performance" at bounding box center [149, 42] width 49 height 11
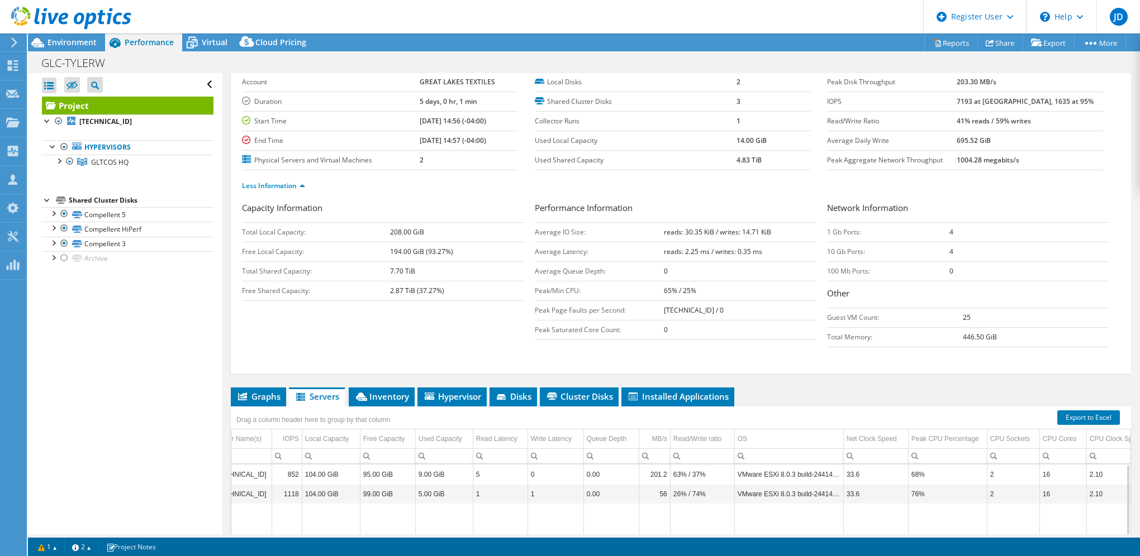
scroll to position [56, 0]
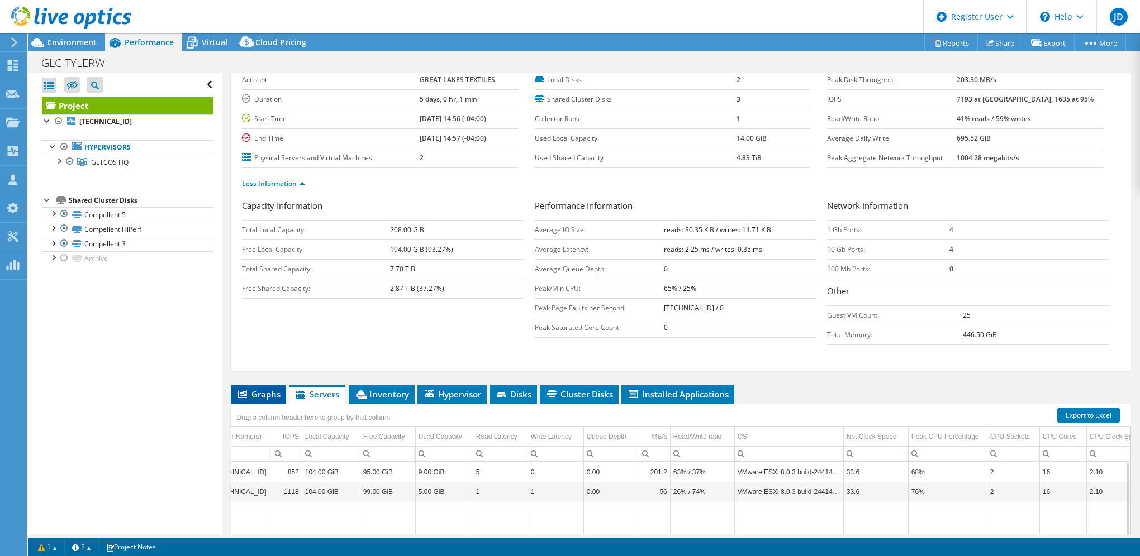
click at [259, 391] on span "Graphs" at bounding box center [258, 394] width 44 height 11
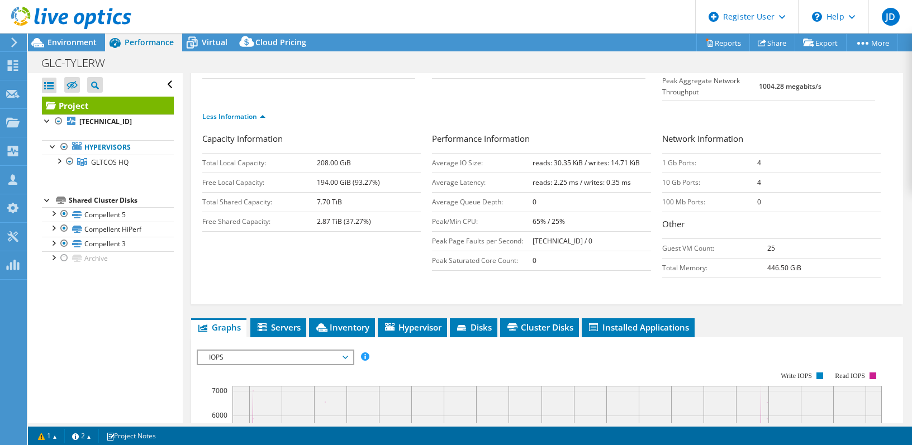
scroll to position [0, 0]
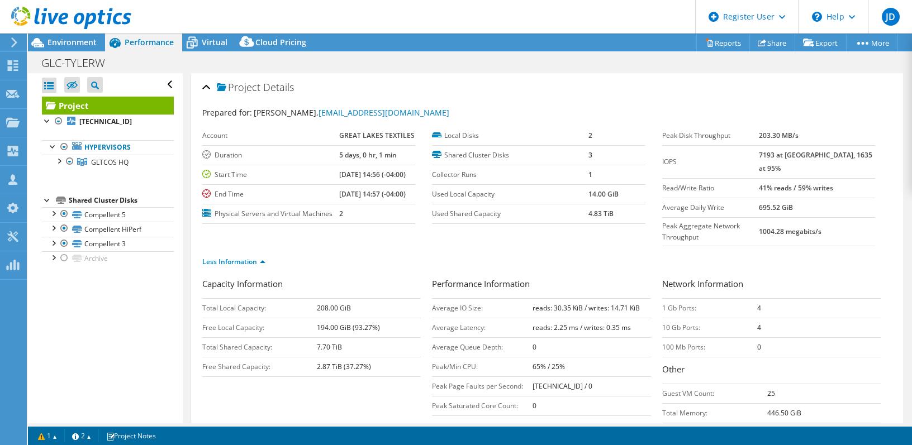
drag, startPoint x: 843, startPoint y: 150, endPoint x: 870, endPoint y: 150, distance: 26.8
click at [870, 150] on div "Peak Disk Throughput 203.30 MB/s IOPS 7193 at Peak, 1635 at 95% Read/Write Rati…" at bounding box center [777, 186] width 230 height 120
drag, startPoint x: 870, startPoint y: 150, endPoint x: 811, endPoint y: 160, distance: 59.6
click at [842, 157] on b "7193 at [GEOGRAPHIC_DATA], 1635 at 95%" at bounding box center [815, 161] width 113 height 23
click at [829, 154] on b "7193 at [GEOGRAPHIC_DATA], 1635 at 95%" at bounding box center [815, 161] width 113 height 23
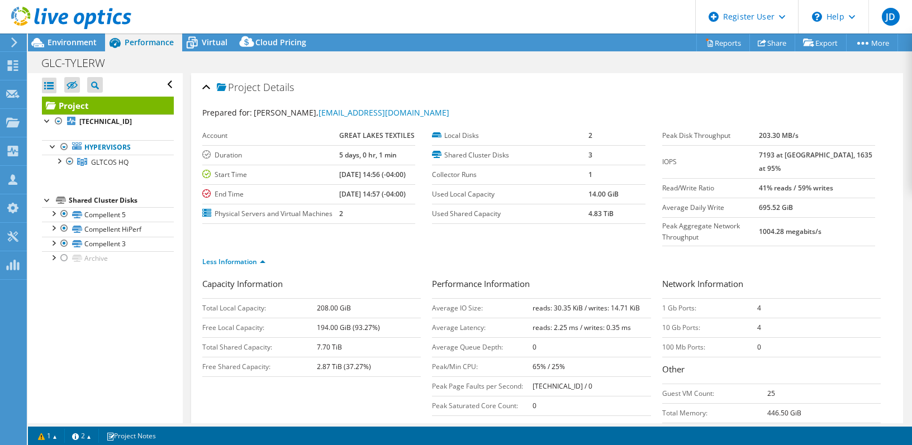
click at [830, 154] on b "7193 at [GEOGRAPHIC_DATA], 1635 at 95%" at bounding box center [815, 161] width 113 height 23
drag, startPoint x: 800, startPoint y: 155, endPoint x: 782, endPoint y: 150, distance: 18.4
click at [782, 150] on b "7193 at [GEOGRAPHIC_DATA], 1635 at 95%" at bounding box center [815, 161] width 113 height 23
click at [792, 155] on b "7193 at [GEOGRAPHIC_DATA], 1635 at 95%" at bounding box center [815, 161] width 113 height 23
drag, startPoint x: 800, startPoint y: 153, endPoint x: 777, endPoint y: 155, distance: 23.1
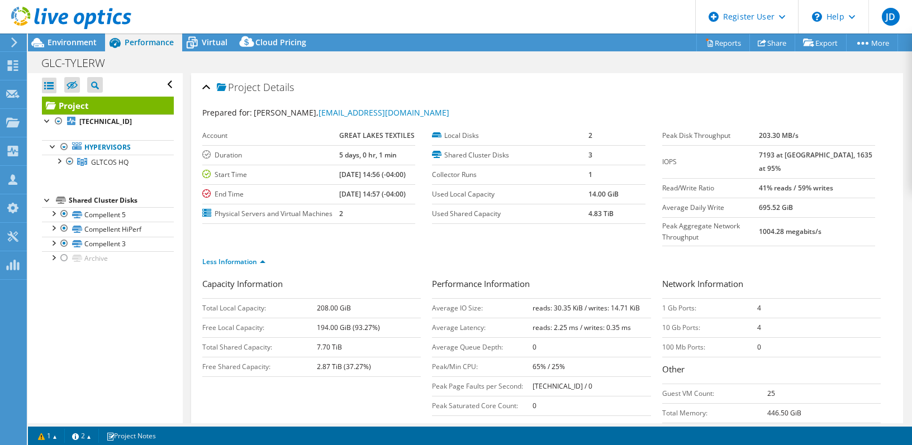
click at [777, 155] on tr "IOPS 7193 at Peak, 1635 at 95%" at bounding box center [768, 161] width 213 height 33
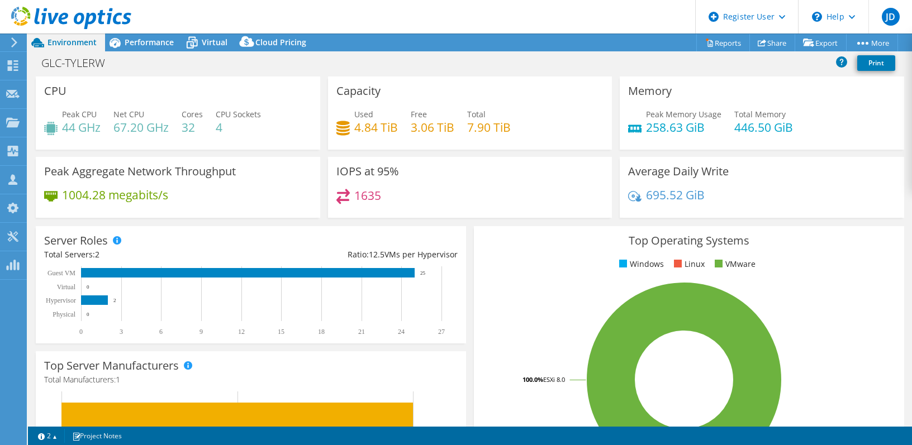
select select "USD"
